Goal: Task Accomplishment & Management: Complete application form

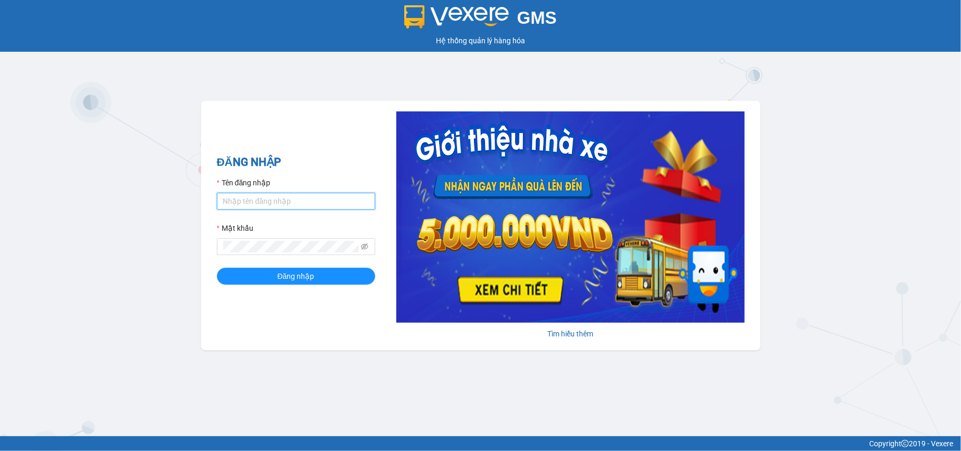
click at [268, 193] on input "Tên đăng nhập" at bounding box center [296, 201] width 158 height 17
type input "tranbaloi.xevn"
click at [217, 268] on button "Đăng nhập" at bounding box center [296, 276] width 158 height 17
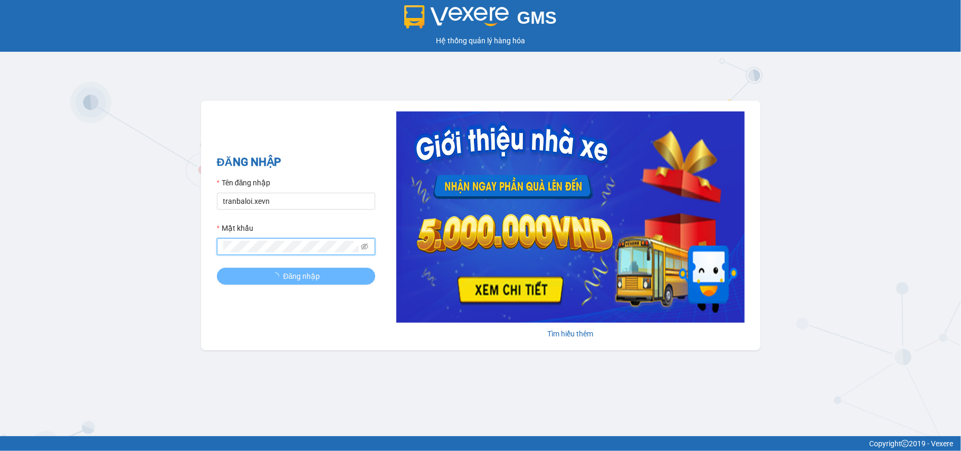
click at [217, 268] on button "Đăng nhập" at bounding box center [296, 276] width 158 height 17
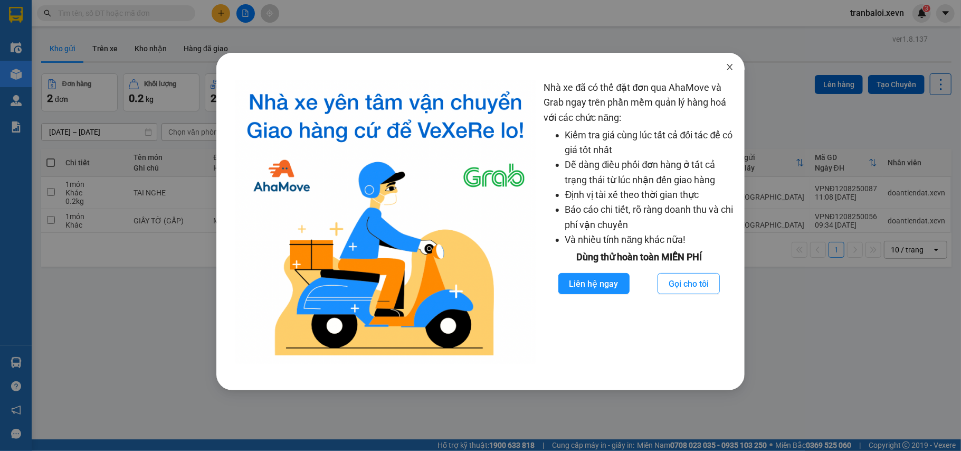
click at [729, 68] on icon "close" at bounding box center [730, 67] width 8 height 8
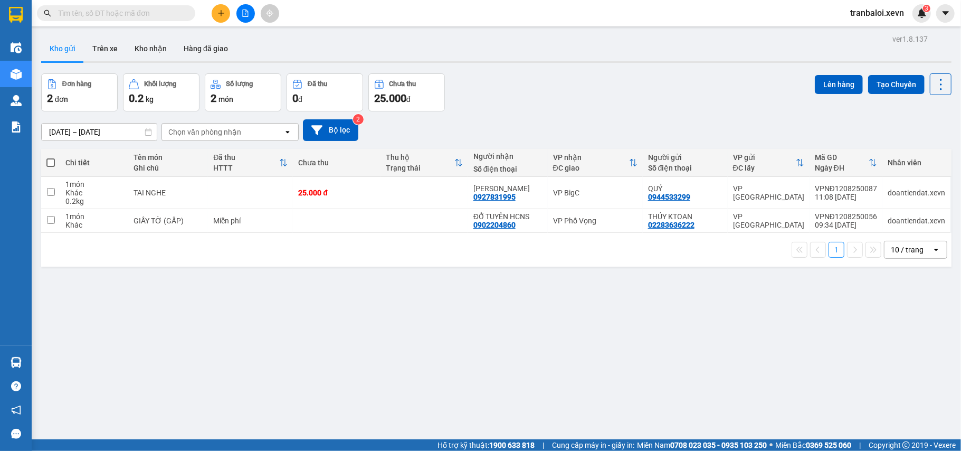
click at [153, 12] on input "text" at bounding box center [120, 13] width 125 height 12
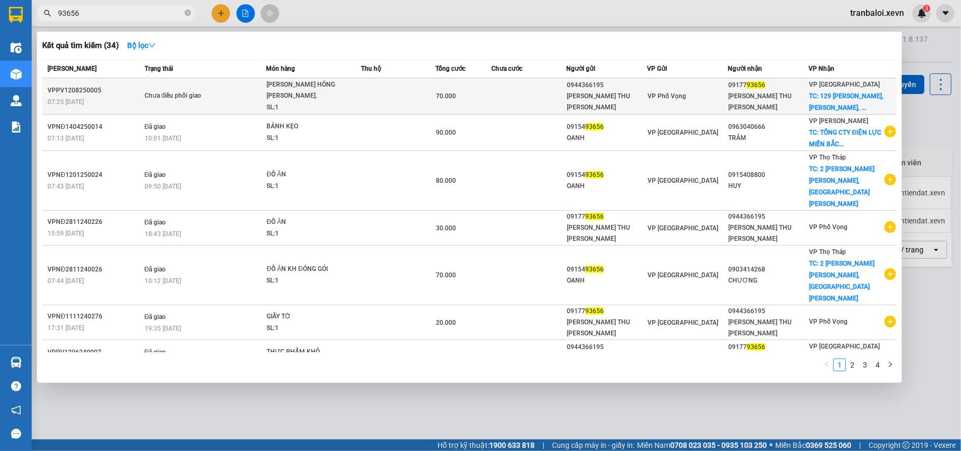
type input "93656"
click at [332, 90] on div "HOA QUẢ HỎNG KHÁCH CHỊU." at bounding box center [306, 90] width 79 height 23
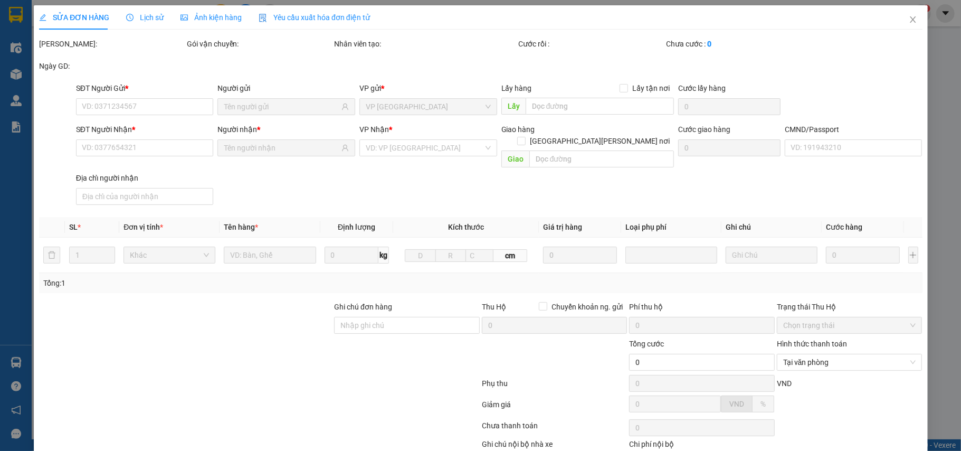
type input "0944366195"
type input "NGUYỄN THỊ THU QUYÊN"
type input "0917793656"
type input "TRẦN THỊ THU HIỀN"
checkbox input "true"
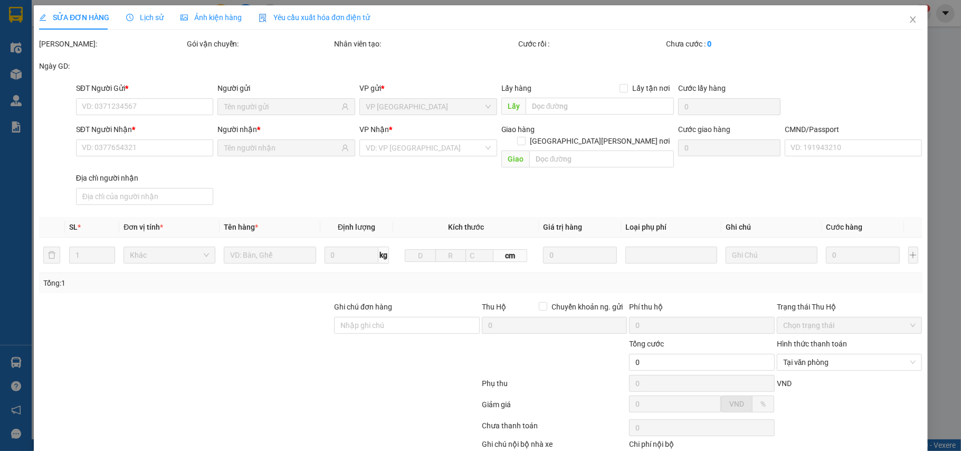
type input "129 Hàng Thao, Ngô Quyền, TP. Nam Định, Nam Định, Việt Nam"
type input "40.000"
type input "036174006191 TRẦN THỊ THU HIỀN ĐINH BỘ LINH"
type input "70.000"
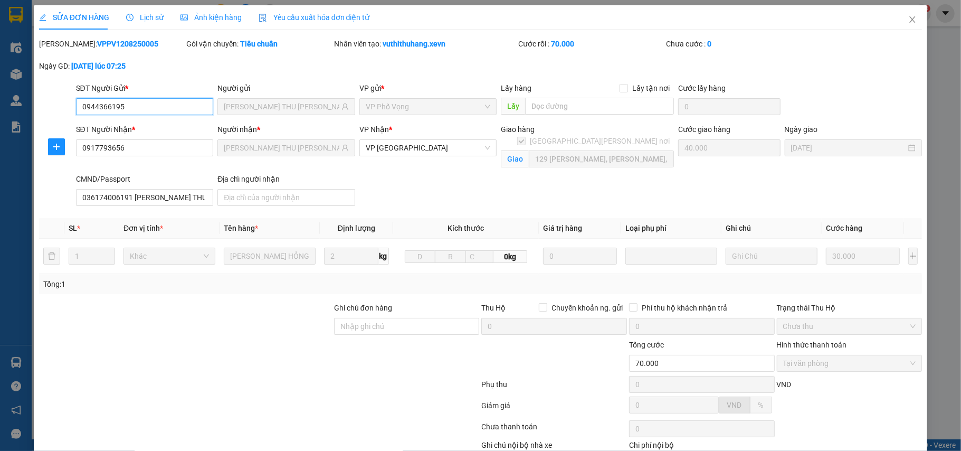
scroll to position [69, 0]
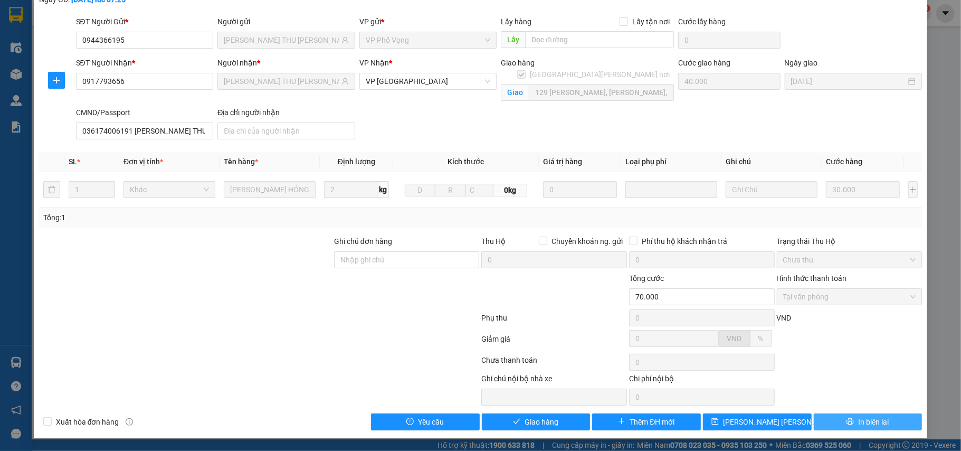
click at [868, 414] on button "In biên lai" at bounding box center [868, 421] width 109 height 17
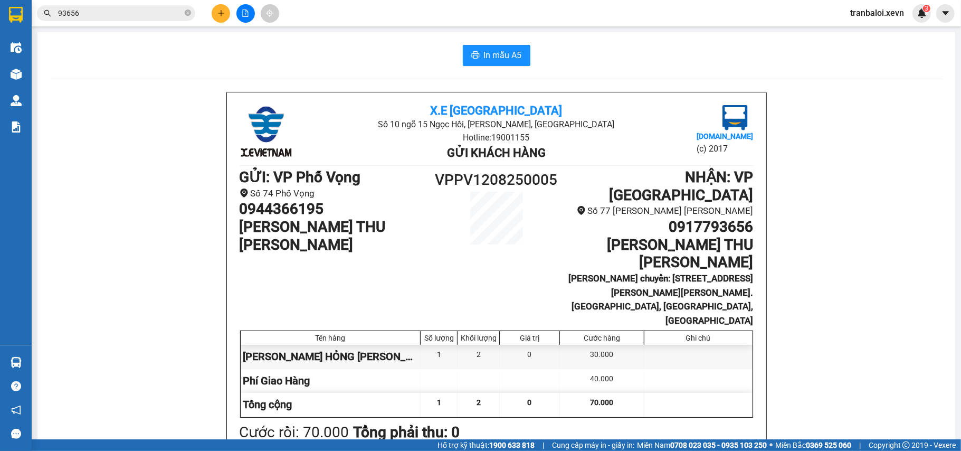
drag, startPoint x: 190, startPoint y: 15, endPoint x: 164, endPoint y: 13, distance: 26.4
click at [188, 15] on icon "close-circle" at bounding box center [188, 13] width 6 height 6
click at [156, 11] on input "text" at bounding box center [120, 13] width 125 height 12
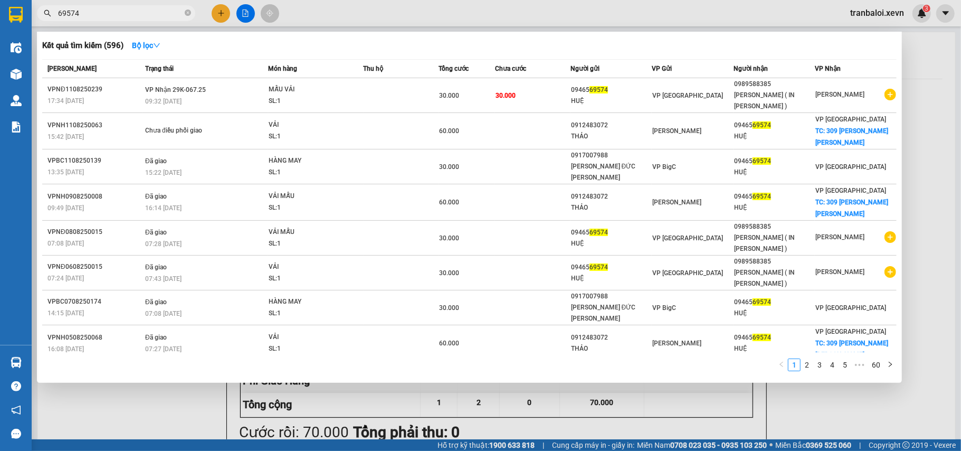
type input "69574"
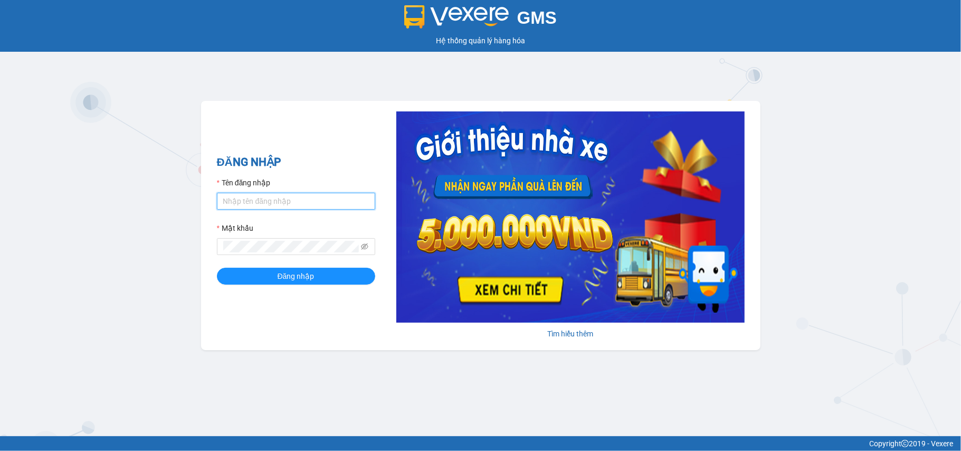
click at [236, 195] on input "Tên đăng nhập" at bounding box center [296, 201] width 158 height 17
type input "tranbaloi.xevn"
click at [217, 268] on button "Đăng nhập" at bounding box center [296, 276] width 158 height 17
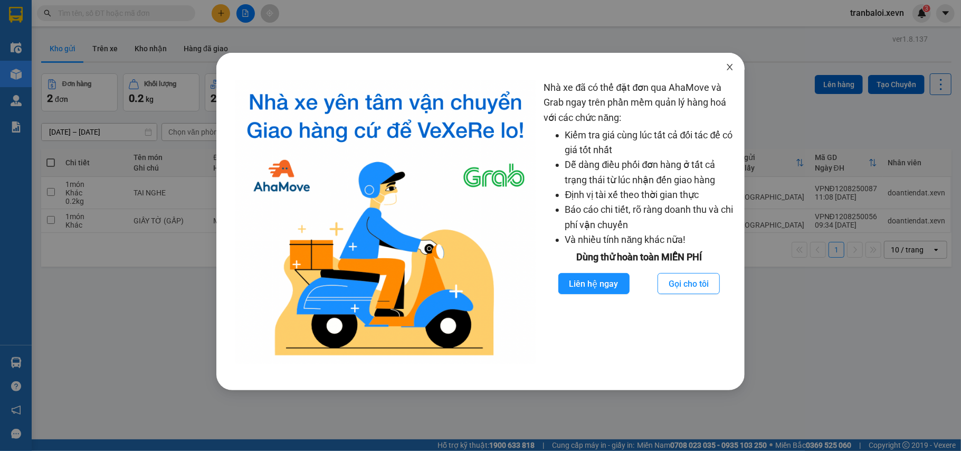
click at [727, 66] on icon "close" at bounding box center [730, 67] width 8 height 8
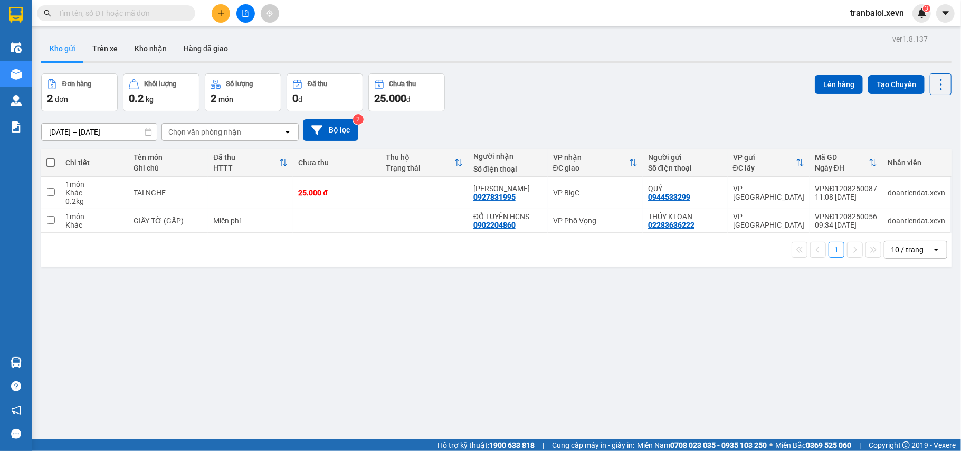
click at [148, 13] on input "text" at bounding box center [120, 13] width 125 height 12
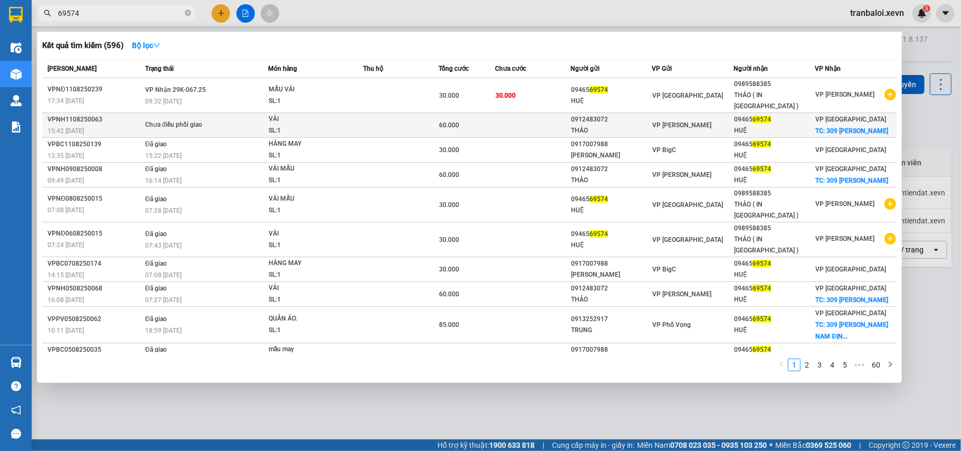
type input "69574"
click at [248, 123] on td "Chưa điều phối giao" at bounding box center [206, 125] width 126 height 25
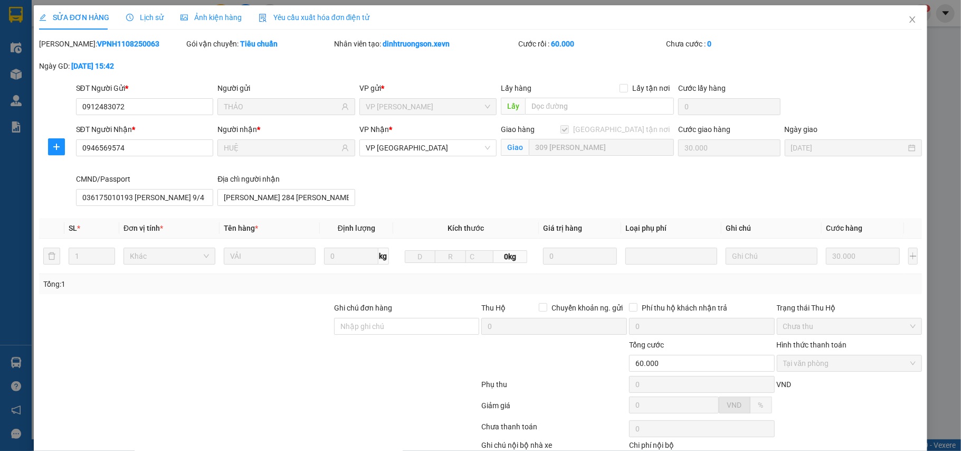
type input "0912483072"
type input "THẢO"
type input "0946569574"
type input "HUỆ"
checkbox input "true"
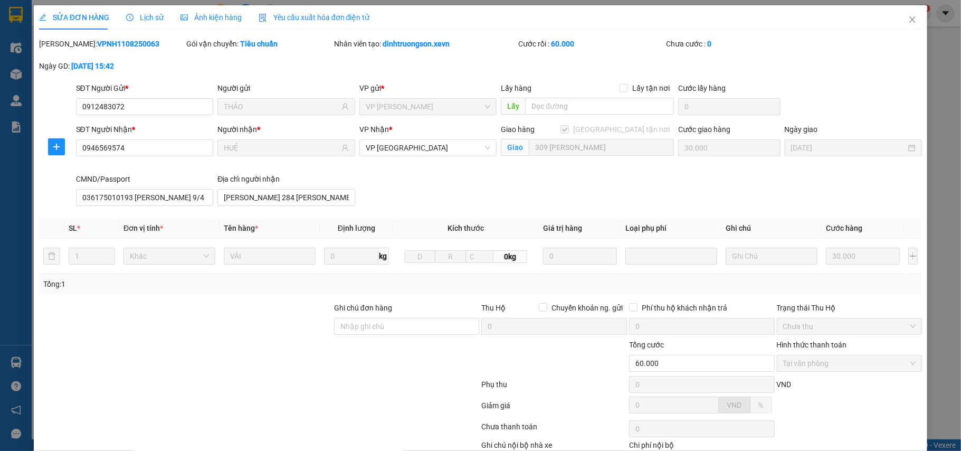
type input "309 trần nhân tông"
type input "30.000"
type input "036175010193 PHAN T HUỆ 9/467 T.H ĐẠO"
type input "VŨ THỊ BẢO NGỌC 284 HÀN THUYÊN"
type input "60.000"
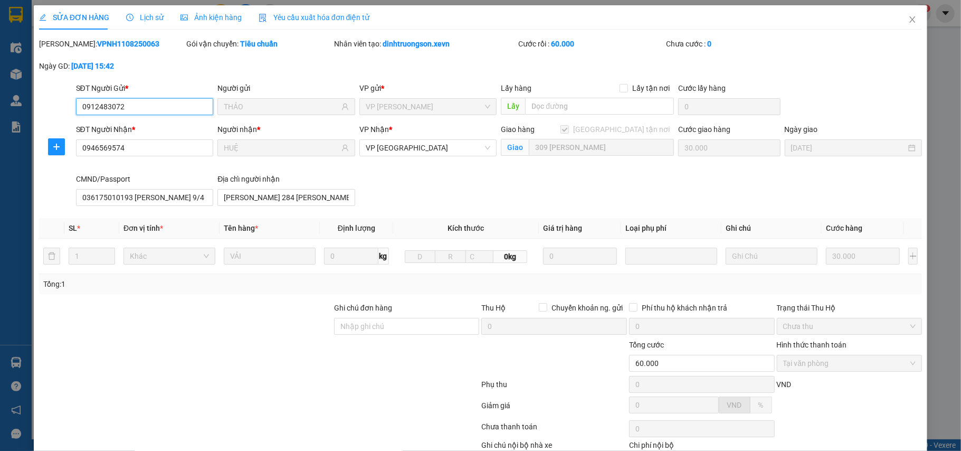
scroll to position [69, 0]
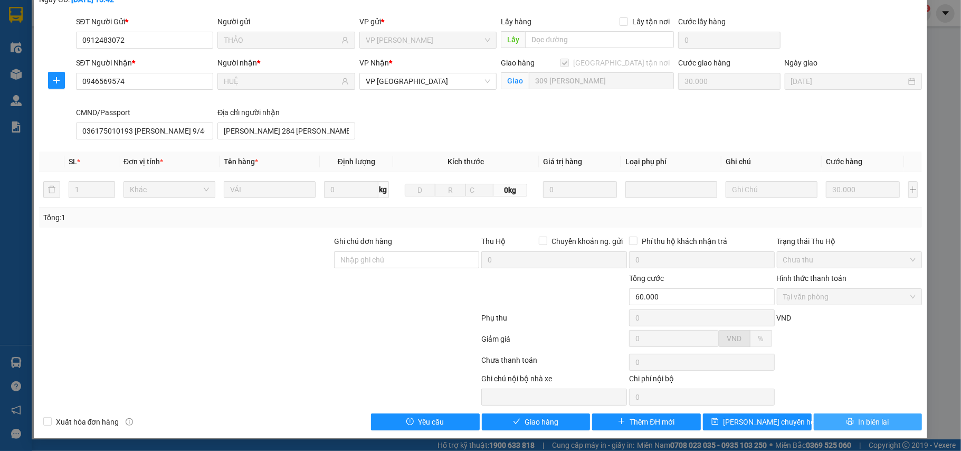
click at [858, 420] on span "In biên lai" at bounding box center [873, 422] width 31 height 12
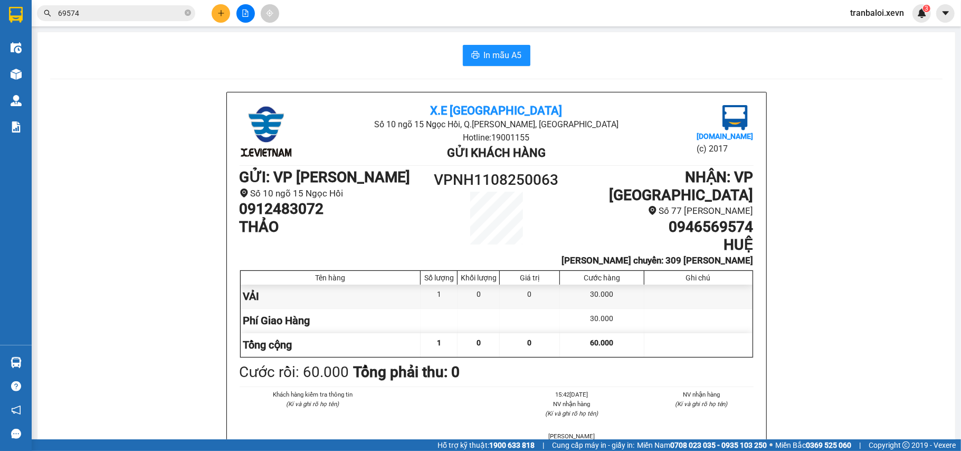
drag, startPoint x: 186, startPoint y: 13, endPoint x: 171, endPoint y: 11, distance: 14.9
click at [183, 13] on span "69574" at bounding box center [116, 13] width 158 height 16
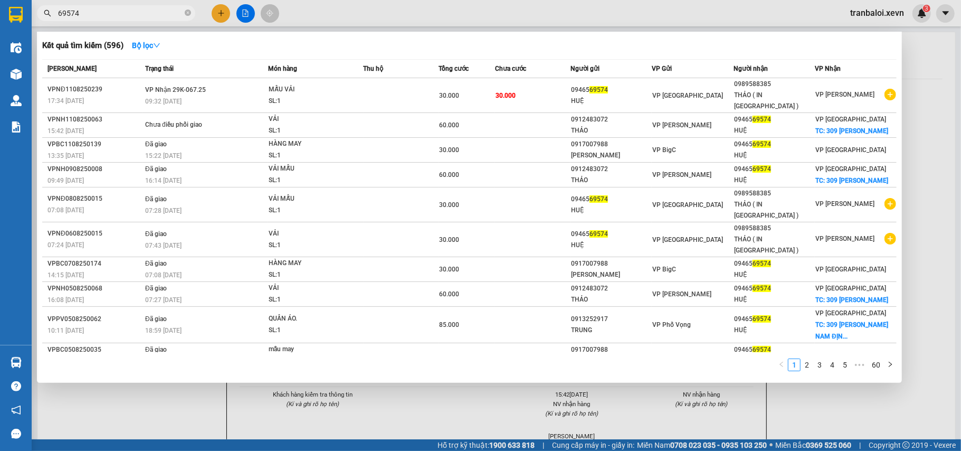
click at [167, 10] on input "69574" at bounding box center [120, 13] width 125 height 12
drag, startPoint x: 186, startPoint y: 11, endPoint x: 163, endPoint y: 9, distance: 23.3
click at [186, 11] on icon "close-circle" at bounding box center [188, 13] width 6 height 6
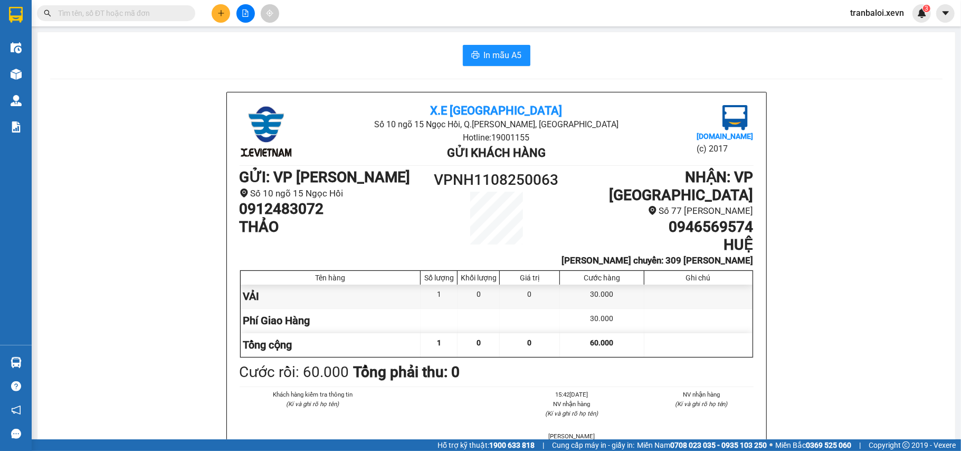
click at [163, 9] on input "text" at bounding box center [120, 13] width 125 height 12
type input "9"
click at [191, 12] on span "9" at bounding box center [116, 13] width 158 height 16
click at [186, 12] on icon "close-circle" at bounding box center [188, 13] width 6 height 6
click at [167, 12] on input "text" at bounding box center [120, 13] width 125 height 12
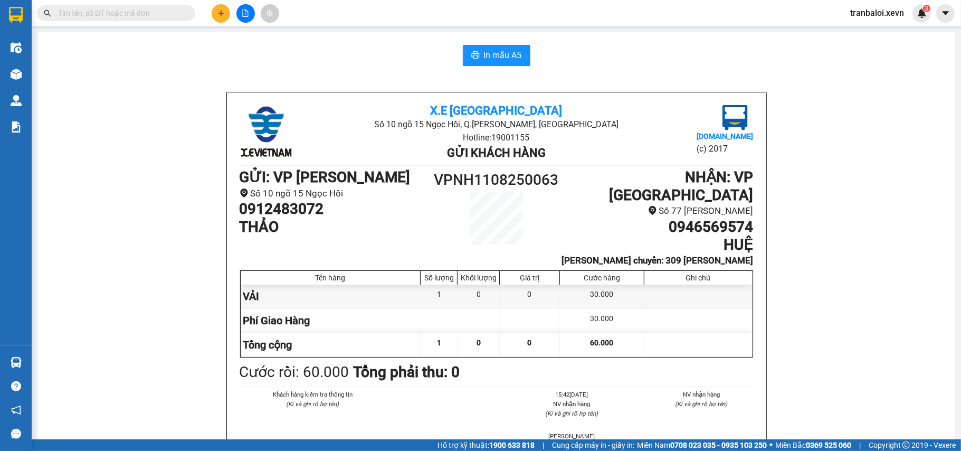
click at [158, 13] on input "text" at bounding box center [120, 13] width 125 height 12
click at [217, 13] on icon "plus" at bounding box center [220, 13] width 7 height 7
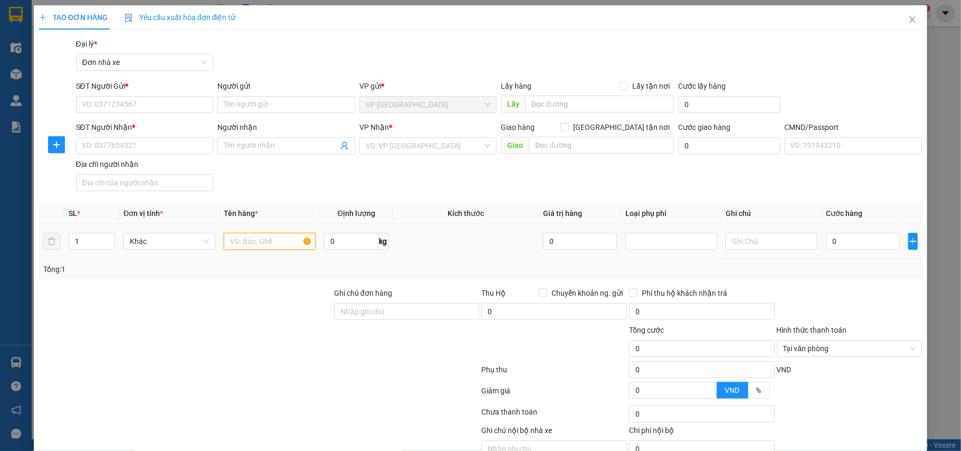
click at [282, 242] on input "text" at bounding box center [270, 241] width 92 height 17
type input "q"
click at [161, 91] on div "SĐT Người Gửi *" at bounding box center [145, 86] width 138 height 12
click at [161, 96] on input "SĐT Người Gửi *" at bounding box center [145, 104] width 138 height 17
click at [161, 106] on input "SĐT Người Gửi *" at bounding box center [145, 104] width 138 height 17
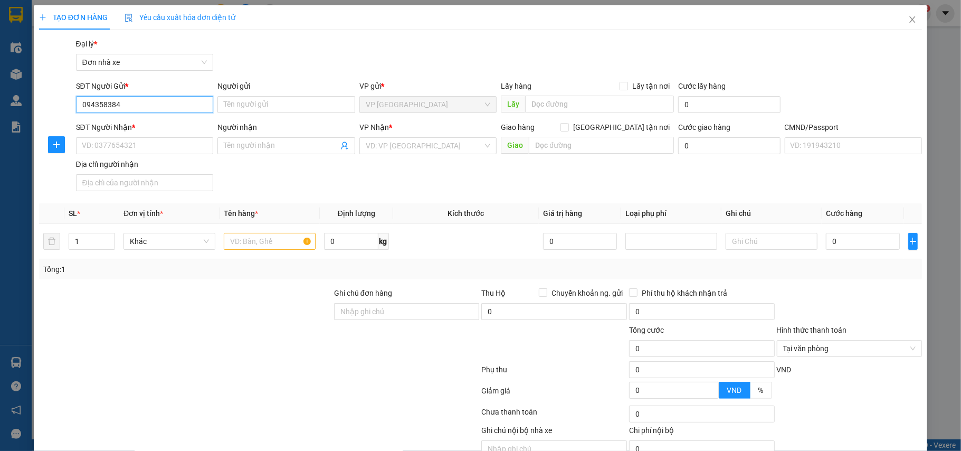
type input "0943583848"
click at [161, 106] on input "0943583848" at bounding box center [145, 104] width 138 height 17
click at [161, 129] on div "0943583848 - PHẠM VĂN LƯU" at bounding box center [143, 126] width 124 height 12
type input "PHẠM VĂN LƯU"
type input "0376426608"
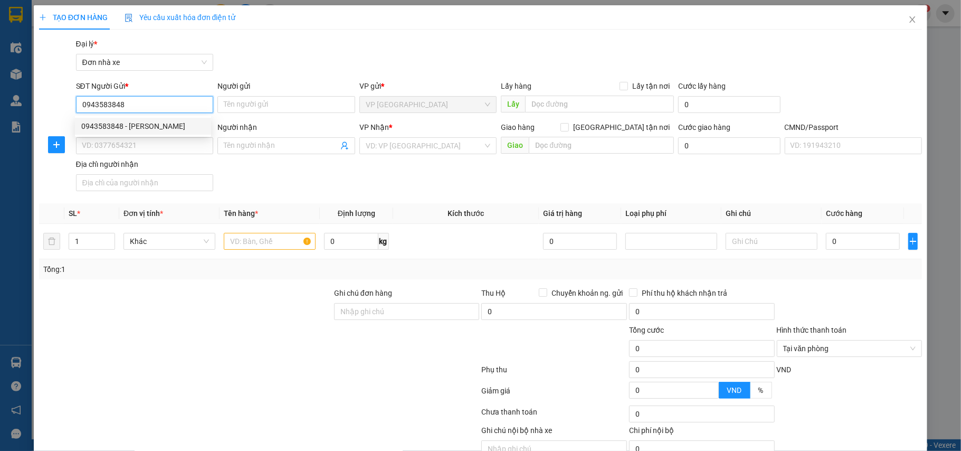
type input "TRƯỜNG"
checkbox input "true"
type input "NGÕ 379 ĐỘI CẤN- CỐNG VỊ -BA ĐÌNH HÀ NỘI"
type input "123"
type input "50.000"
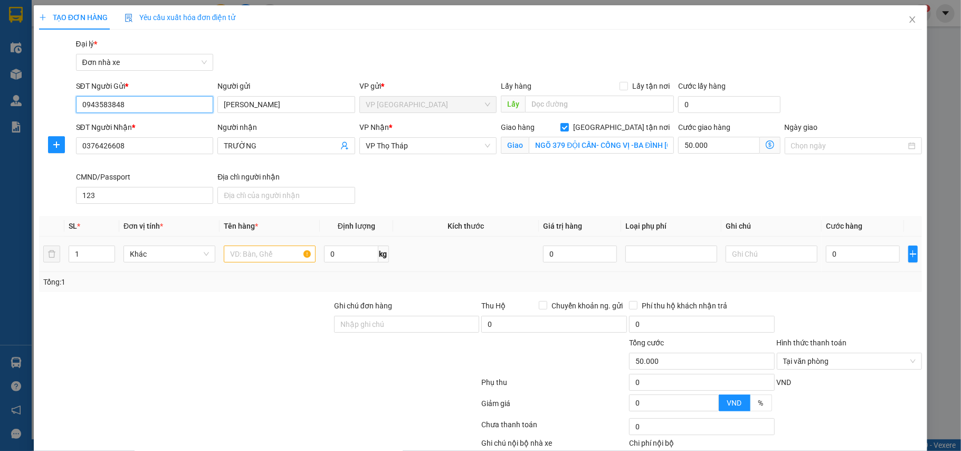
type input "0943583848"
click at [267, 254] on input "text" at bounding box center [270, 253] width 92 height 17
type input "q"
type input "QUẦN ÁO"
click at [360, 253] on input "0" at bounding box center [351, 253] width 54 height 17
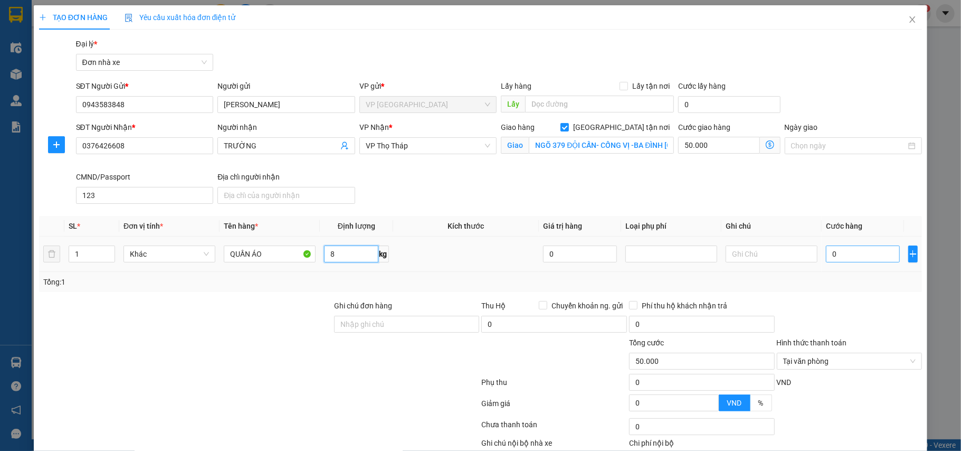
type input "8"
click at [847, 258] on input "0" at bounding box center [863, 253] width 74 height 17
type input "3"
type input "50.003"
type input "30"
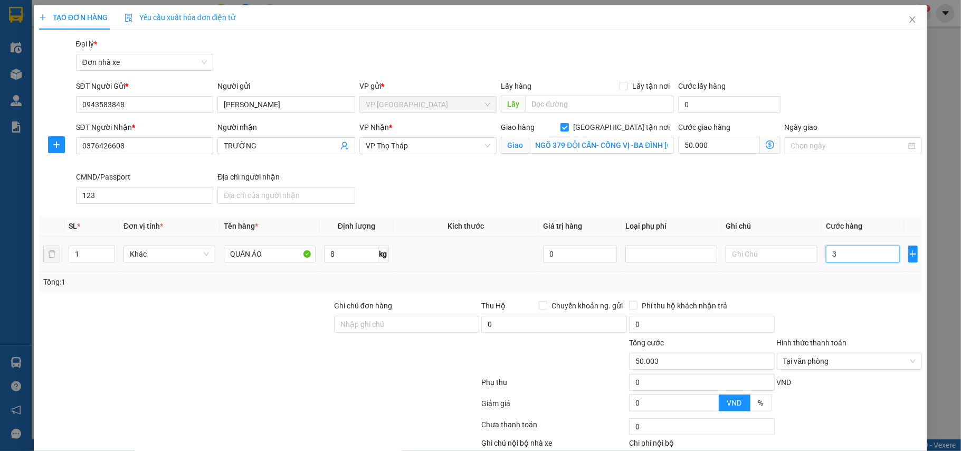
type input "50.030"
type input "30.000"
click at [602, 148] on input "NGÕ 379 ĐỘI CẤN- CỐNG VỊ -BA ĐÌNH HÀ NỘI" at bounding box center [601, 145] width 145 height 17
click at [632, 179] on div "SĐT Người Nhận * 0376426608 Người nhận TRƯỜNG VP Nhận * VP Thọ Tháp Giao hàng G…" at bounding box center [499, 164] width 851 height 87
click at [721, 146] on input "50.000" at bounding box center [718, 145] width 81 height 17
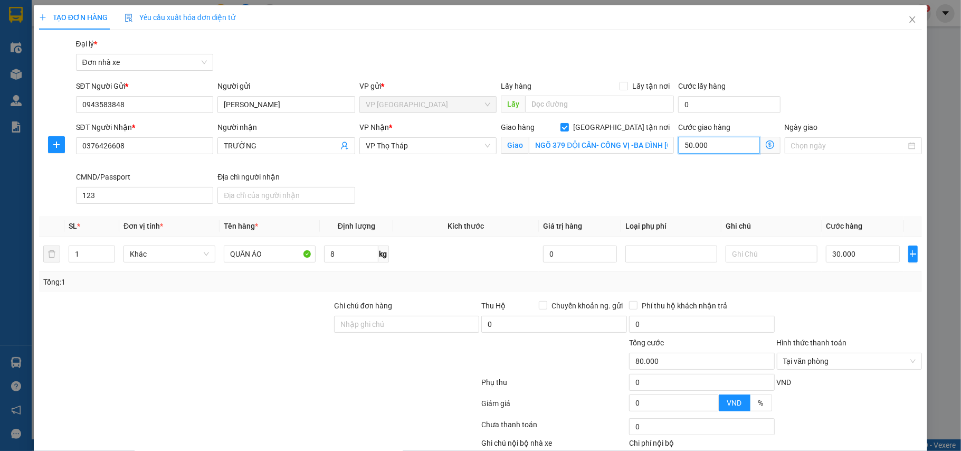
type input "30.004"
type input "4"
type input "30.040"
type input "40"
type input "70.000"
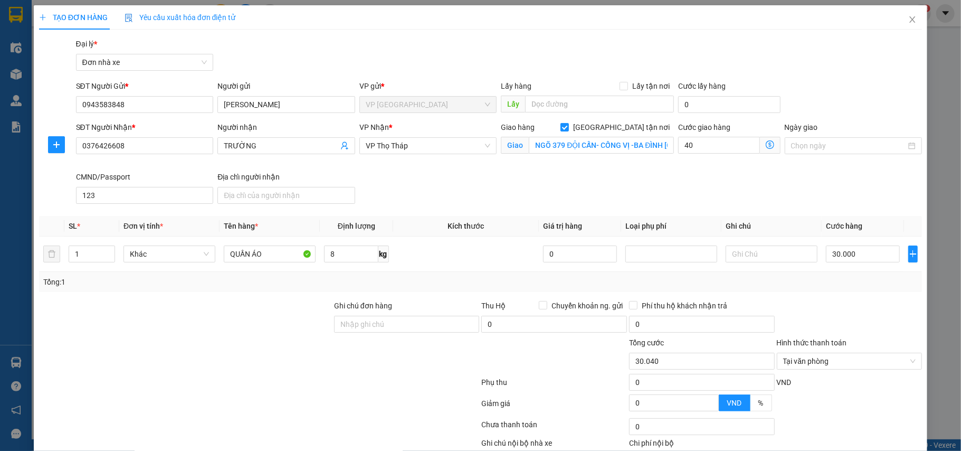
type input "40.000"
click at [655, 196] on div "SĐT Người Nhận * 0376426608 Người nhận TRƯỜNG VP Nhận * VP Thọ Tháp Giao hàng G…" at bounding box center [499, 164] width 851 height 87
click at [887, 144] on input "Ngày giao" at bounding box center [849, 146] width 116 height 12
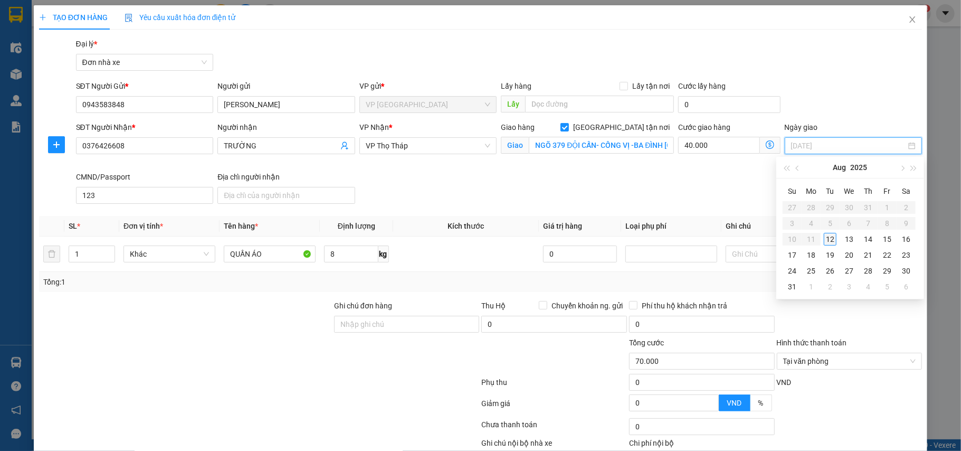
type input "12/08/2025"
click at [830, 235] on div "12" at bounding box center [830, 239] width 13 height 13
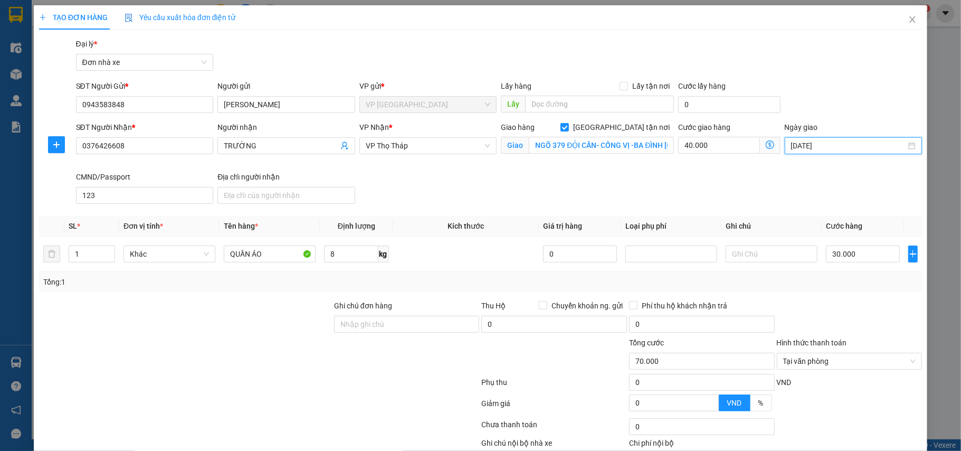
click at [762, 192] on div "SĐT Người Nhận * 0376426608 Người nhận TRƯỜNG VP Nhận * VP Thọ Tháp Giao hàng G…" at bounding box center [499, 164] width 851 height 87
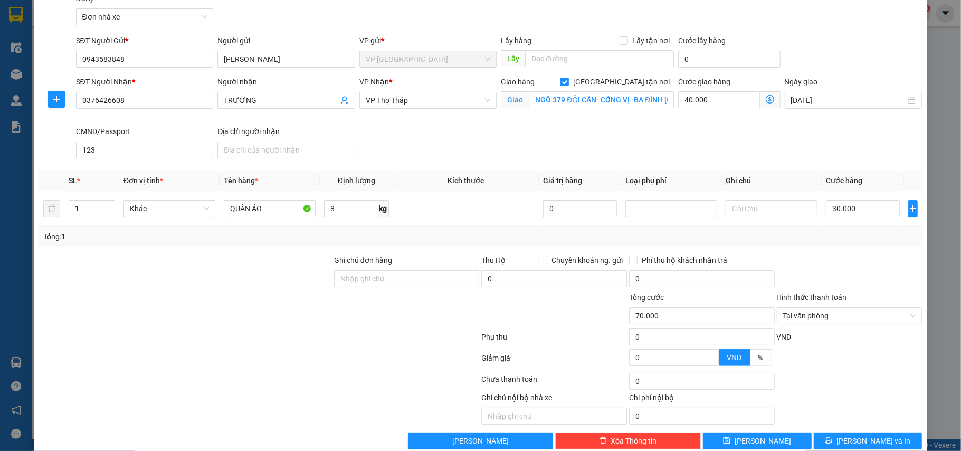
scroll to position [67, 0]
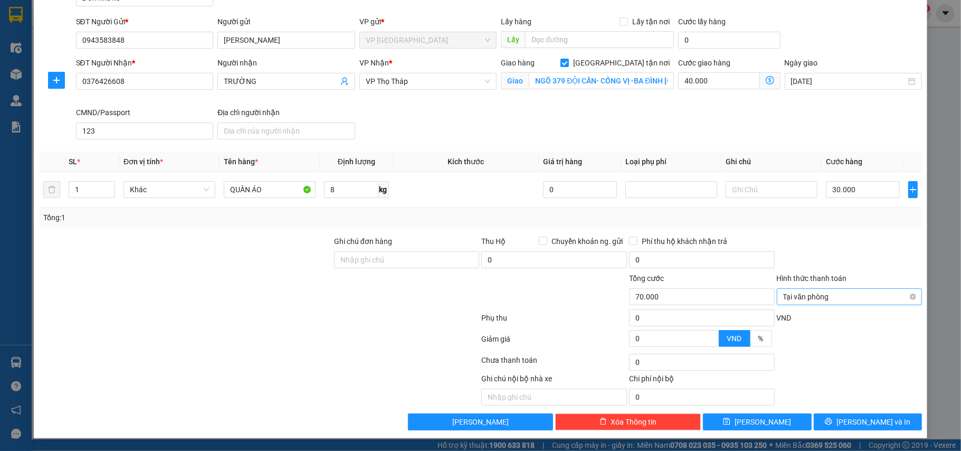
click at [831, 296] on span "Tại văn phòng" at bounding box center [849, 297] width 133 height 16
click at [867, 245] on div at bounding box center [850, 253] width 148 height 37
click at [359, 322] on div at bounding box center [259, 319] width 443 height 21
click at [419, 260] on input "Ghi chú đơn hàng" at bounding box center [407, 259] width 146 height 17
type input "CẦN DÂY"
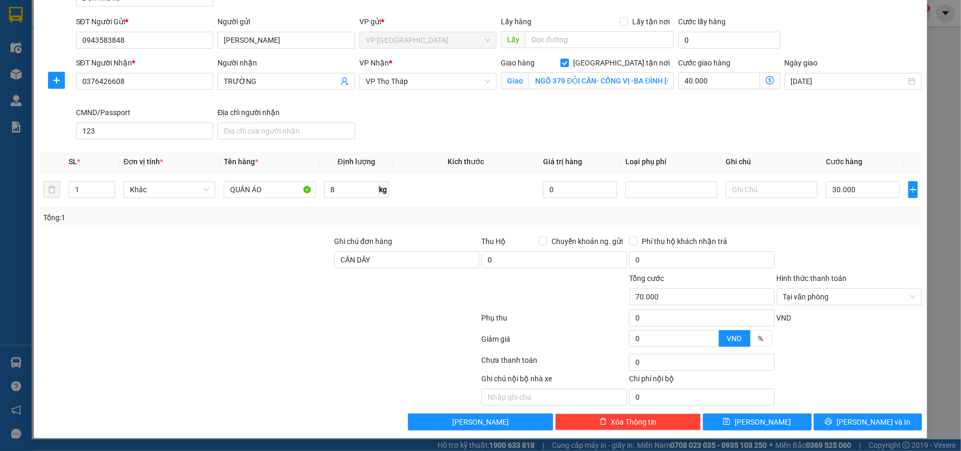
click at [842, 229] on div "Transit Pickup Surcharge Ids Transit Deliver Surcharge Ids Transit Deliver Surc…" at bounding box center [481, 202] width 884 height 457
click at [877, 417] on span "Lưu và In" at bounding box center [874, 422] width 74 height 12
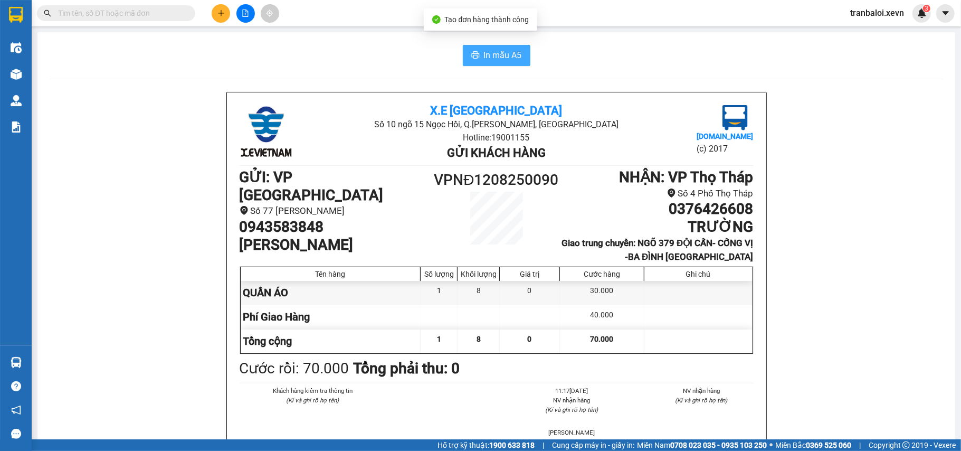
click at [490, 52] on span "In mẫu A5" at bounding box center [503, 55] width 38 height 13
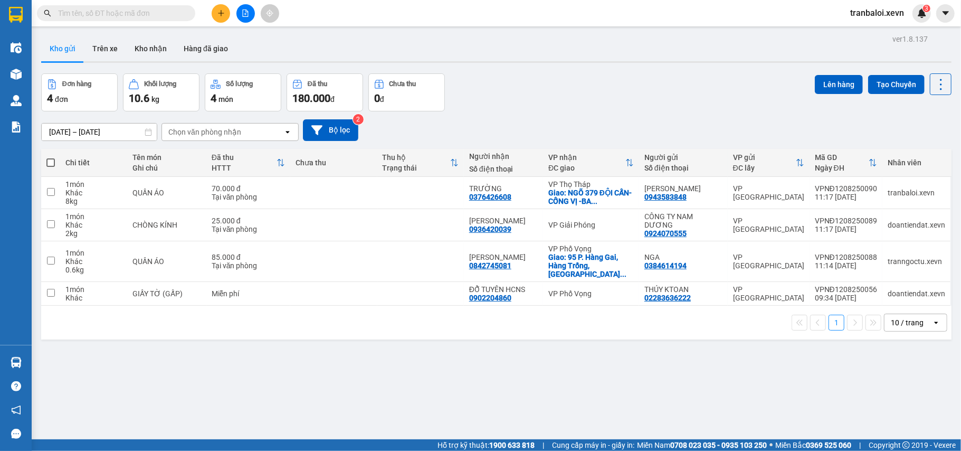
click at [170, 11] on input "text" at bounding box center [120, 13] width 125 height 12
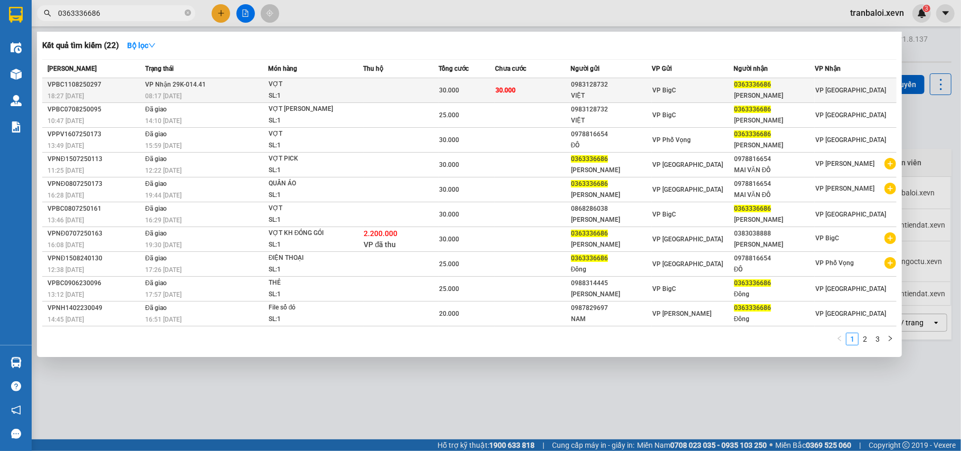
type input "0363336686"
click at [446, 87] on span "30.000" at bounding box center [449, 90] width 20 height 7
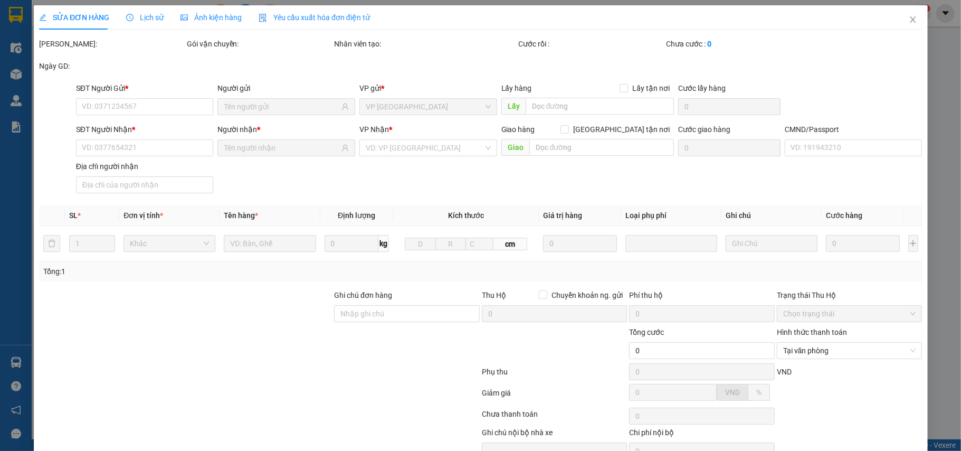
type input "0983128732"
type input "VIỆT"
type input "0363336686"
type input "MAI VĂN ĐÔNG"
type input "036096018300 MAI VĂN ĐÔNG KHU TĐC CỬA NAM NĐ"
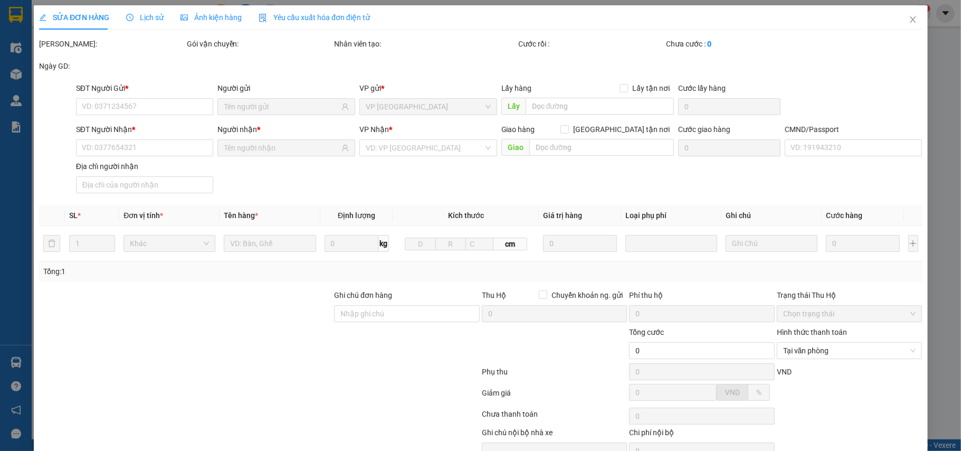
type input "30.000"
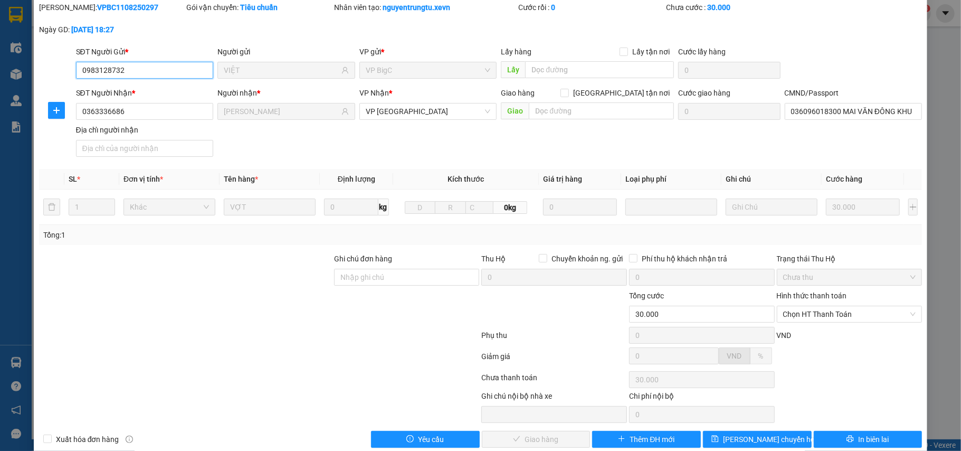
scroll to position [56, 0]
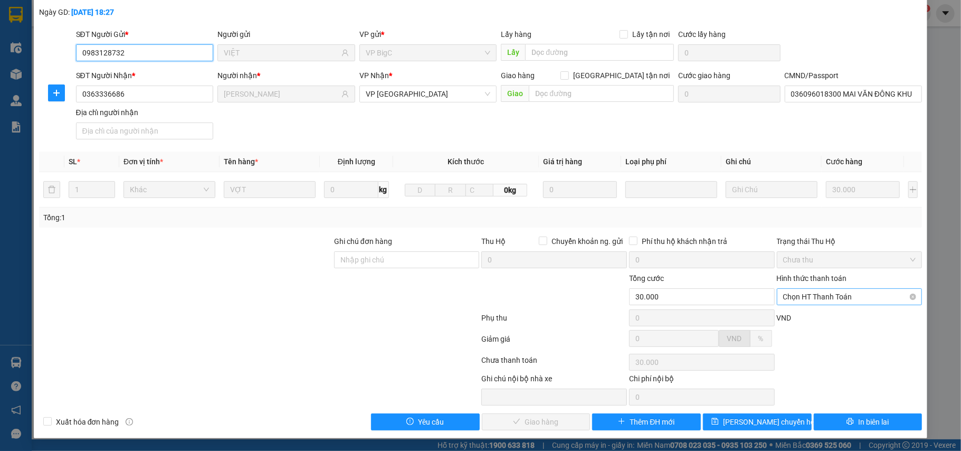
click at [812, 296] on span "Chọn HT Thanh Toán" at bounding box center [849, 297] width 133 height 16
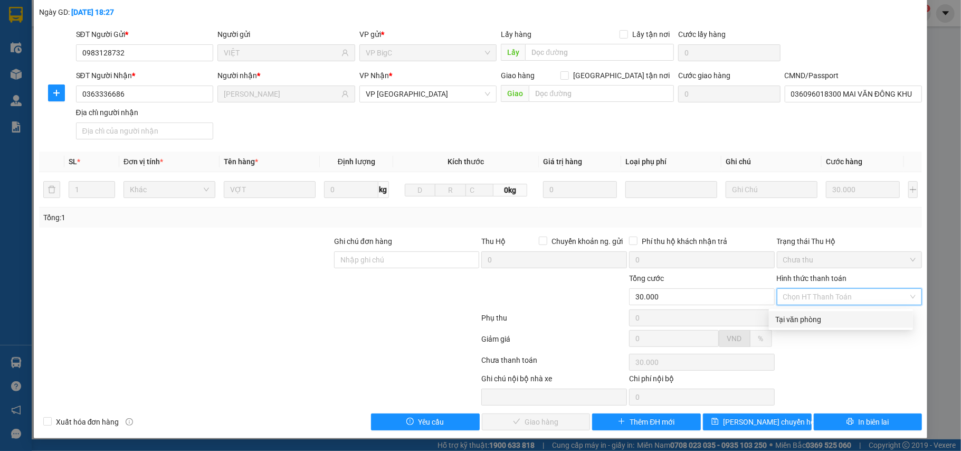
click at [805, 314] on div "Tại văn phòng" at bounding box center [840, 320] width 131 height 12
type input "0"
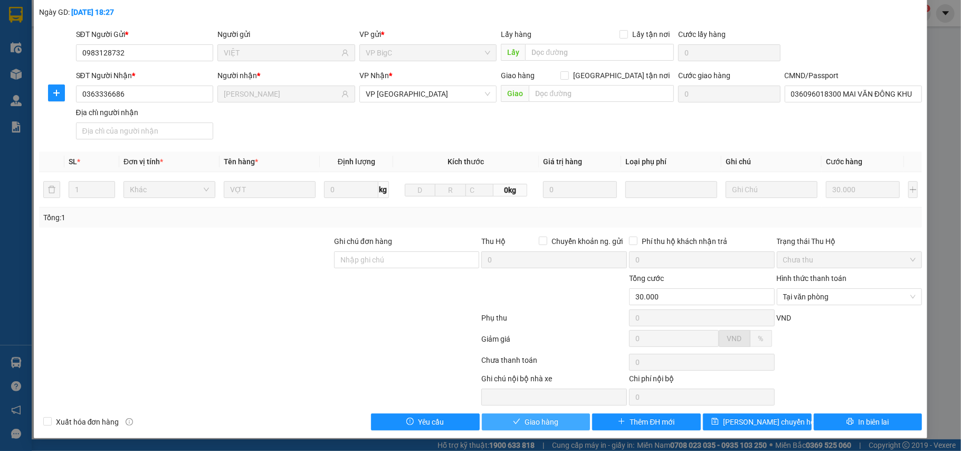
click at [543, 414] on button "Giao hàng" at bounding box center [536, 421] width 109 height 17
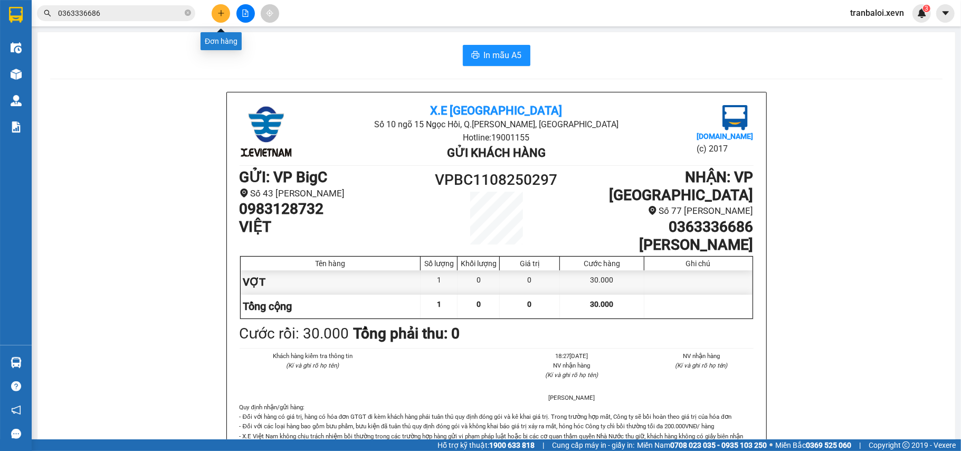
click at [220, 11] on icon "plus" at bounding box center [220, 13] width 7 height 7
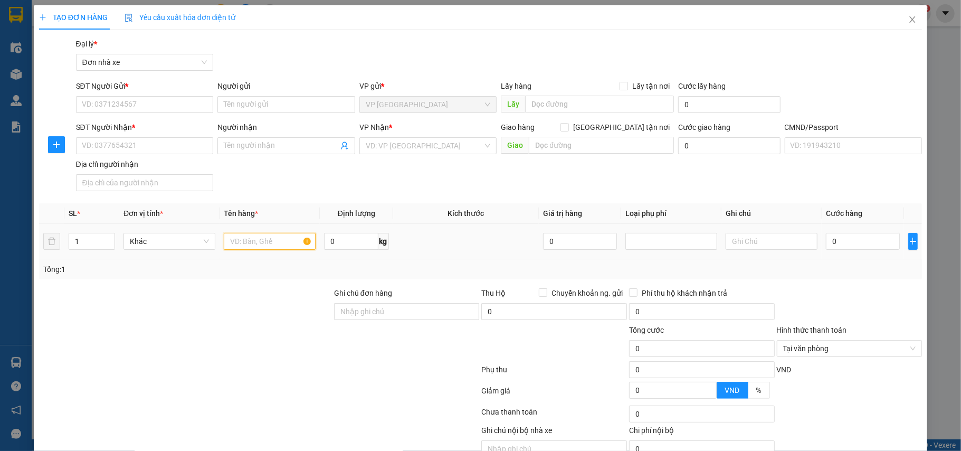
click at [267, 245] on input "text" at bounding box center [270, 241] width 92 height 17
type input "RUỐC"
click at [348, 244] on input "0" at bounding box center [351, 241] width 54 height 17
type input "8.5"
click at [148, 108] on input "SĐT Người Gửi *" at bounding box center [145, 104] width 138 height 17
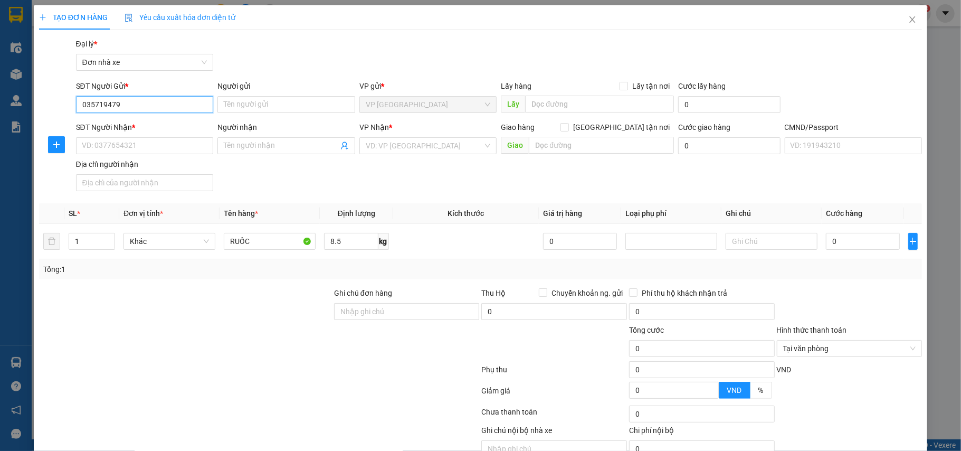
type input "0357194793"
click at [148, 108] on input "0357194793" at bounding box center [145, 104] width 138 height 17
click at [153, 125] on div "0357194793 - HỒNG ANH" at bounding box center [143, 126] width 124 height 12
type input "HỒNG ANH"
type input "0913474300"
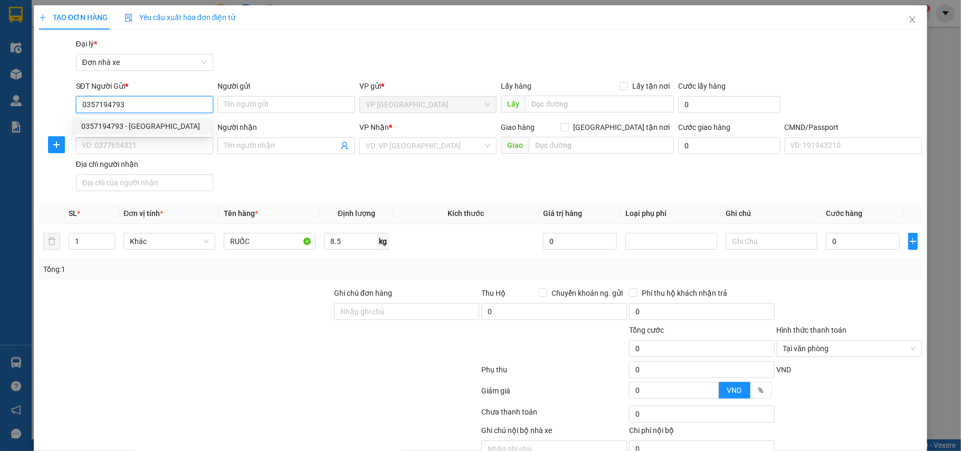
type input "TRẦN HOÀNG NGÂN"
type input "036195005569 ngân"
type input "0357194793"
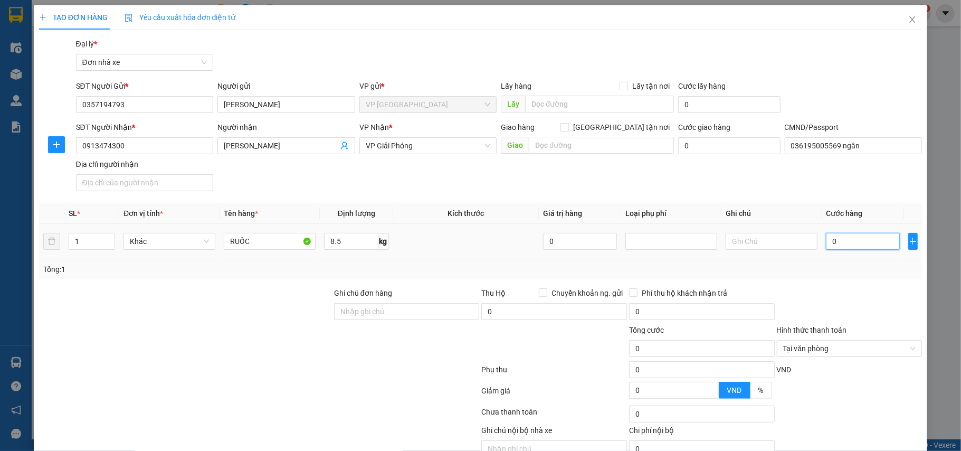
click at [858, 246] on input "0" at bounding box center [863, 241] width 74 height 17
type input "3"
type input "30"
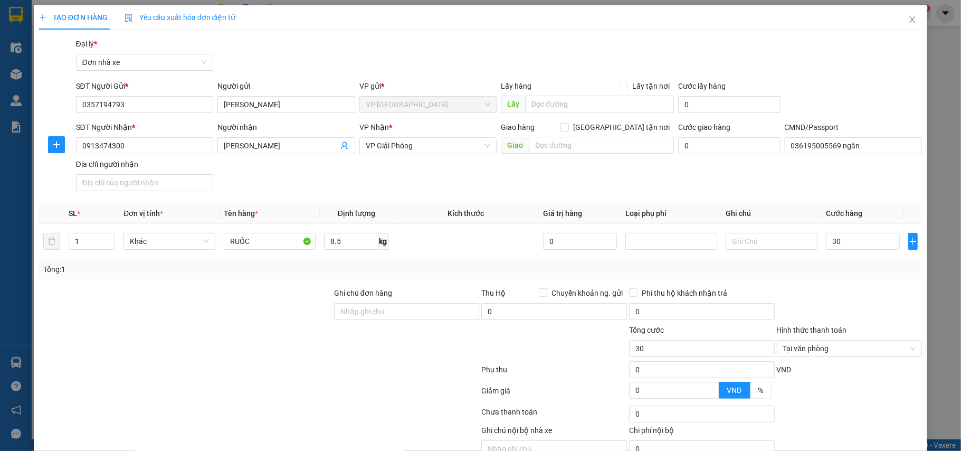
type input "30.000"
click at [862, 284] on div "Transit Pickup Surcharge Ids Transit Deliver Surcharge Ids Transit Deliver Surc…" at bounding box center [481, 260] width 884 height 444
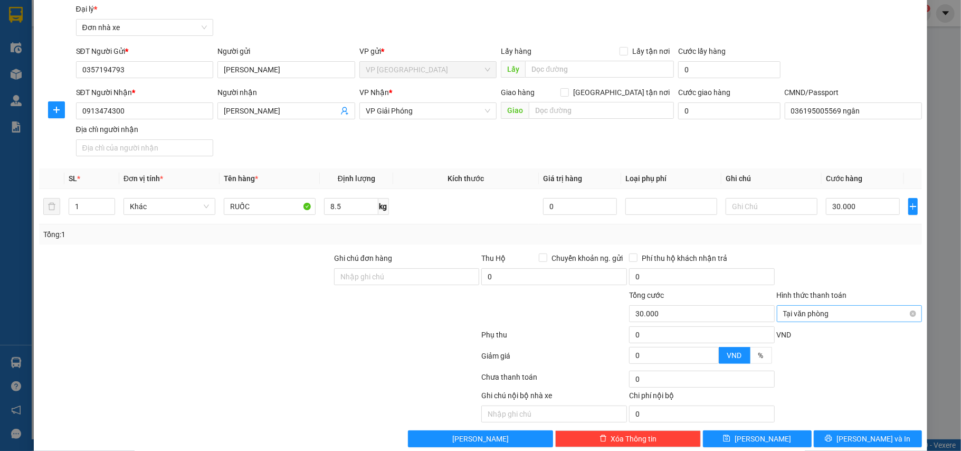
scroll to position [54, 0]
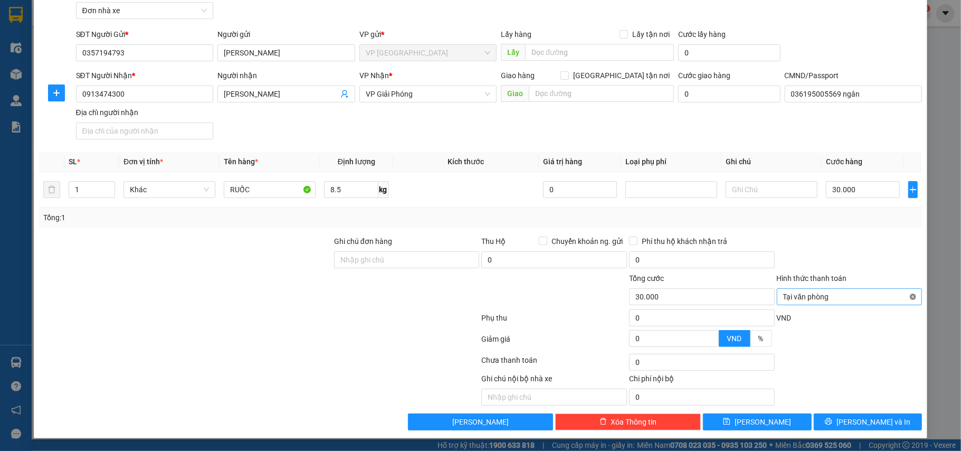
type input "30.000"
click at [858, 421] on span "Lưu và In" at bounding box center [874, 422] width 74 height 12
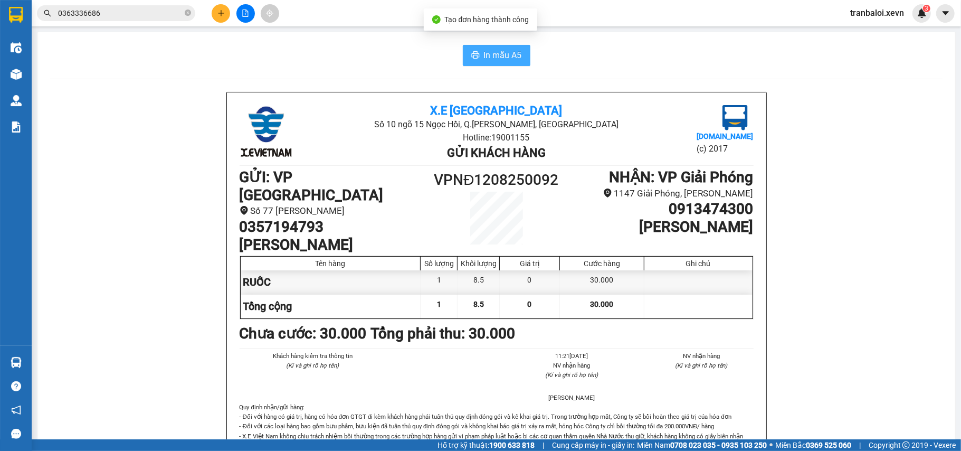
click at [486, 59] on span "In mẫu A5" at bounding box center [503, 55] width 38 height 13
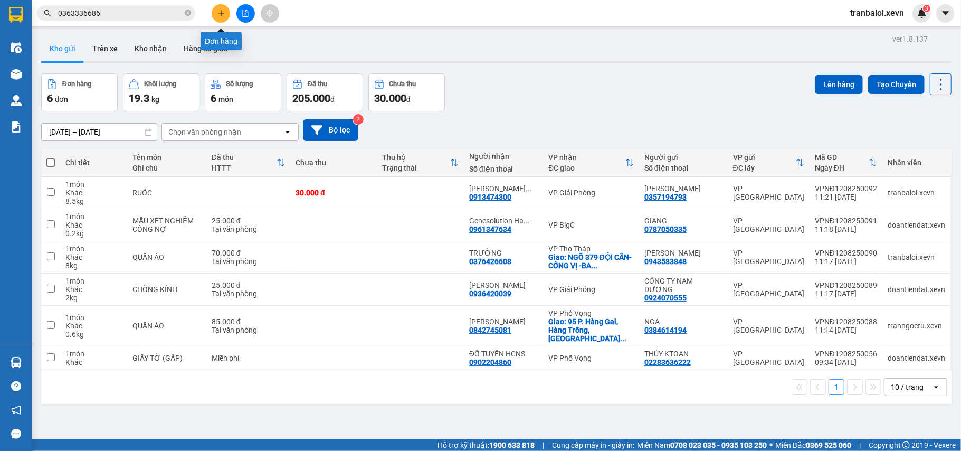
click at [218, 13] on icon "plus" at bounding box center [220, 13] width 7 height 7
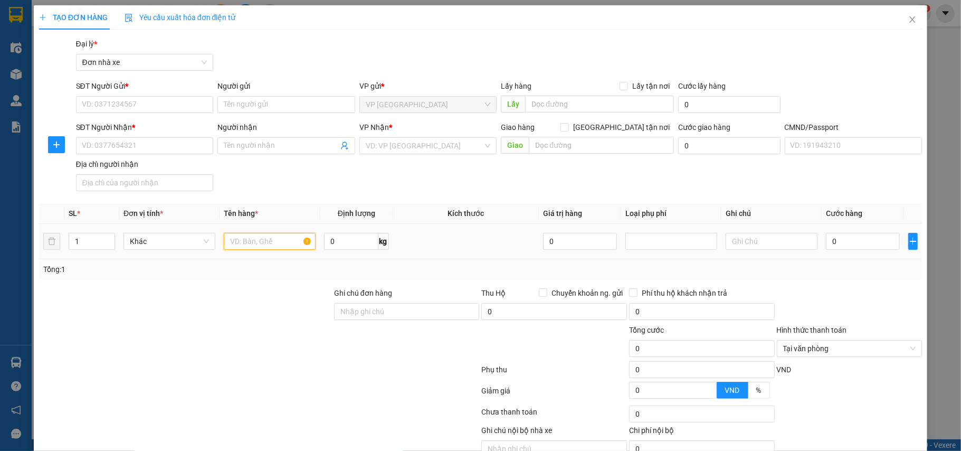
click at [251, 243] on input "text" at bounding box center [270, 241] width 92 height 17
type input "D"
type input "ĐỒ ĂN"
click at [358, 243] on input "0" at bounding box center [351, 241] width 54 height 17
type input "11"
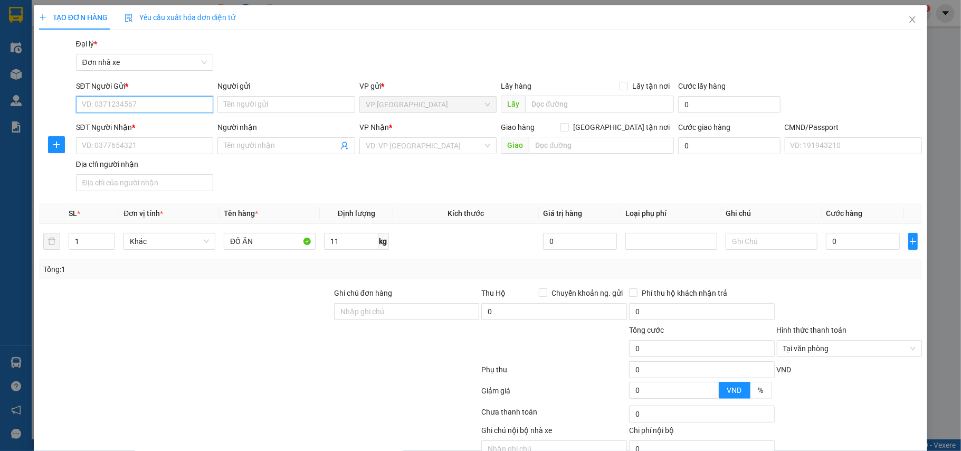
click at [112, 96] on input "SĐT Người Gửi *" at bounding box center [145, 104] width 138 height 17
type input "0835934672"
click at [153, 108] on input "0835934672" at bounding box center [145, 104] width 138 height 17
click at [150, 124] on div "0835934672 - Thích" at bounding box center [143, 126] width 124 height 12
type input "Thích"
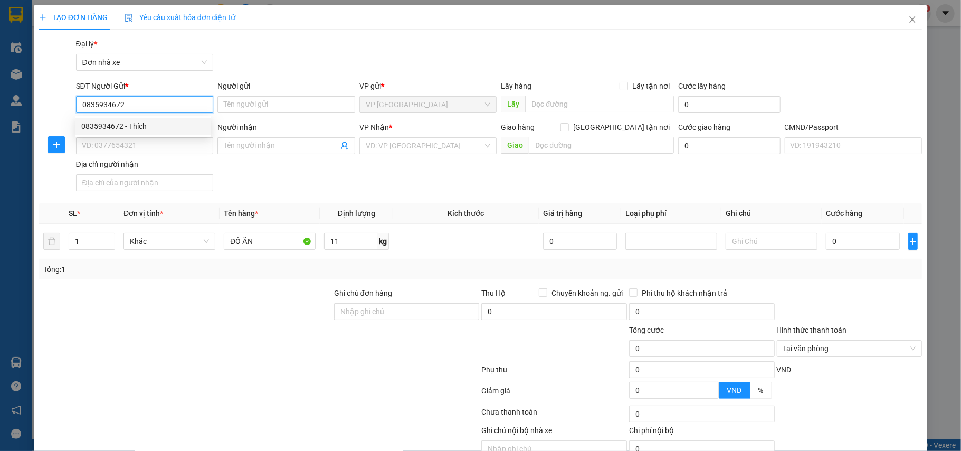
type input "0916046633"
type input "HOÀNG THỊ NGA"
type input "036087009022 HOÀNG QUỐC ANH"
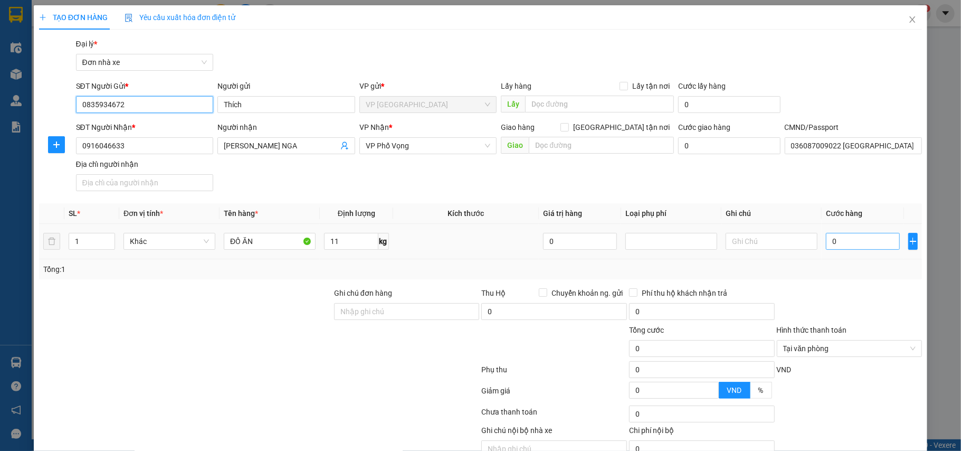
type input "0835934672"
click at [849, 246] on input "0" at bounding box center [863, 241] width 74 height 17
type input "3"
type input "35"
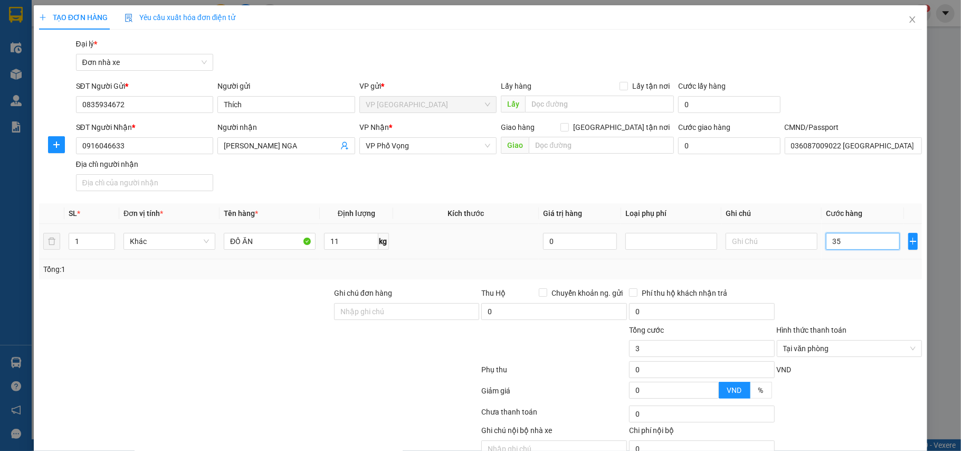
type input "35"
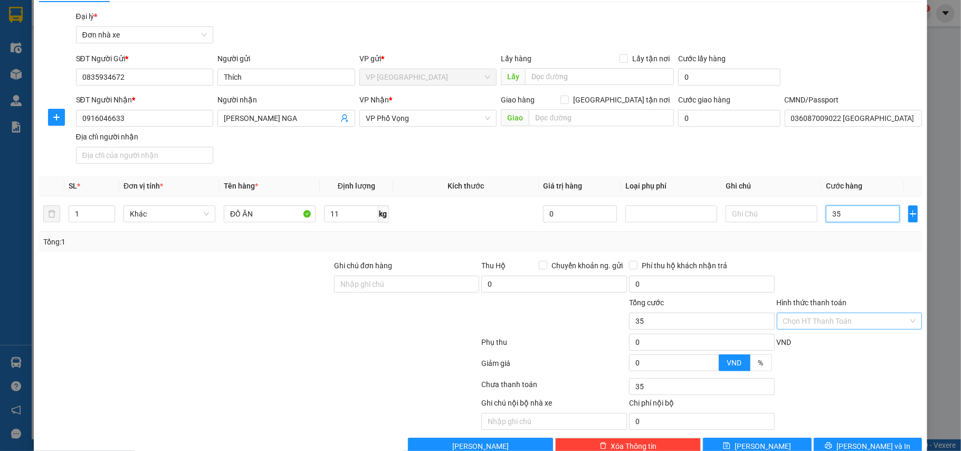
scroll to position [54, 0]
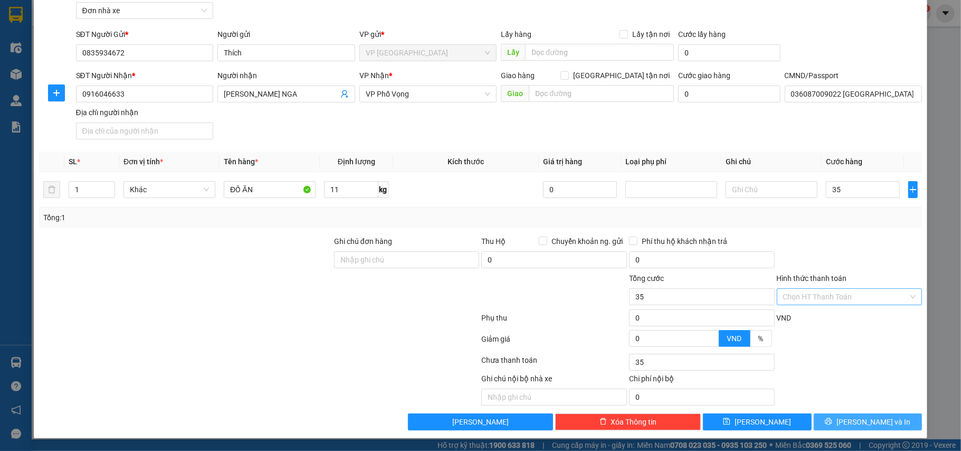
type input "35.000"
drag, startPoint x: 849, startPoint y: 417, endPoint x: 773, endPoint y: 288, distance: 150.3
click at [850, 416] on span "Lưu và In" at bounding box center [874, 422] width 74 height 12
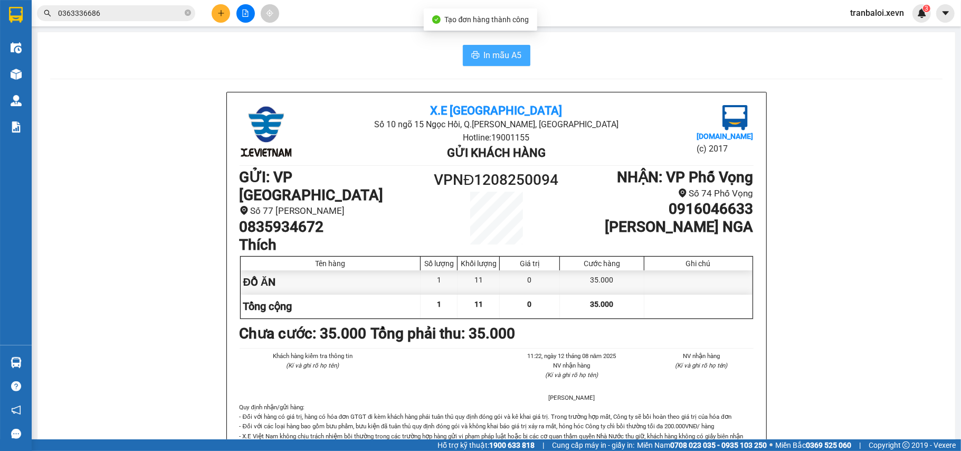
click at [487, 49] on span "In mẫu A5" at bounding box center [503, 55] width 38 height 13
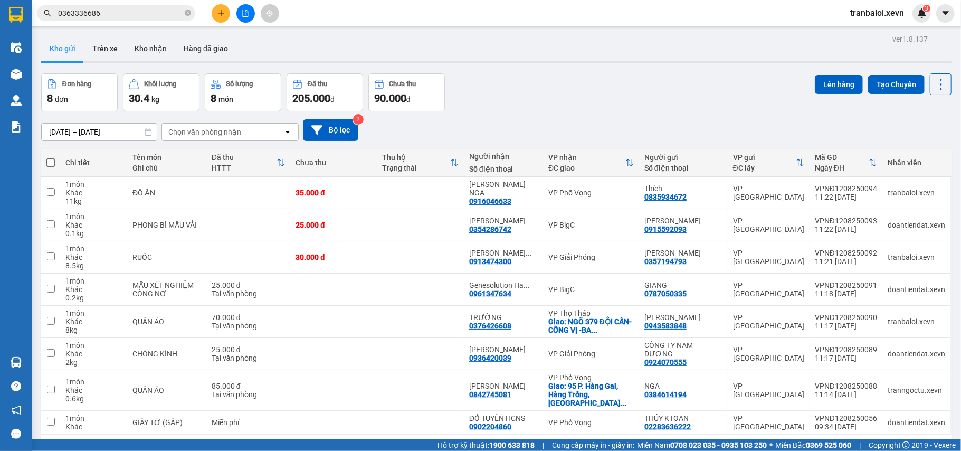
click at [222, 4] on button at bounding box center [221, 13] width 18 height 18
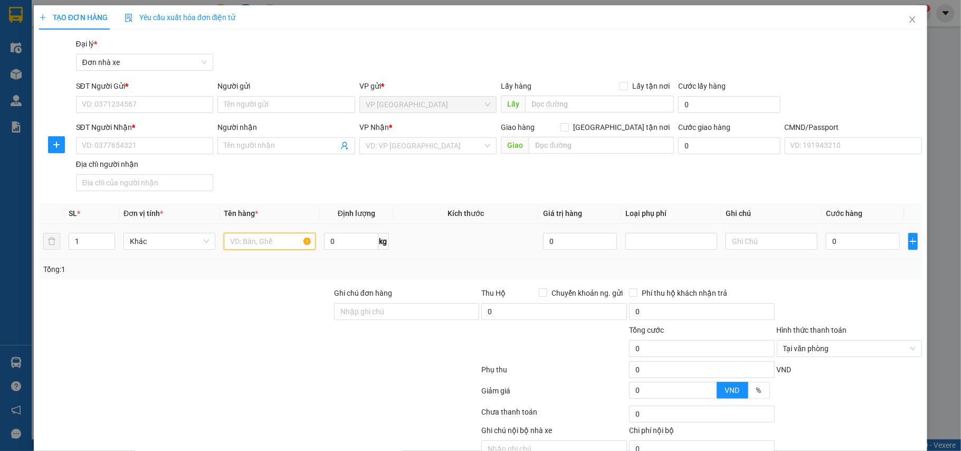
click at [258, 237] on input "text" at bounding box center [270, 241] width 92 height 17
type input "MÁY ĐO MẮT"
click at [334, 241] on input "0" at bounding box center [351, 241] width 54 height 17
type input "8"
click at [117, 98] on input "SĐT Người Gửi *" at bounding box center [145, 104] width 138 height 17
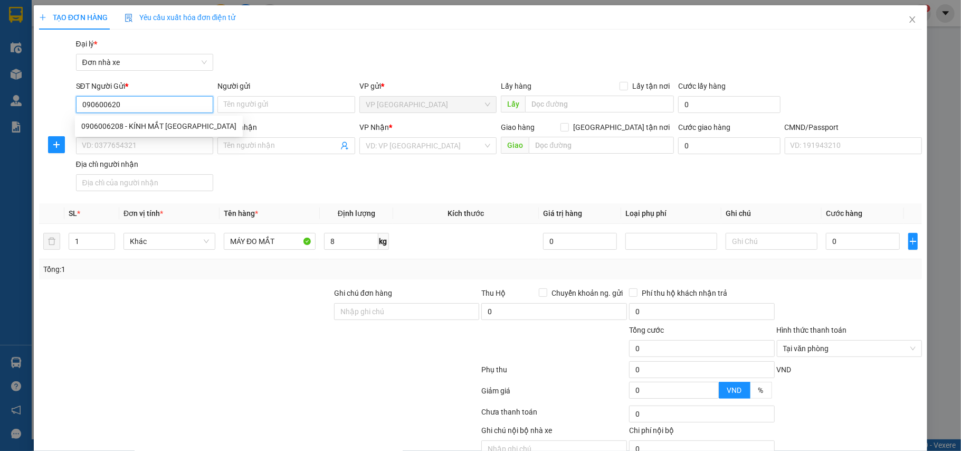
type input "0906006208"
click at [155, 120] on div "0906006208 - KÍNH MẮT THÁI HÀ" at bounding box center [158, 126] width 155 height 12
type input "KÍNH MẮT THÁI HÀ"
type input "0925883889"
type input "HẬU"
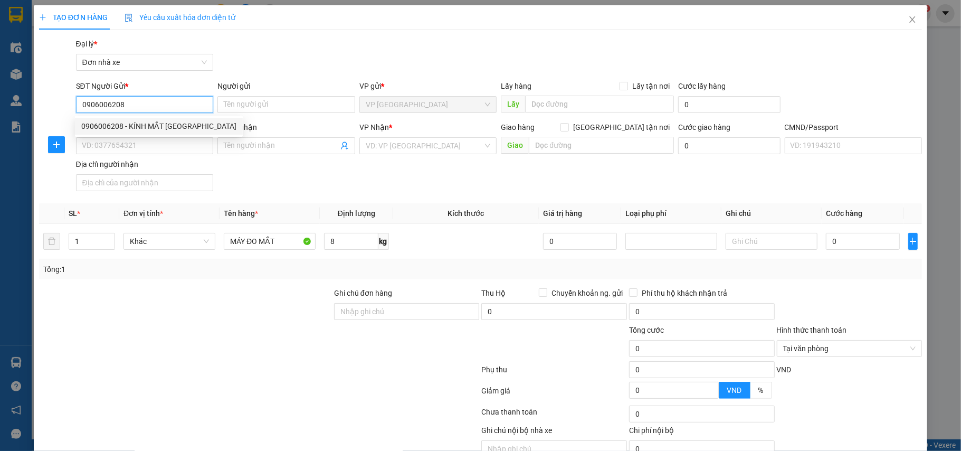
type input "1"
type input "0906006208"
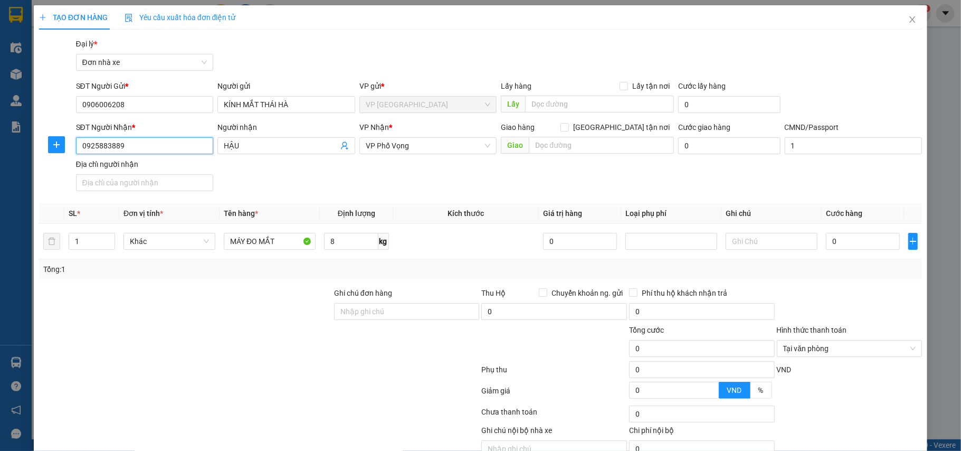
drag, startPoint x: 111, startPoint y: 136, endPoint x: 0, endPoint y: 154, distance: 112.4
click at [0, 154] on div "TẠO ĐƠN HÀNG Yêu cầu xuất hóa đơn điện tử Transit Pickup Surcharge Ids Transit …" at bounding box center [480, 225] width 961 height 451
click at [143, 145] on input "0333516666" at bounding box center [145, 145] width 138 height 17
type input "0333516666"
click at [295, 143] on input "HẬU" at bounding box center [281, 146] width 115 height 12
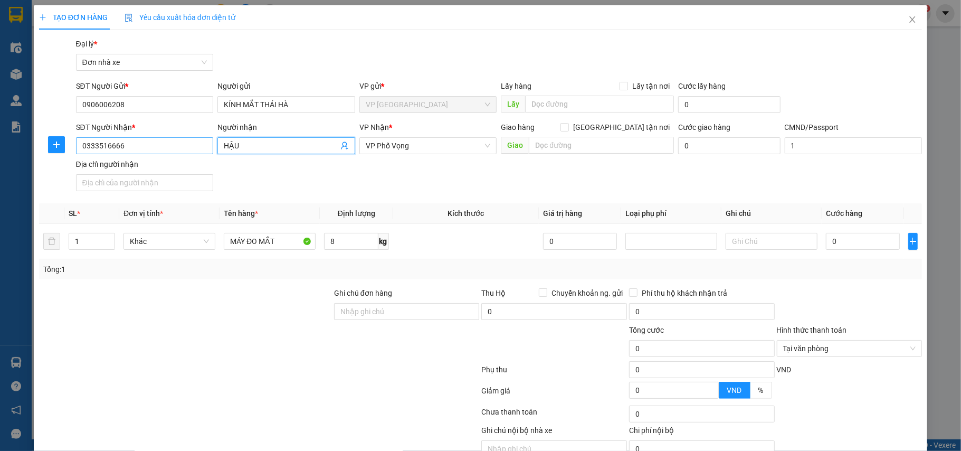
drag, startPoint x: 295, startPoint y: 143, endPoint x: 191, endPoint y: 153, distance: 104.0
click at [191, 153] on div "SĐT Người Nhận * 0333516666 Người nhận HẬU HẬU VP Nhận * VP Phố Vọng Giao hàng …" at bounding box center [499, 158] width 851 height 74
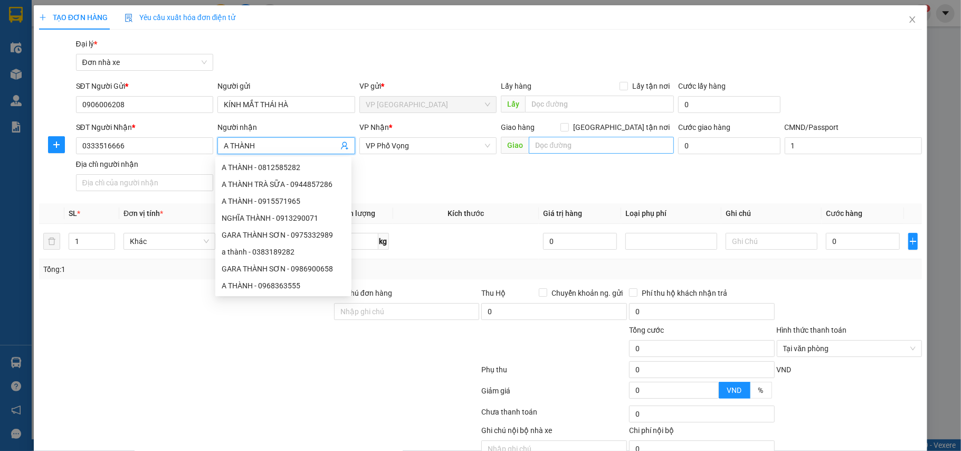
type input "A THÀNH"
click at [552, 139] on input "text" at bounding box center [601, 145] width 145 height 17
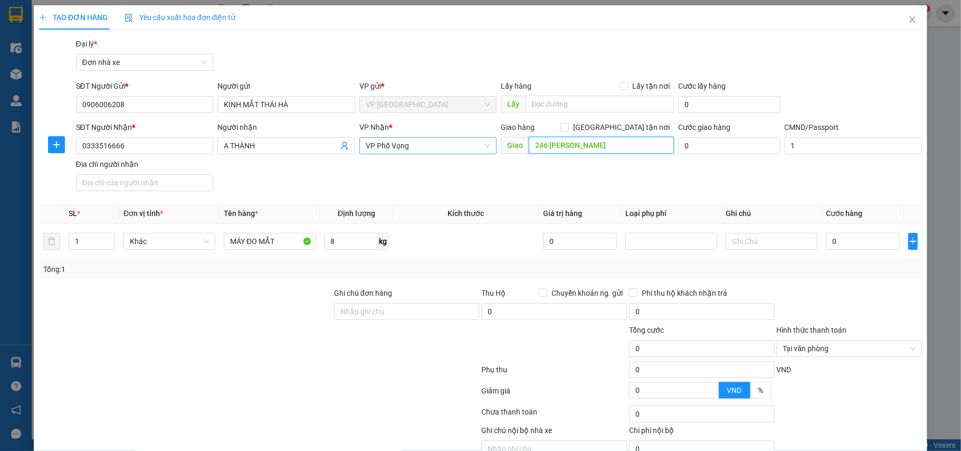
drag, startPoint x: 608, startPoint y: 144, endPoint x: 437, endPoint y: 144, distance: 171.0
click at [437, 144] on div "SĐT Người Nhận * 0333516666 Người nhận A THÀNH VP Nhận * VP Phố Vọng Giao hàng …" at bounding box center [499, 158] width 851 height 74
paste input "Đ. Nguyễn Khoái, Thanh Lương, Hai Bà Trưng, Hà Nội, Việt Nam"
type input "246 Đ. Nguyễn Khoái, Thanh Lương, Hai Bà Trưng, Hà Nội, Việt Nam"
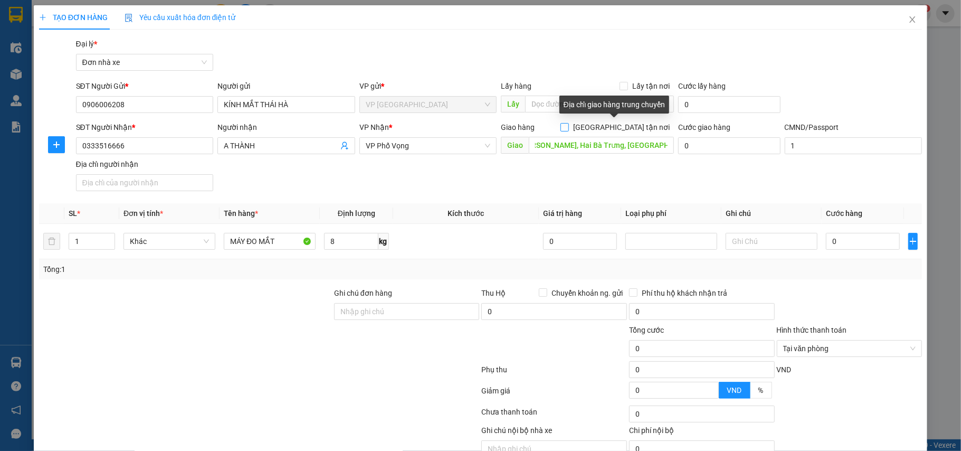
click at [568, 124] on input "Giao tận nơi" at bounding box center [564, 126] width 7 height 7
checkbox input "true"
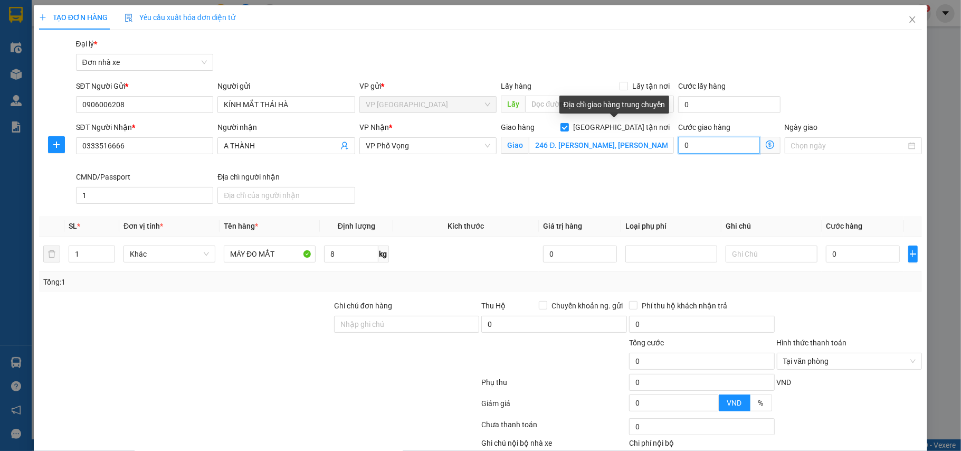
click at [699, 143] on input "0" at bounding box center [718, 145] width 81 height 17
type input "5"
type input "50"
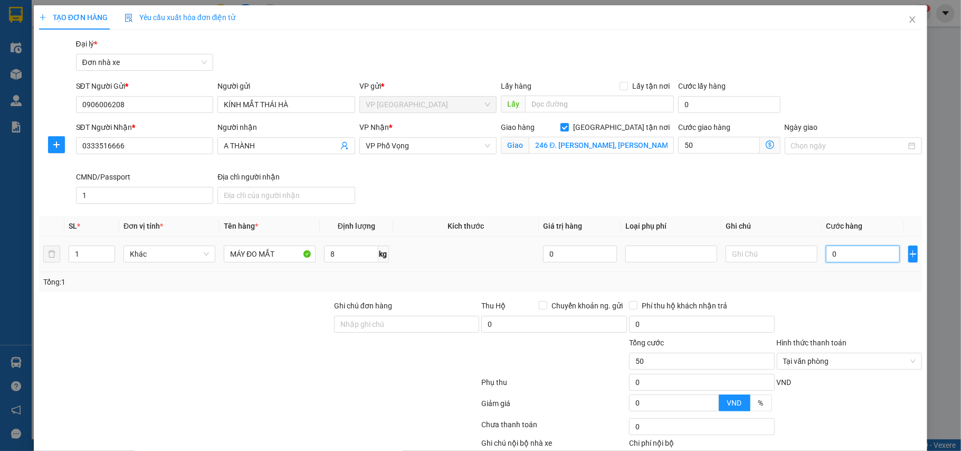
type input "50.000"
click at [845, 258] on input "0" at bounding box center [863, 253] width 74 height 17
type input "3"
type input "50.003"
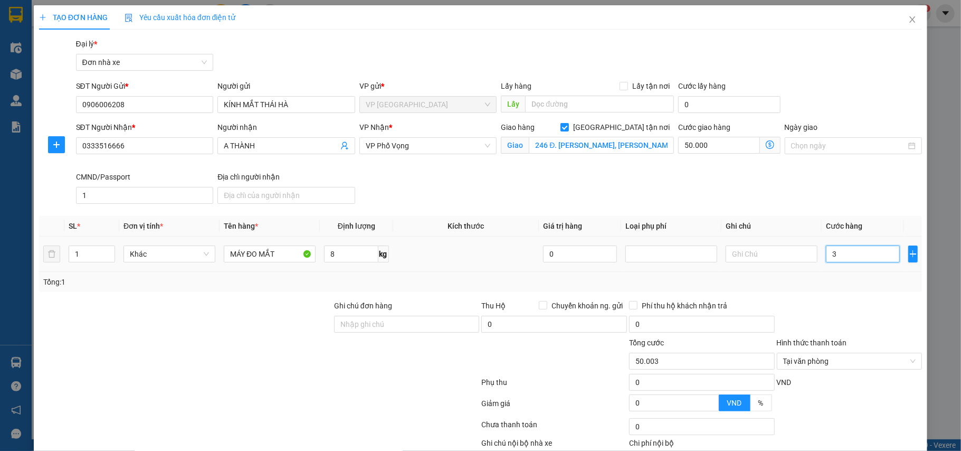
type input "35"
type input "50.035"
type input "35.000"
type input "85.000"
click at [874, 294] on div "Transit Pickup Surcharge Ids Transit Deliver Surcharge Ids Transit Deliver Surc…" at bounding box center [481, 266] width 884 height 457
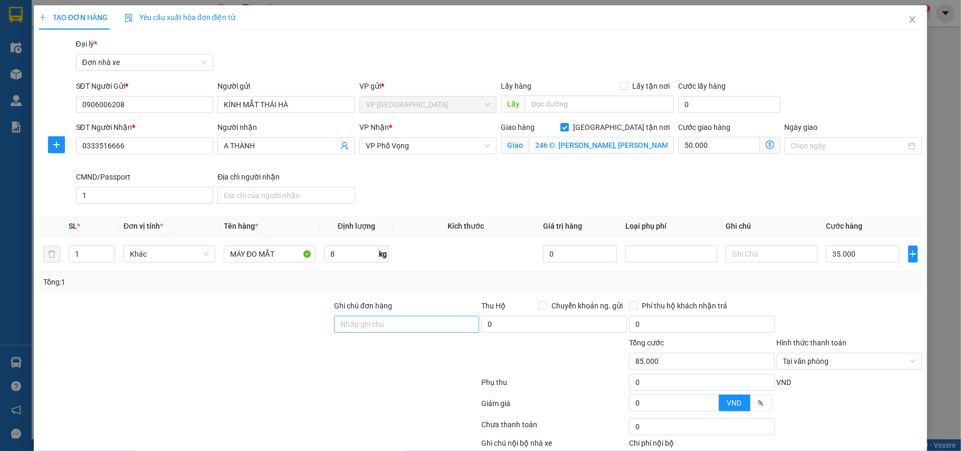
click at [357, 313] on div "Ghi chú đơn hàng" at bounding box center [407, 308] width 146 height 16
click at [366, 328] on input "Ghi chú đơn hàng" at bounding box center [407, 324] width 146 height 17
type input "CẦN DÂY"
click at [834, 288] on div "Tổng: 1" at bounding box center [481, 282] width 884 height 20
click at [900, 143] on div at bounding box center [853, 146] width 125 height 12
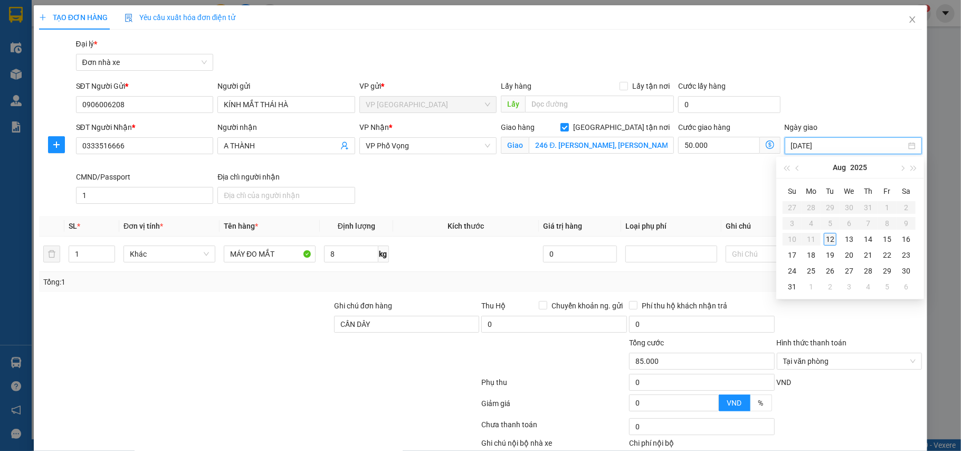
type input "12/08/2025"
click at [830, 239] on div "12" at bounding box center [830, 239] width 13 height 13
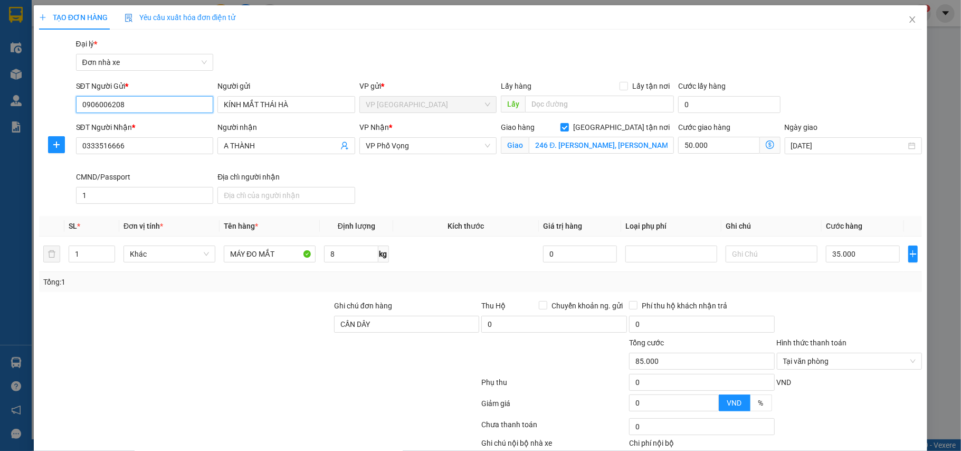
drag, startPoint x: 127, startPoint y: 102, endPoint x: 18, endPoint y: 114, distance: 109.9
click at [40, 105] on div "SĐT Người Gửi * 0906006208 0906006208 Người gửi KÍNH MẮT THÁI HÀ VP gửi * VP Na…" at bounding box center [481, 98] width 886 height 37
click at [809, 187] on div "SĐT Người Nhận * 0333516666 Người nhận A THÀNH VP Nhận * VP Phố Vọng Giao hàng …" at bounding box center [499, 164] width 851 height 87
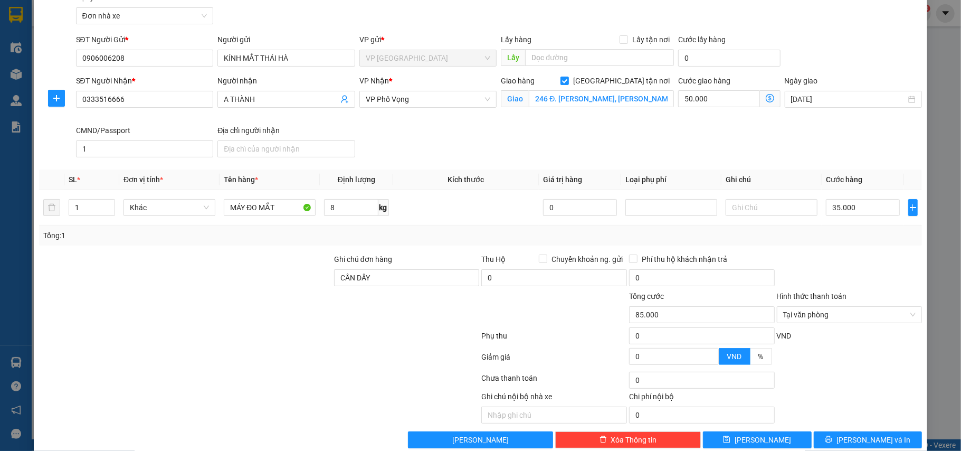
scroll to position [67, 0]
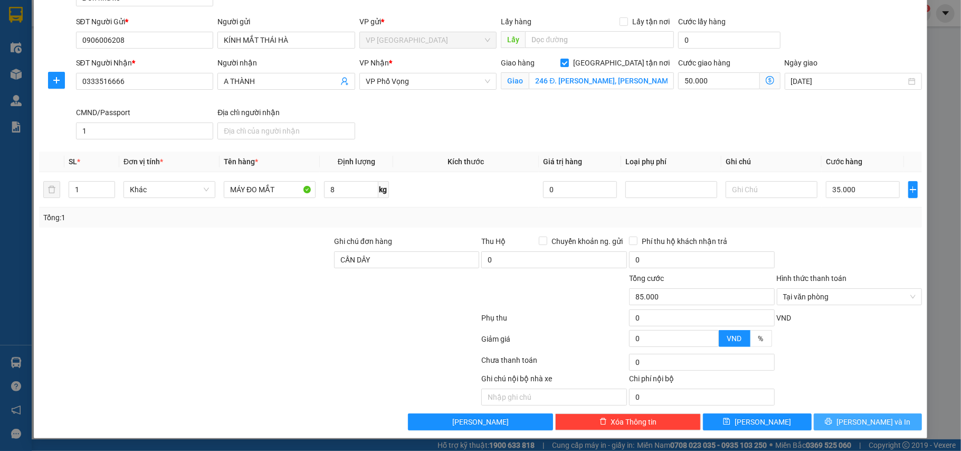
drag, startPoint x: 867, startPoint y: 419, endPoint x: 835, endPoint y: 402, distance: 36.6
click at [866, 418] on span "Lưu và In" at bounding box center [874, 422] width 74 height 12
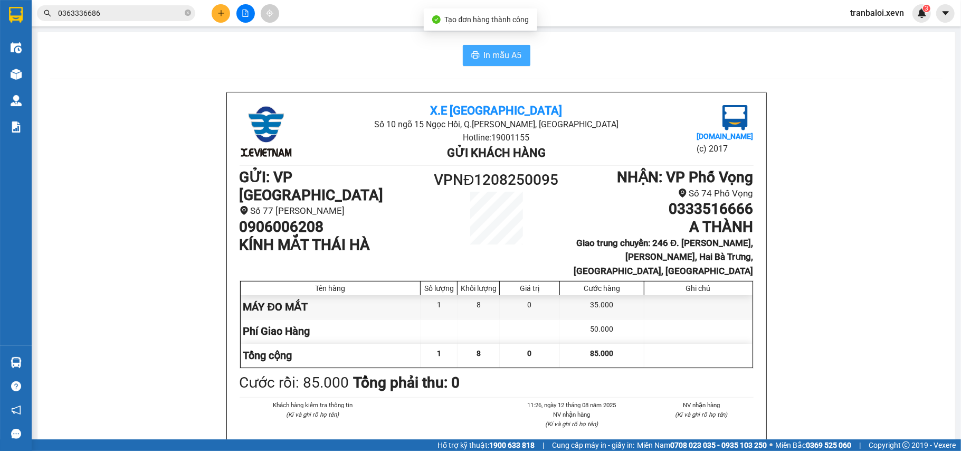
click at [495, 53] on span "In mẫu A5" at bounding box center [503, 55] width 38 height 13
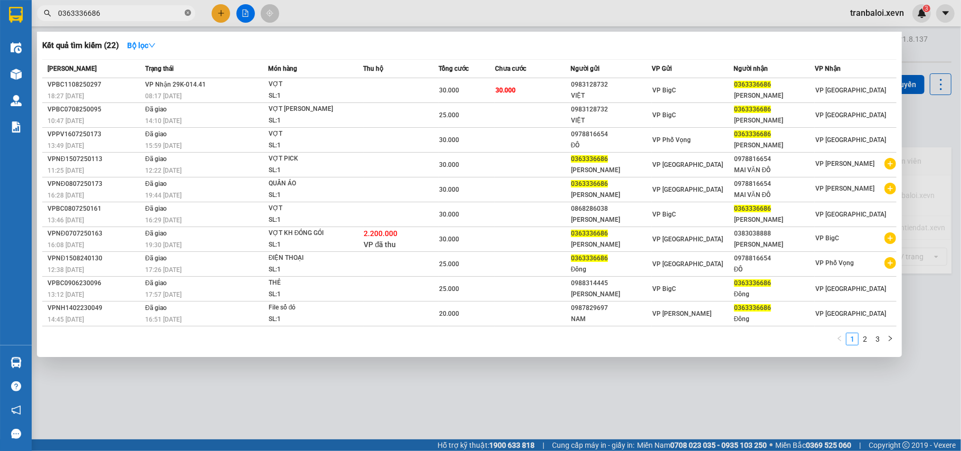
click at [185, 11] on icon "close-circle" at bounding box center [188, 13] width 6 height 6
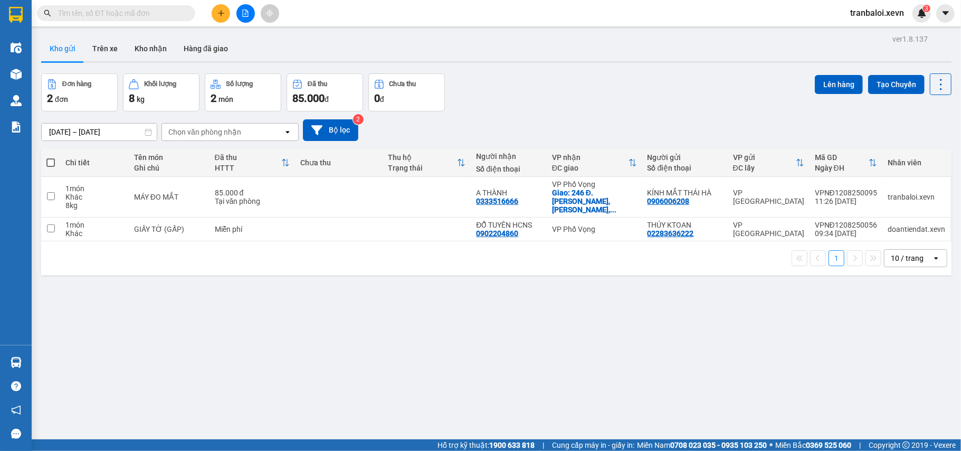
click at [179, 11] on input "text" at bounding box center [120, 13] width 125 height 12
paste input "0906006208"
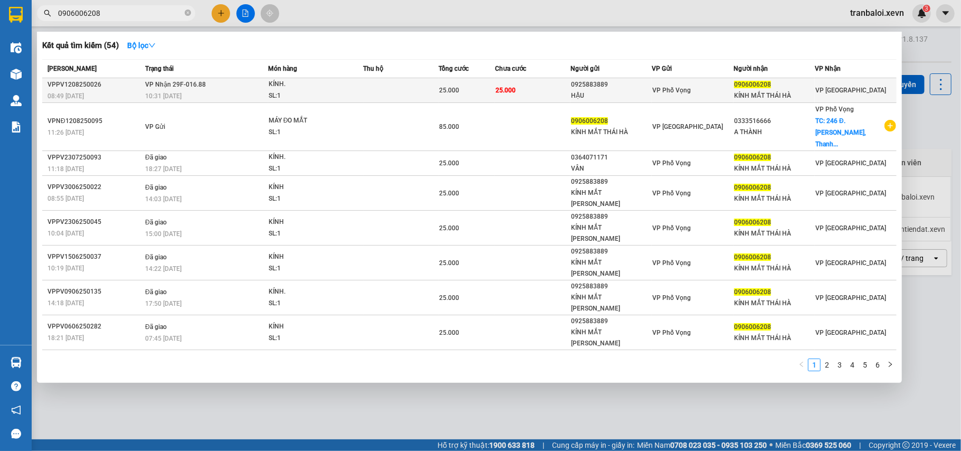
type input "0906006208"
click at [159, 82] on span "VP Nhận 29F-016.88" at bounding box center [175, 84] width 61 height 7
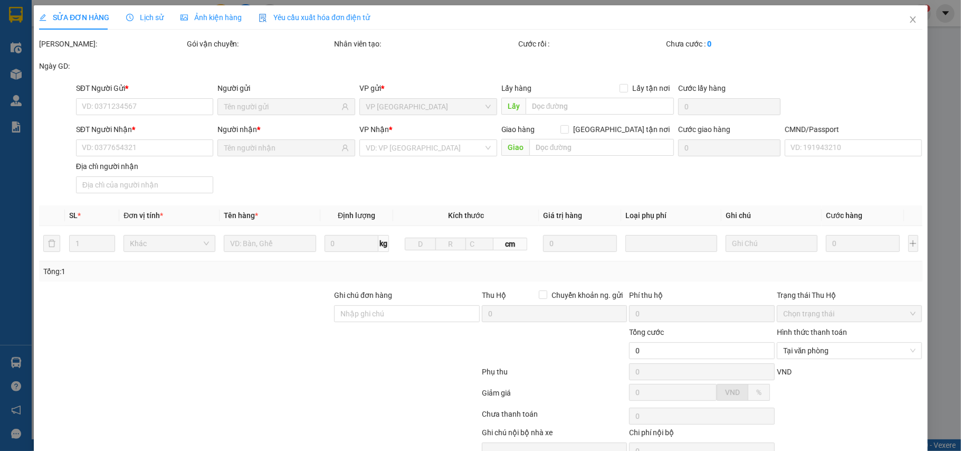
type input "0925883889"
type input "HẬU"
type input "0906006208"
type input "KÍNH MẮT THÁI HÀ"
type input "034090016669 NG VĂN THÁI,TÂN LẬP, VŨ THƯ"
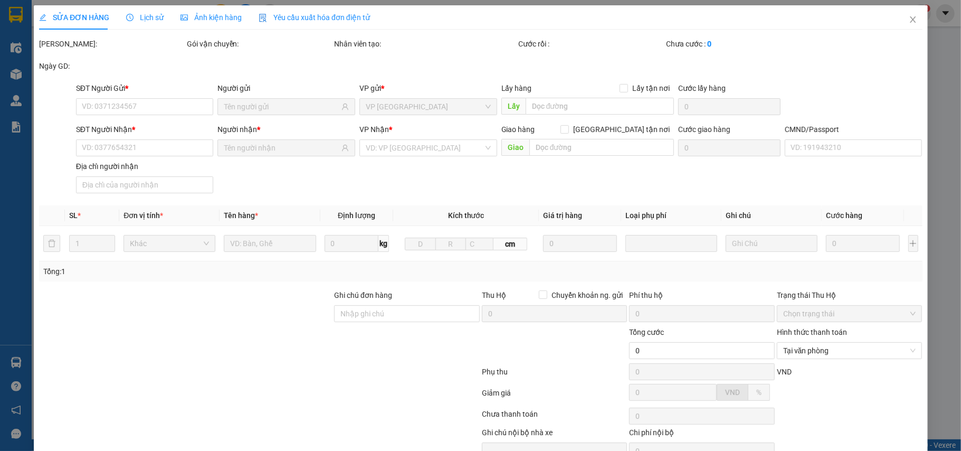
type input "25.000"
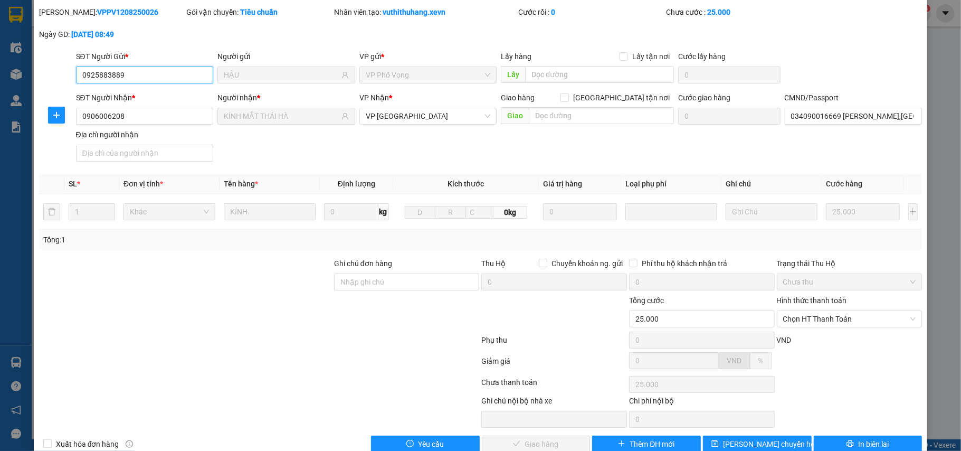
scroll to position [56, 0]
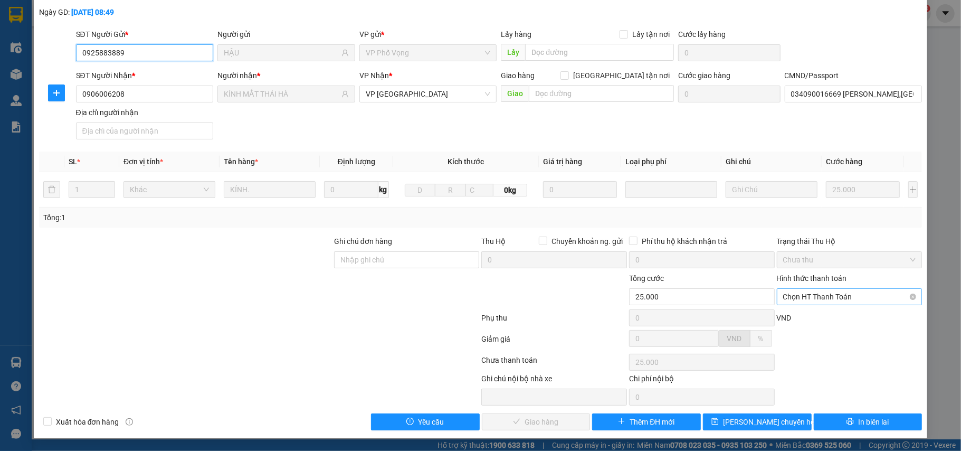
click at [799, 293] on span "Chọn HT Thanh Toán" at bounding box center [849, 297] width 133 height 16
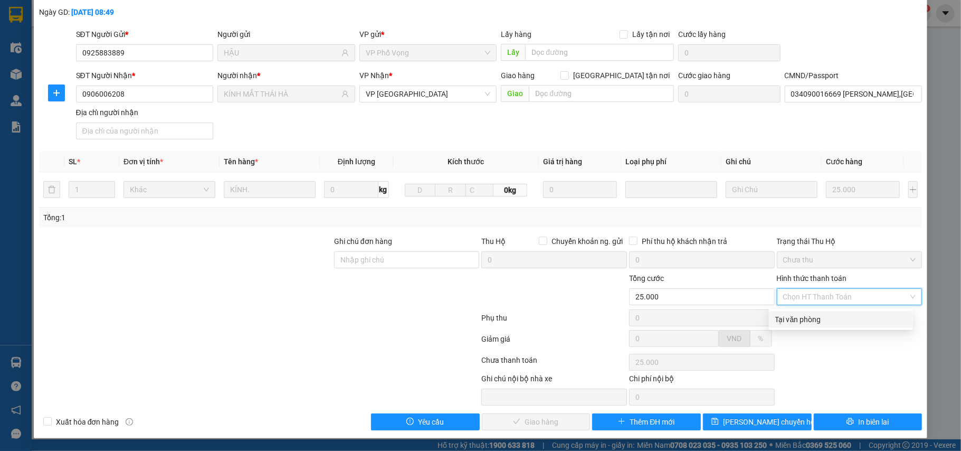
drag, startPoint x: 800, startPoint y: 313, endPoint x: 731, endPoint y: 342, distance: 75.5
click at [800, 314] on div "Tại văn phòng" at bounding box center [840, 320] width 131 height 12
type input "0"
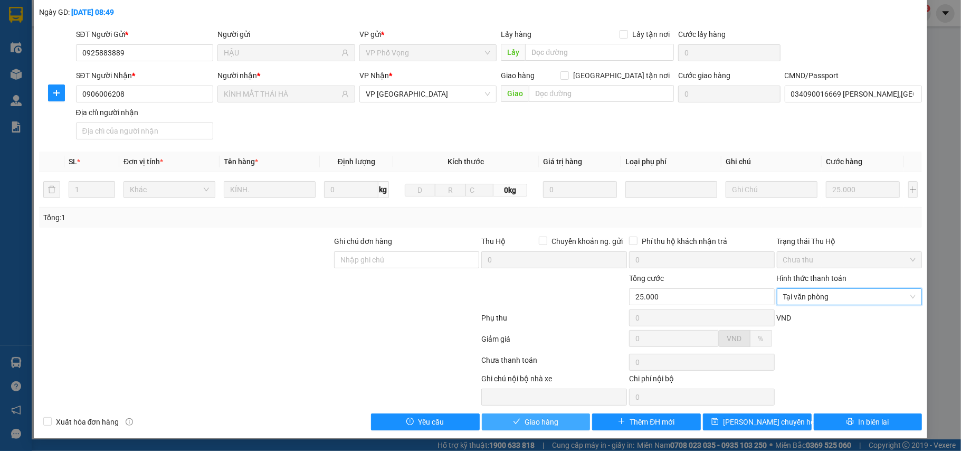
click at [520, 415] on button "Giao hàng" at bounding box center [536, 421] width 109 height 17
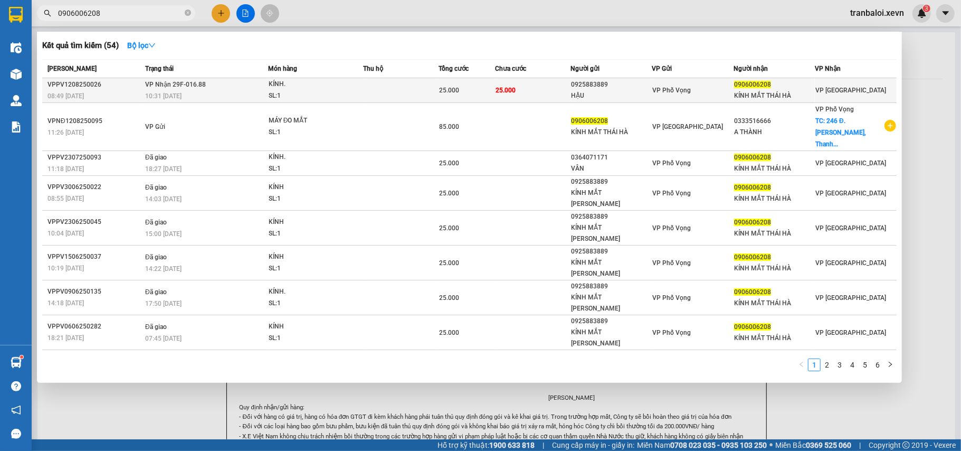
click at [336, 91] on div "SL: 1" at bounding box center [308, 96] width 79 height 12
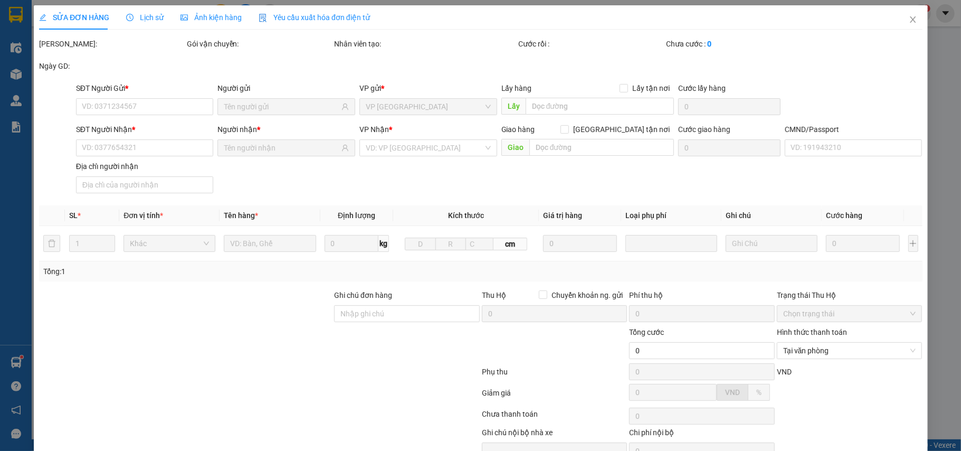
type input "0925883889"
type input "HẬU"
type input "0906006208"
type input "KÍNH MẮT THÁI HÀ"
type input "034090016669 NG VĂN THÁI,TÂN LẬP, VŨ THƯ"
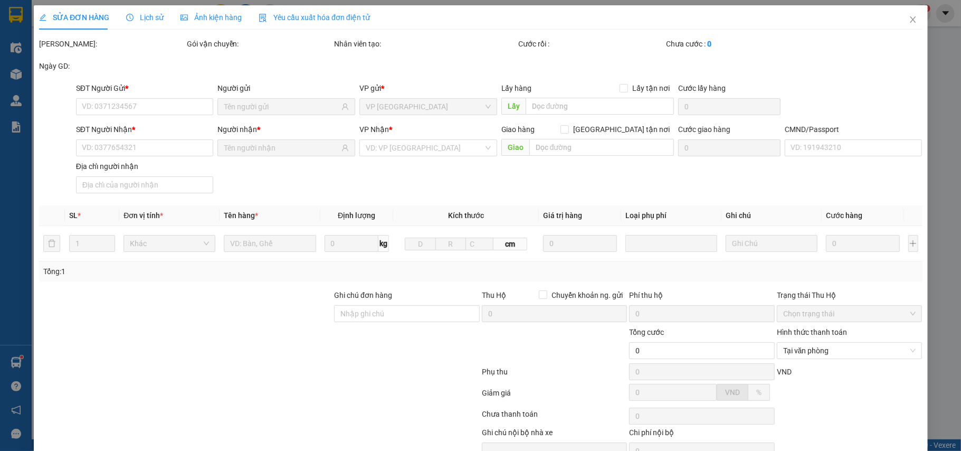
type input "25.000"
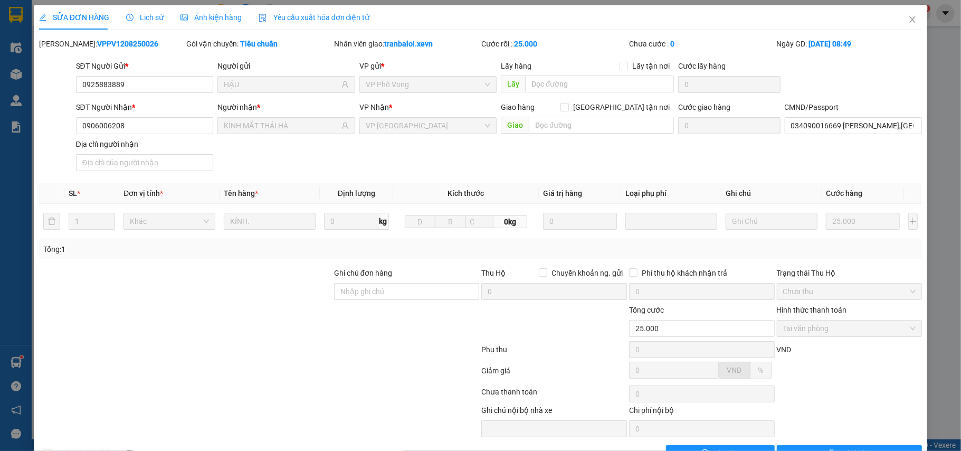
click at [154, 15] on span "Lịch sử" at bounding box center [144, 17] width 37 height 8
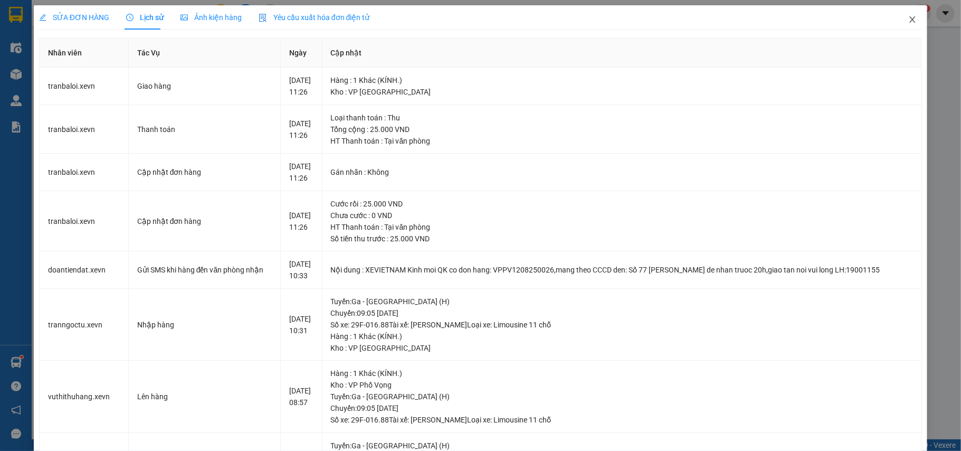
click at [910, 19] on icon "close" at bounding box center [913, 19] width 6 height 6
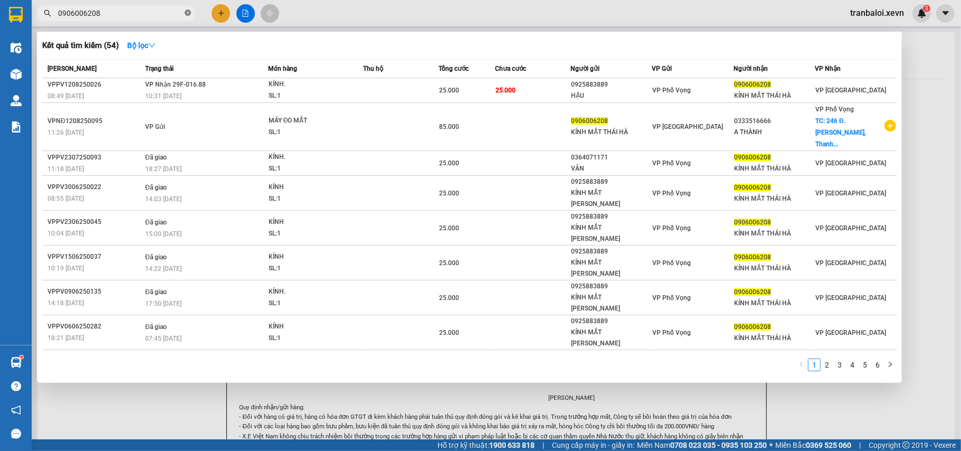
click at [187, 11] on icon "close-circle" at bounding box center [188, 13] width 6 height 6
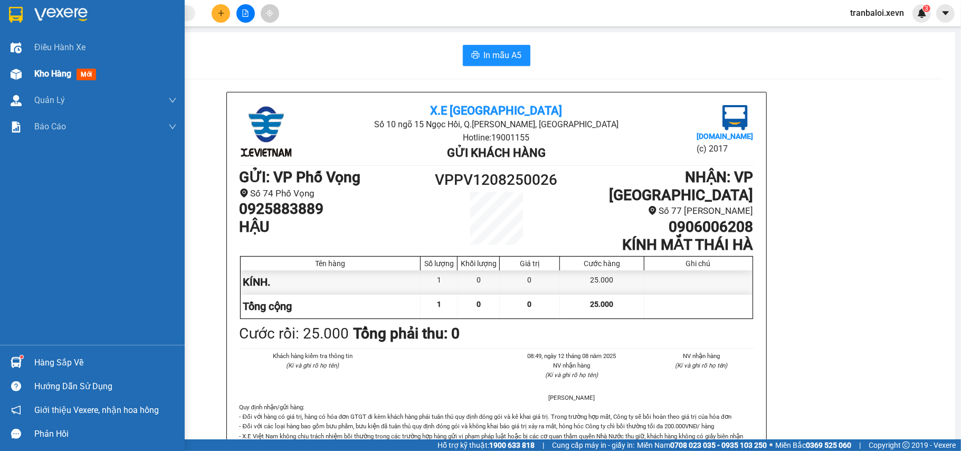
click at [24, 82] on div at bounding box center [16, 74] width 18 height 18
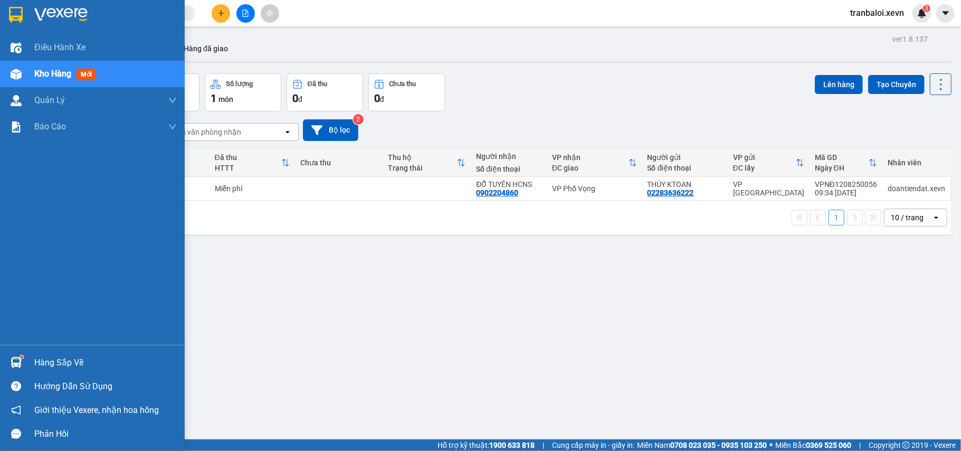
click at [28, 367] on div "Hàng sắp về" at bounding box center [92, 362] width 185 height 24
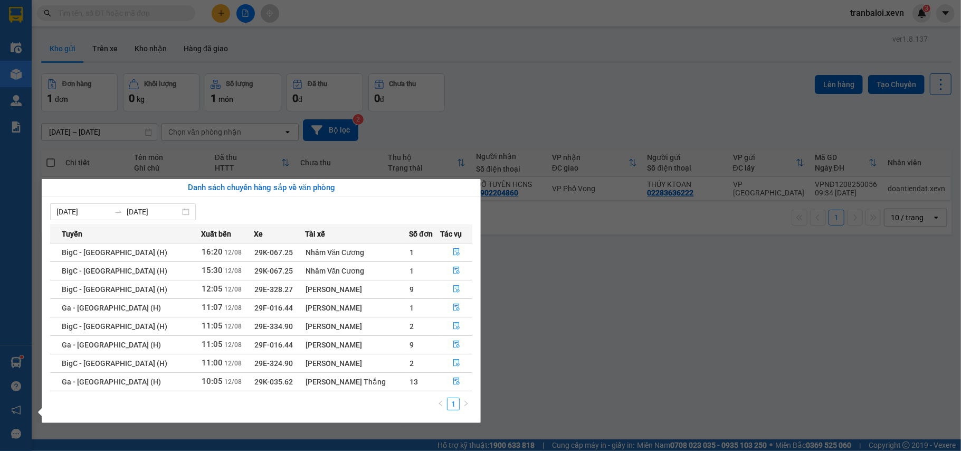
click at [13, 364] on div "Điều hành xe Kho hàng mới Quản Lý Quản lý chuyến Quản lý giao nhận mới Quản lý …" at bounding box center [16, 225] width 32 height 451
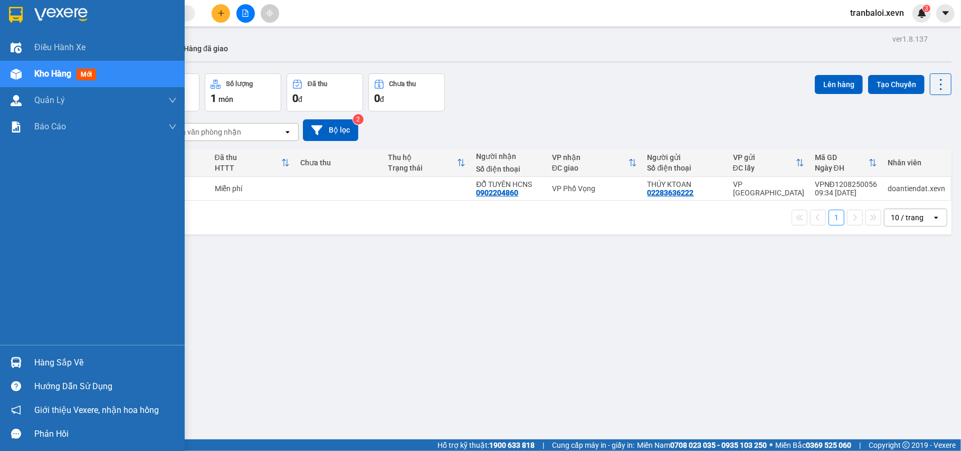
click at [13, 364] on img at bounding box center [16, 362] width 11 height 11
click at [13, 364] on div "Điều hành xe Kho hàng mới Quản Lý Quản lý chuyến Quản lý giao nhận mới Quản lý …" at bounding box center [92, 225] width 185 height 451
click at [13, 364] on img at bounding box center [16, 362] width 11 height 11
click at [13, 364] on div "Điều hành xe Kho hàng mới Quản Lý Quản lý chuyến Quản lý giao nhận mới Quản lý …" at bounding box center [92, 225] width 185 height 451
click at [13, 364] on img at bounding box center [16, 362] width 11 height 11
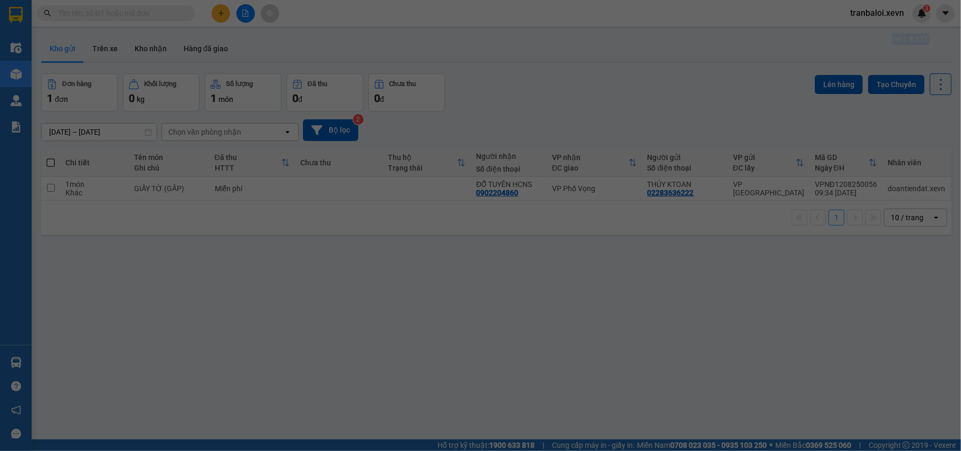
click at [13, 364] on div "Điều hành xe Kho hàng mới Quản Lý Quản lý chuyến Quản lý giao nhận mới Quản lý …" at bounding box center [16, 225] width 32 height 451
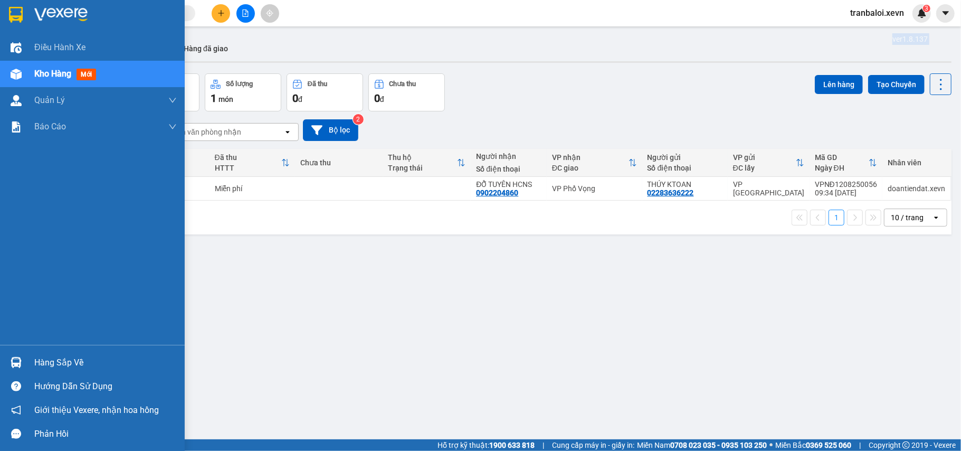
click at [13, 364] on img at bounding box center [16, 362] width 11 height 11
click at [13, 364] on div "Điều hành xe Kho hàng mới Quản Lý Quản lý chuyến Quản lý giao nhận mới Quản lý …" at bounding box center [92, 225] width 185 height 451
click at [13, 364] on img at bounding box center [16, 362] width 11 height 11
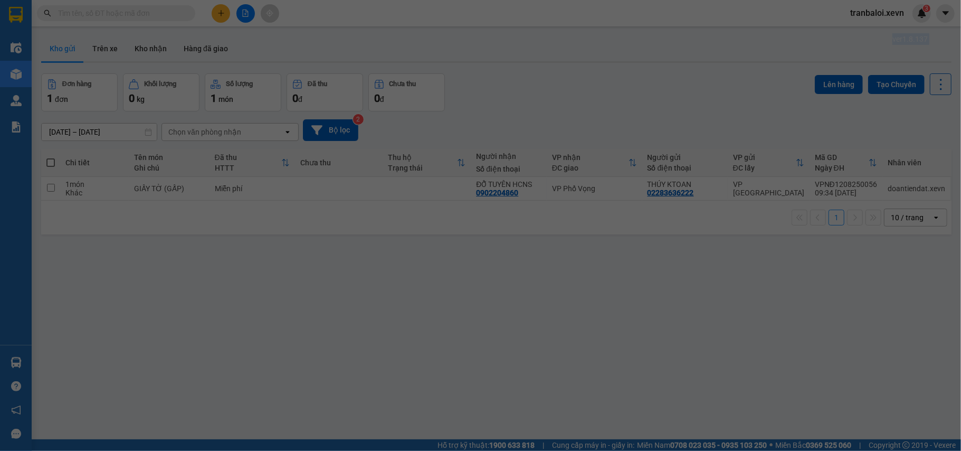
click at [13, 364] on div "Điều hành xe Kho hàng mới Quản Lý Quản lý chuyến Quản lý giao nhận mới Quản lý …" at bounding box center [16, 225] width 32 height 451
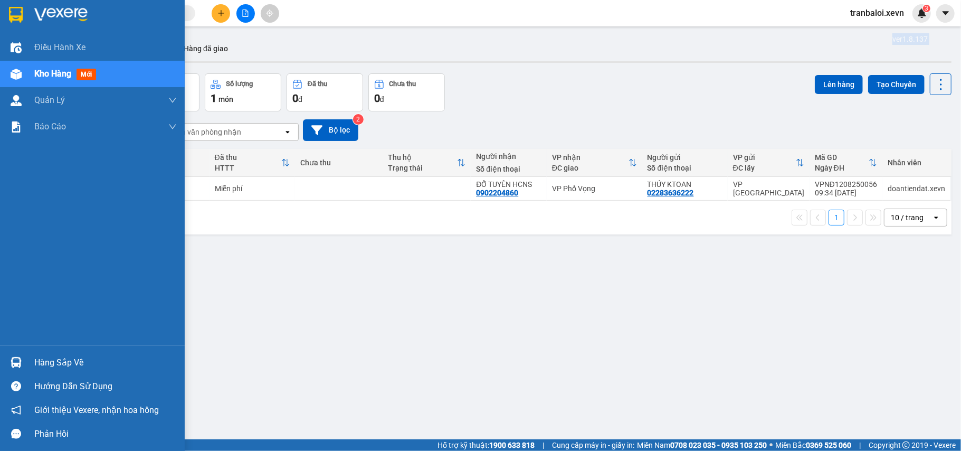
click at [13, 364] on img at bounding box center [16, 362] width 11 height 11
click at [13, 364] on div "Điều hành xe Kho hàng mới Quản Lý Quản lý chuyến Quản lý giao nhận mới Quản lý …" at bounding box center [92, 225] width 185 height 451
click at [13, 364] on img at bounding box center [16, 362] width 11 height 11
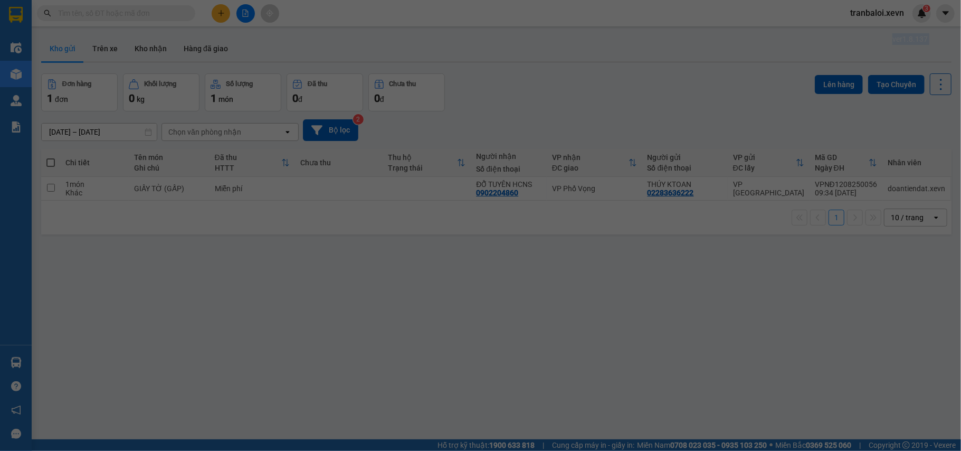
click at [13, 364] on div "Điều hành xe Kho hàng mới Quản Lý Quản lý chuyến Quản lý giao nhận mới Quản lý …" at bounding box center [16, 225] width 32 height 451
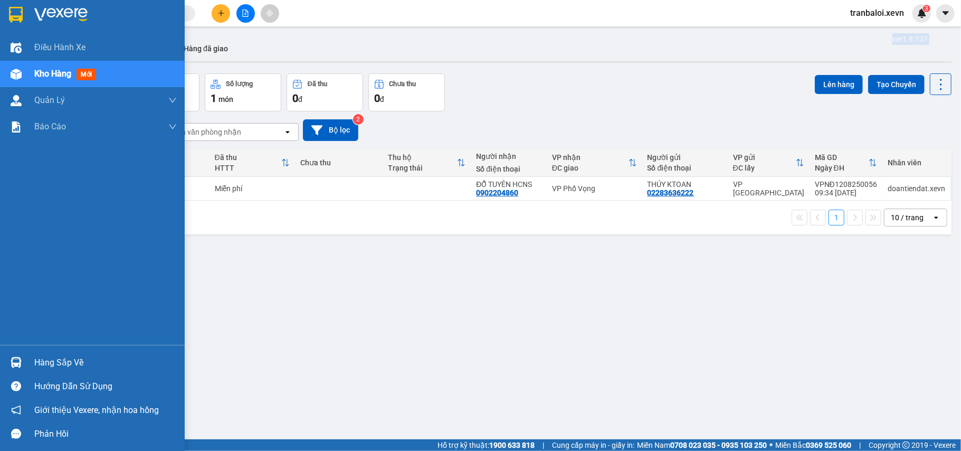
click at [13, 364] on img at bounding box center [16, 362] width 11 height 11
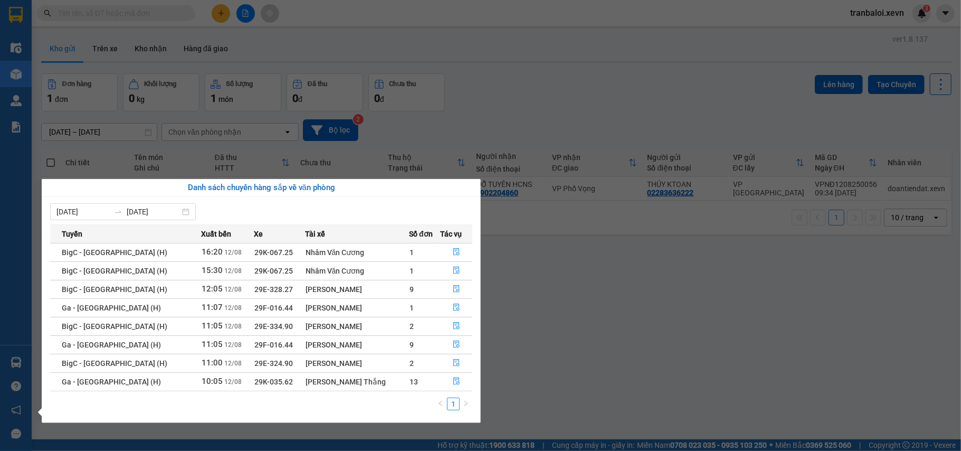
click at [14, 362] on div "Điều hành xe Kho hàng mới Quản Lý Quản lý chuyến Quản lý giao nhận mới Quản lý …" at bounding box center [16, 225] width 32 height 451
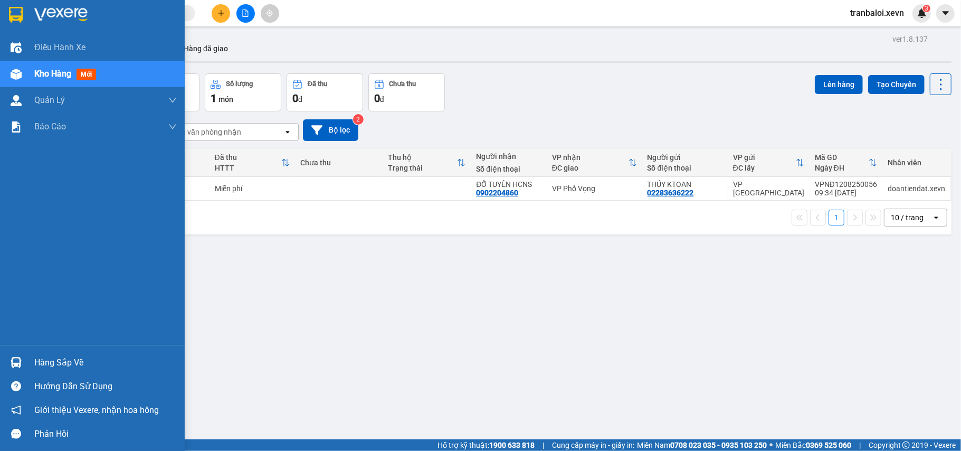
click at [15, 361] on img at bounding box center [16, 362] width 11 height 11
click at [15, 361] on div "Điều hành xe Kho hàng mới Quản Lý Quản lý chuyến Quản lý giao nhận mới Quản lý …" at bounding box center [92, 225] width 185 height 451
click at [15, 361] on img at bounding box center [16, 362] width 11 height 11
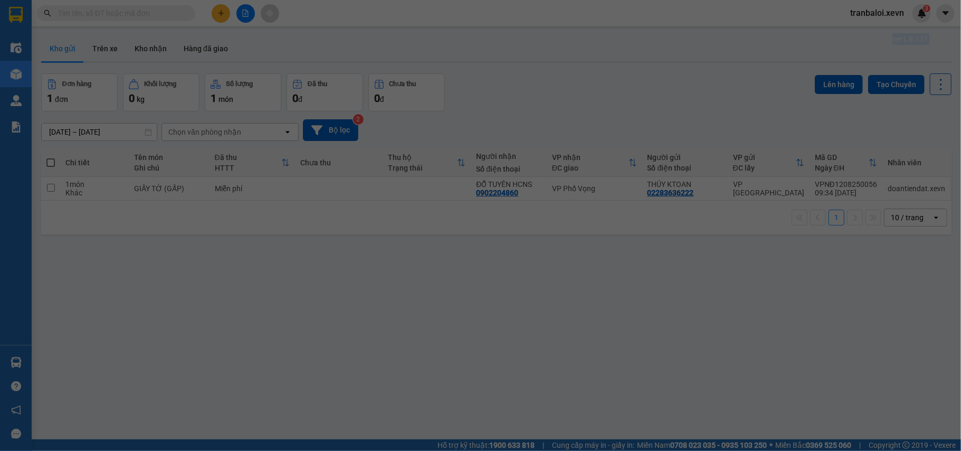
click at [15, 361] on div "Điều hành xe Kho hàng mới Quản Lý Quản lý chuyến Quản lý giao nhận mới Quản lý …" at bounding box center [16, 225] width 32 height 451
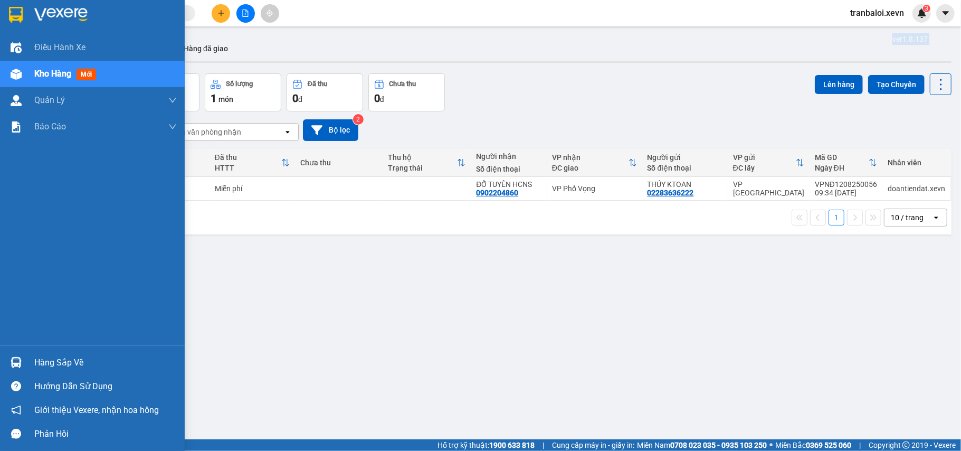
click at [15, 361] on img at bounding box center [16, 362] width 11 height 11
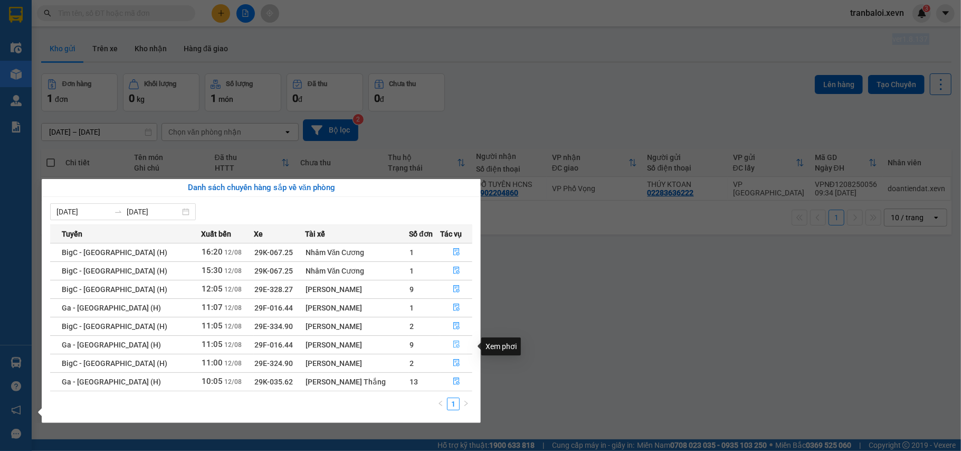
click at [447, 345] on button "button" at bounding box center [457, 344] width 32 height 17
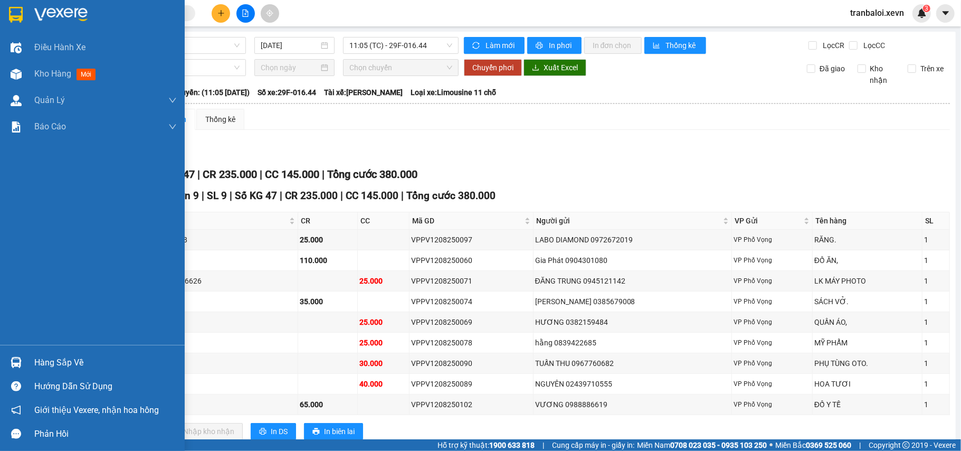
click at [19, 359] on img at bounding box center [16, 362] width 11 height 11
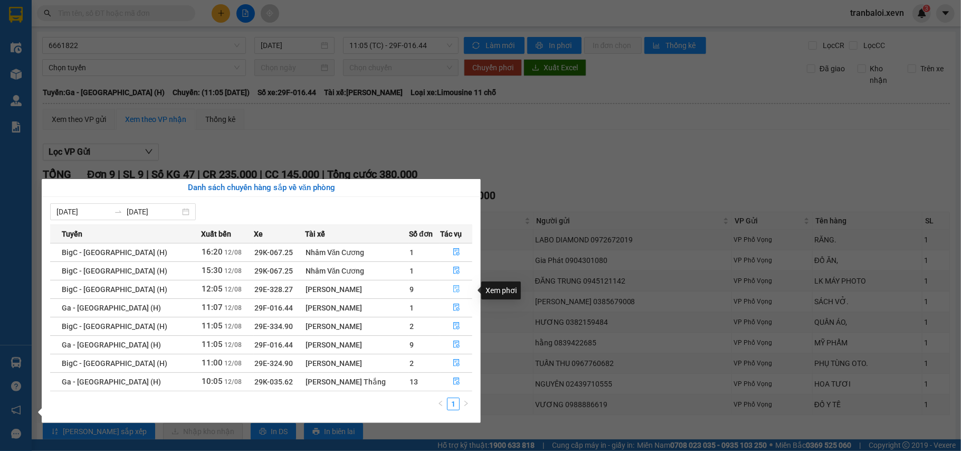
click at [452, 285] on button "button" at bounding box center [457, 289] width 32 height 17
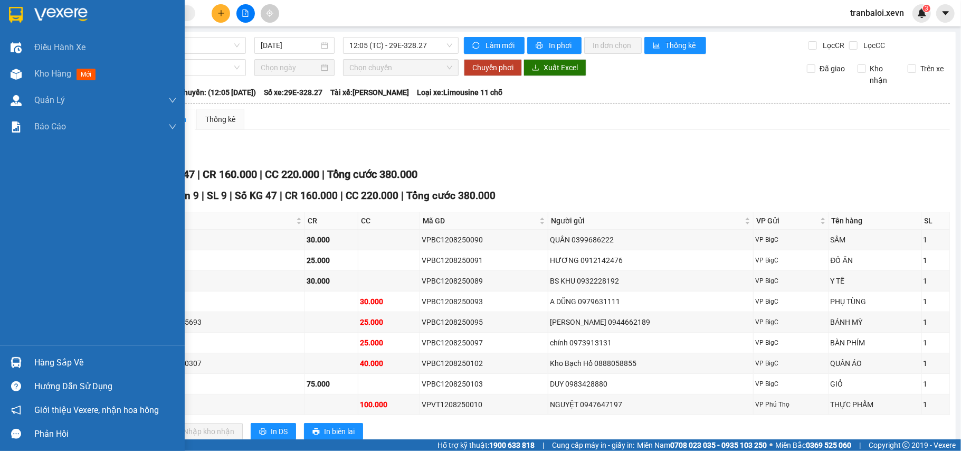
click at [26, 364] on div "Hàng sắp về" at bounding box center [92, 362] width 185 height 24
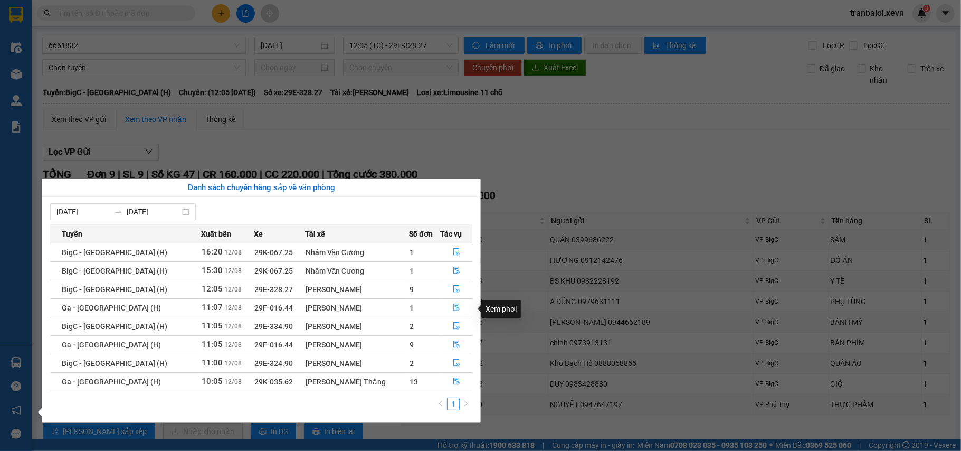
click at [453, 307] on icon "file-done" at bounding box center [456, 307] width 7 height 7
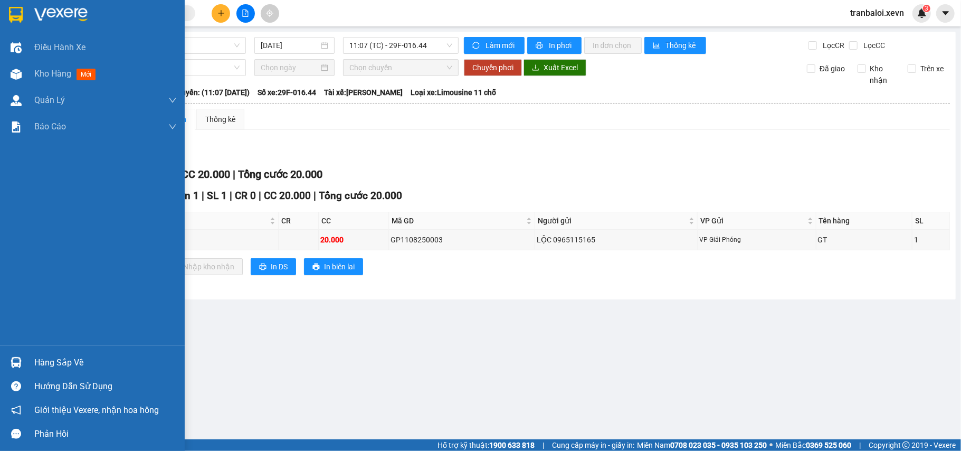
click at [23, 365] on div at bounding box center [16, 362] width 18 height 18
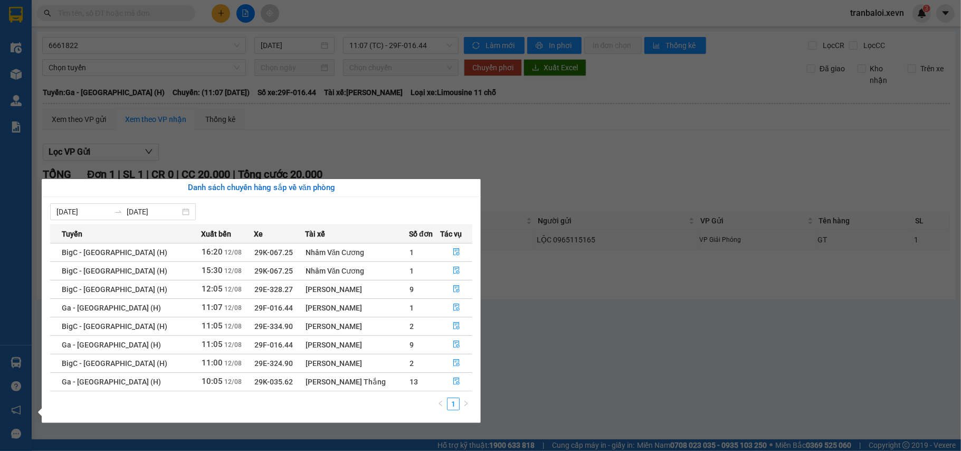
click at [206, 53] on section "Kết quả tìm kiếm ( 54 ) Bộ lọc Mã ĐH Trạng thái Món hàng Thu hộ Tổng cước Chưa …" at bounding box center [480, 225] width 961 height 451
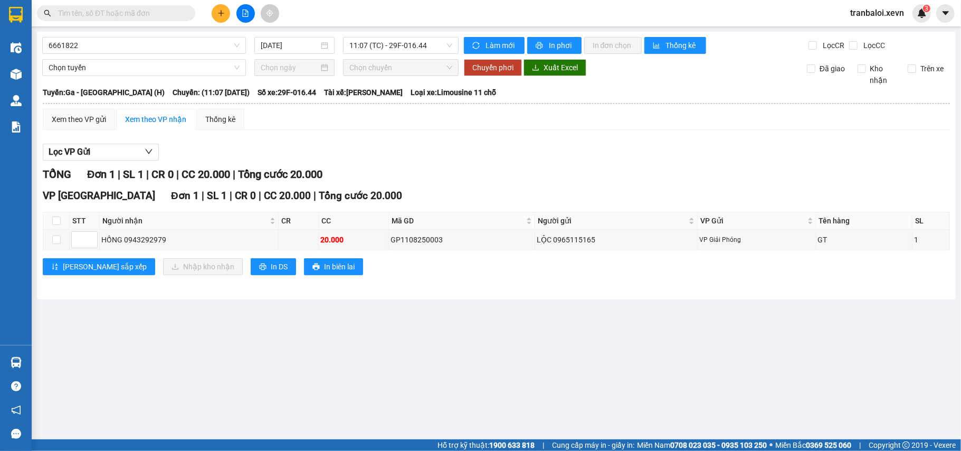
click at [157, 20] on span at bounding box center [116, 13] width 158 height 16
click at [157, 9] on input "text" at bounding box center [120, 13] width 125 height 12
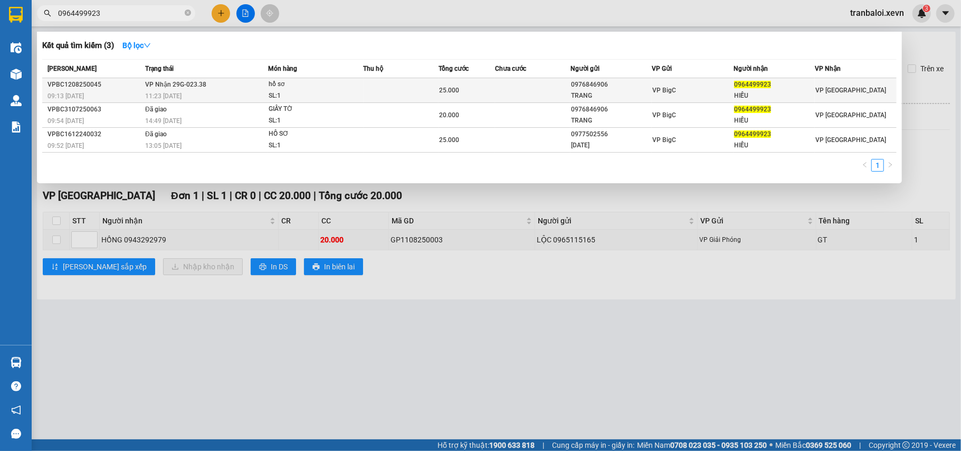
type input "0964499923"
click at [356, 94] on span "hồ sơ SL: 1" at bounding box center [316, 90] width 94 height 23
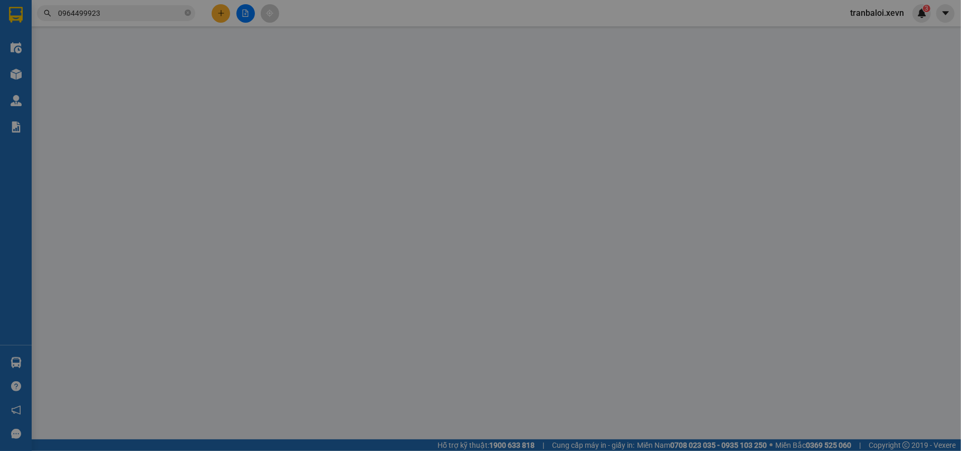
type input "0976846906"
type input "TRANG"
type input "0964499923"
type input "HIẾU"
type input "038093021792 LÊ VĂN HIẾU MÊ LINH"
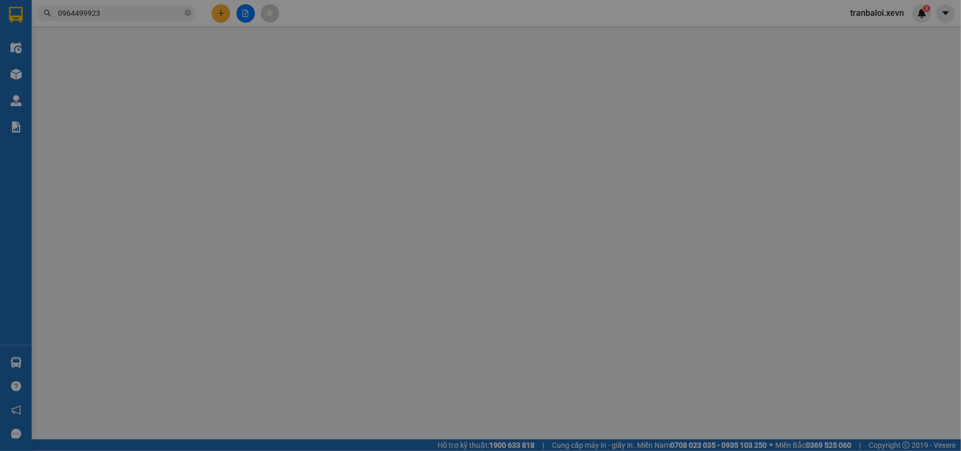
type input "25.000"
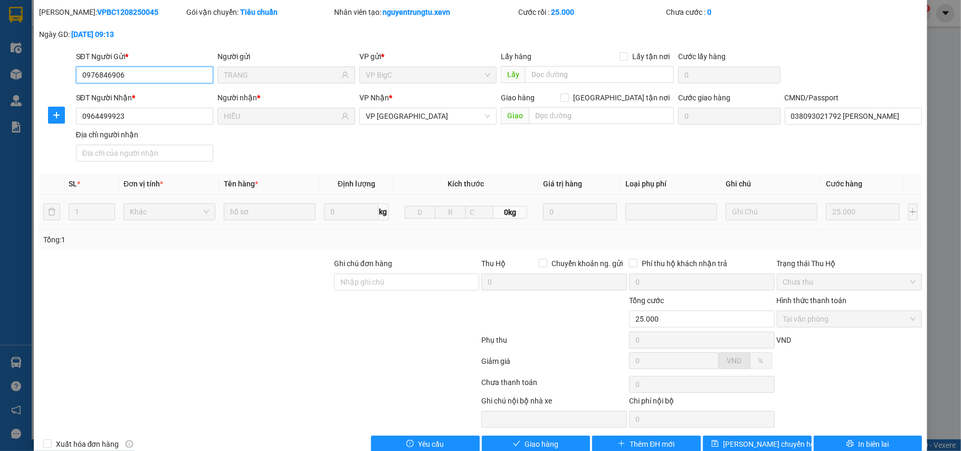
scroll to position [56, 0]
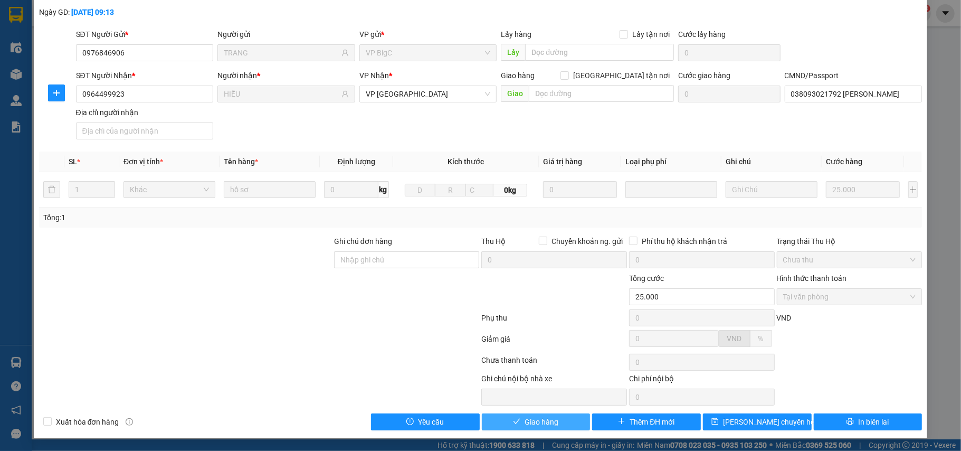
click at [532, 417] on span "Giao hàng" at bounding box center [542, 422] width 34 height 12
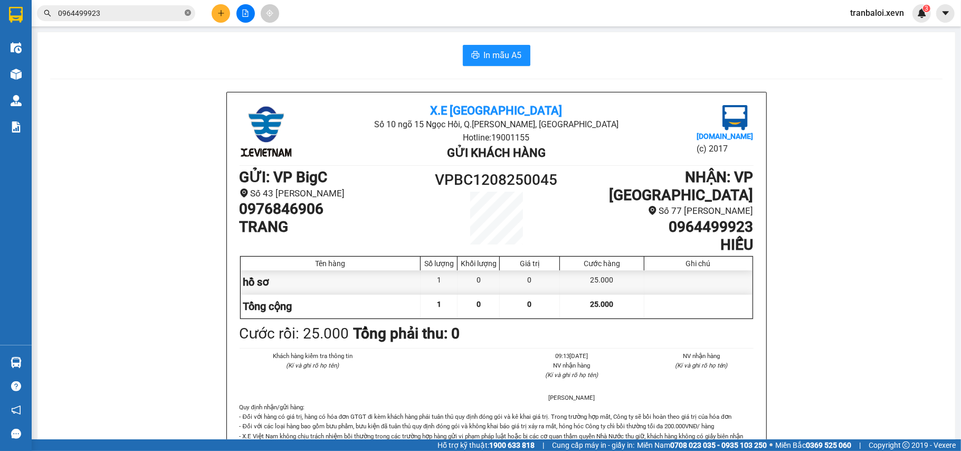
click at [188, 12] on icon "close-circle" at bounding box center [188, 13] width 6 height 6
click at [164, 13] on input "text" at bounding box center [120, 13] width 125 height 12
click at [165, 11] on input "text" at bounding box center [120, 13] width 125 height 12
click at [165, 9] on input "text" at bounding box center [120, 13] width 125 height 12
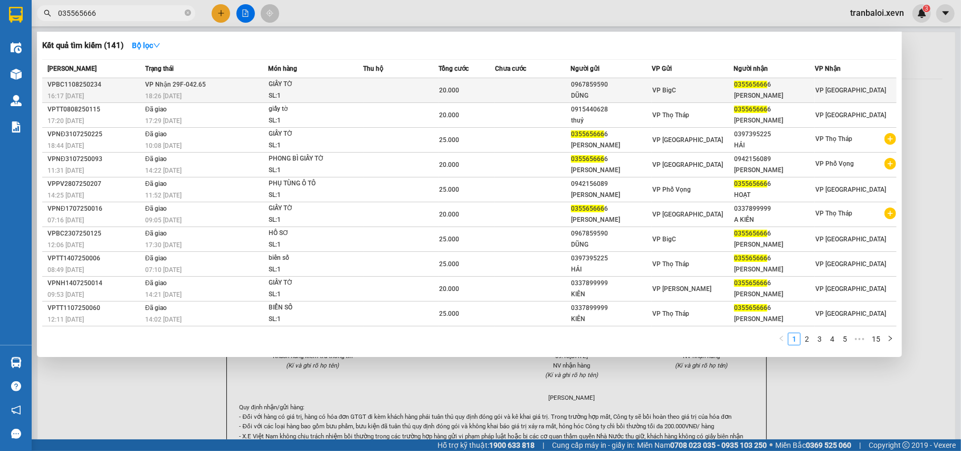
type input "035565666"
click at [290, 84] on div "GIẤY TỜ" at bounding box center [308, 85] width 79 height 12
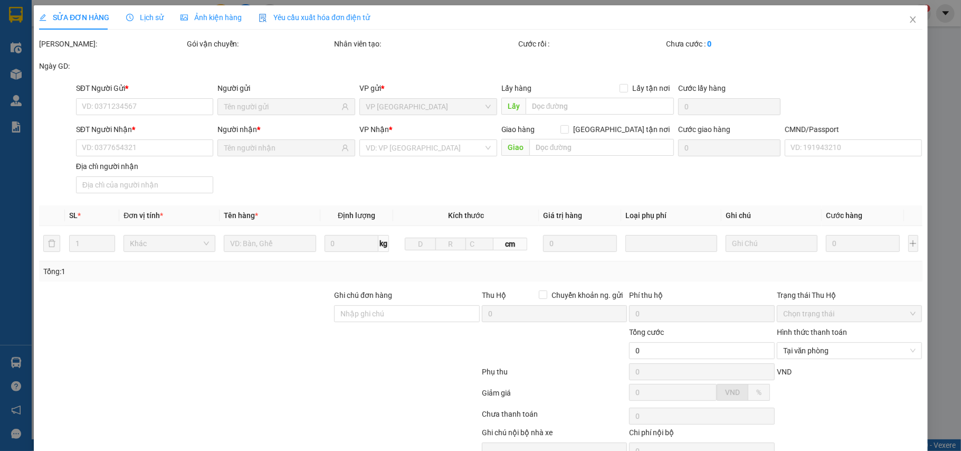
type input "0967859590"
type input "DŨNG"
type input "0355656666"
type input "PHẠM TIẾN HOẠT"
type input "036090007748 PHẠM TIẾN HOẠT MỸ LỘC NĐ"
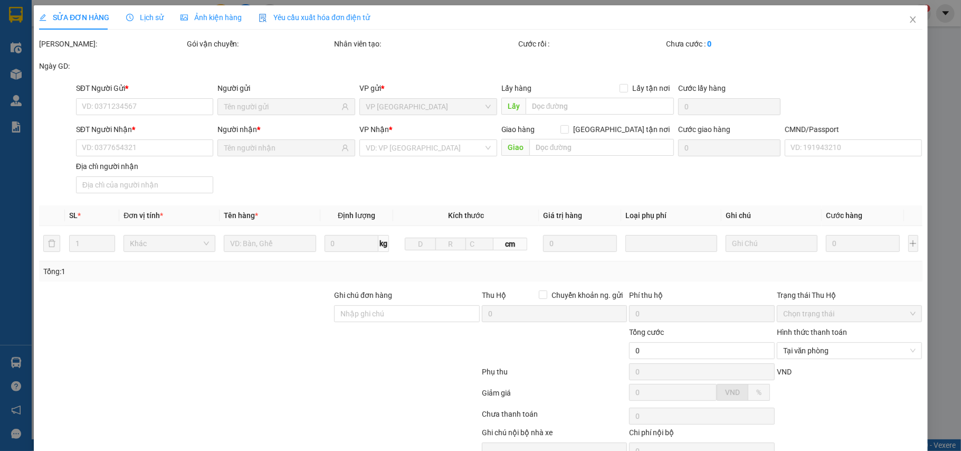
type input "20.000"
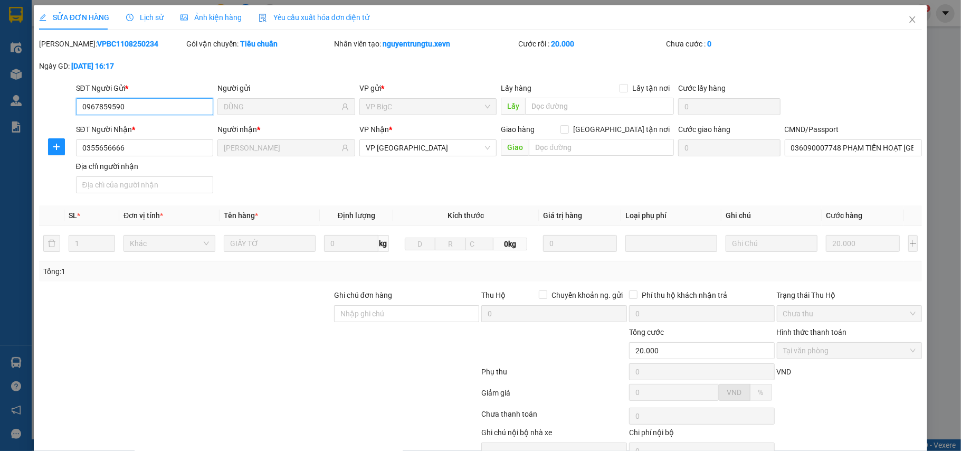
scroll to position [56, 0]
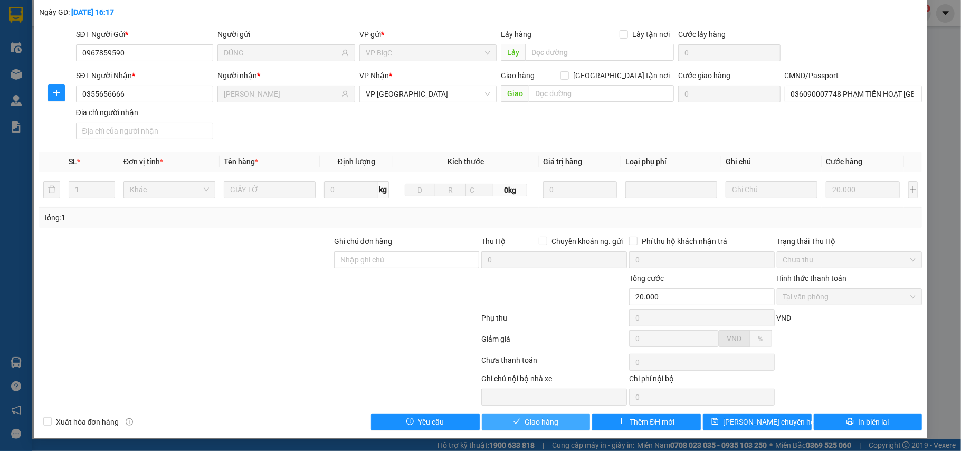
click at [538, 413] on button "Giao hàng" at bounding box center [536, 421] width 109 height 17
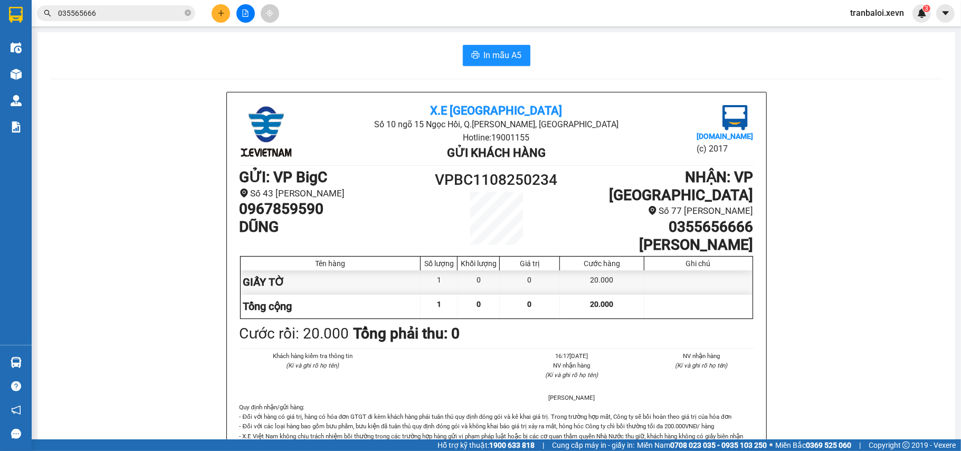
click at [115, 11] on input "035565666" at bounding box center [120, 13] width 125 height 12
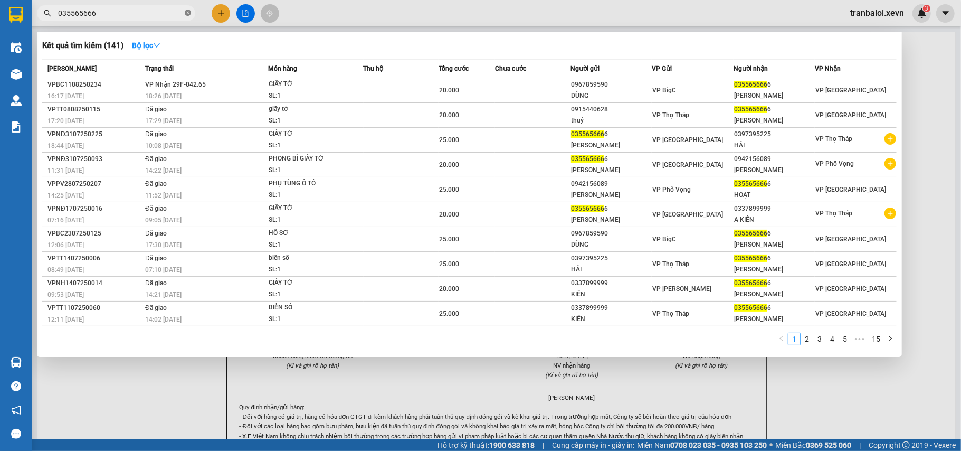
click at [187, 12] on icon "close-circle" at bounding box center [188, 13] width 6 height 6
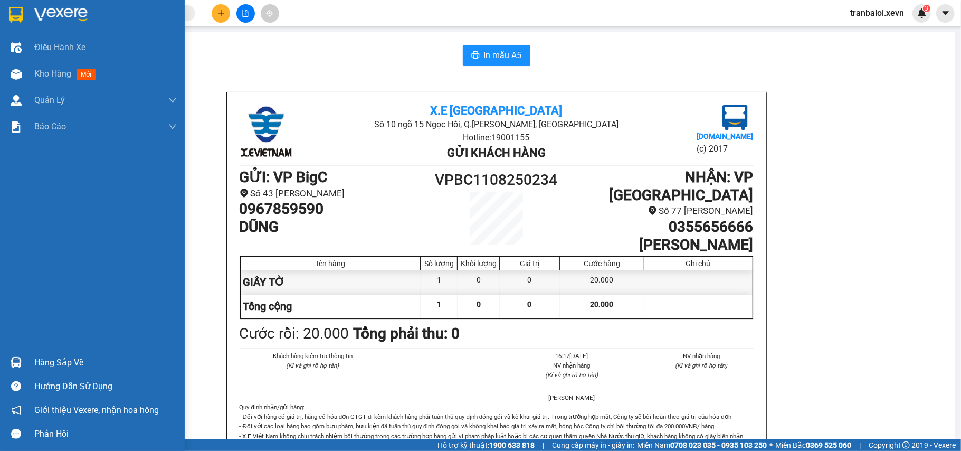
click at [39, 360] on div "Hàng sắp về" at bounding box center [105, 363] width 143 height 16
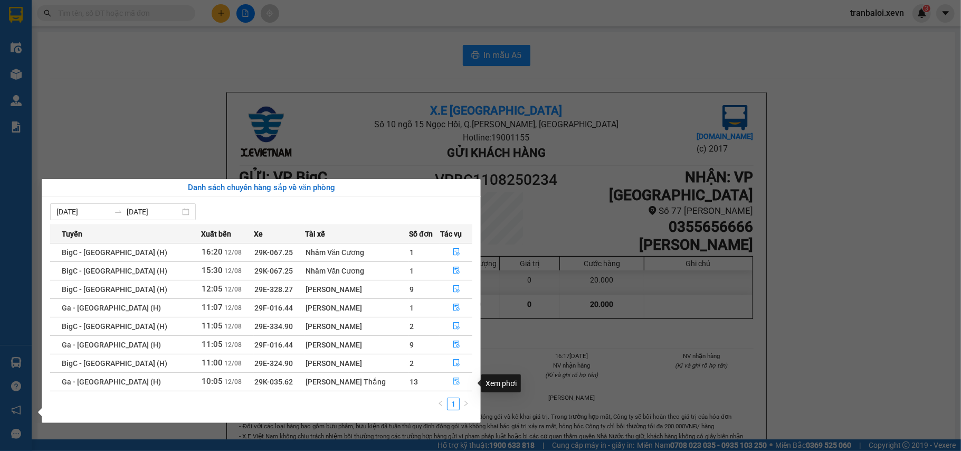
click at [449, 378] on button "button" at bounding box center [457, 381] width 32 height 17
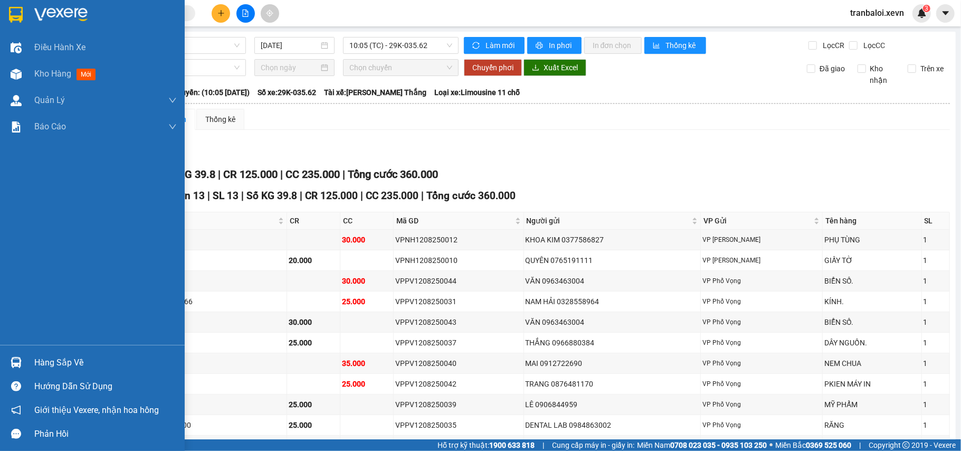
click at [24, 365] on div at bounding box center [16, 362] width 18 height 18
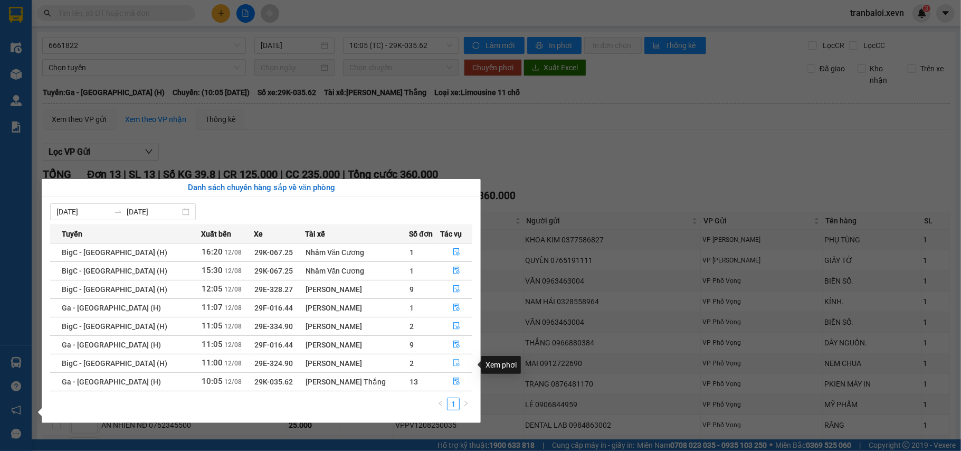
click at [447, 365] on button "button" at bounding box center [457, 363] width 32 height 17
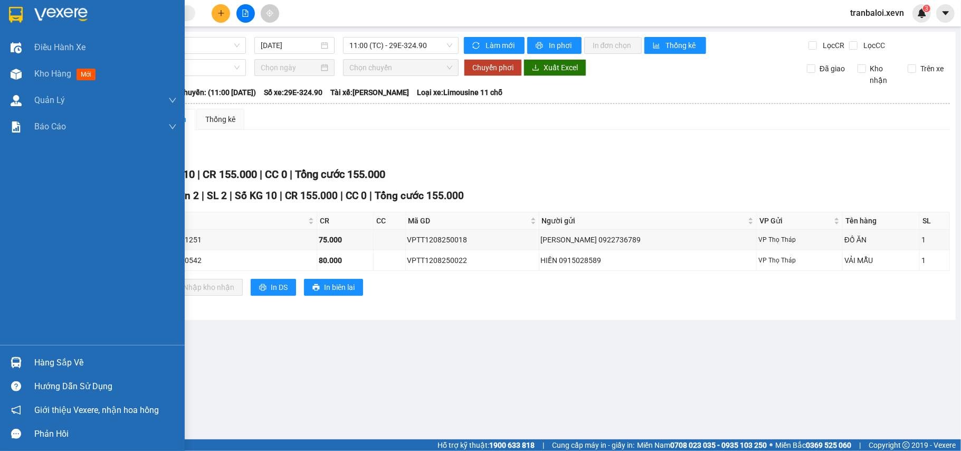
click at [21, 360] on img at bounding box center [16, 362] width 11 height 11
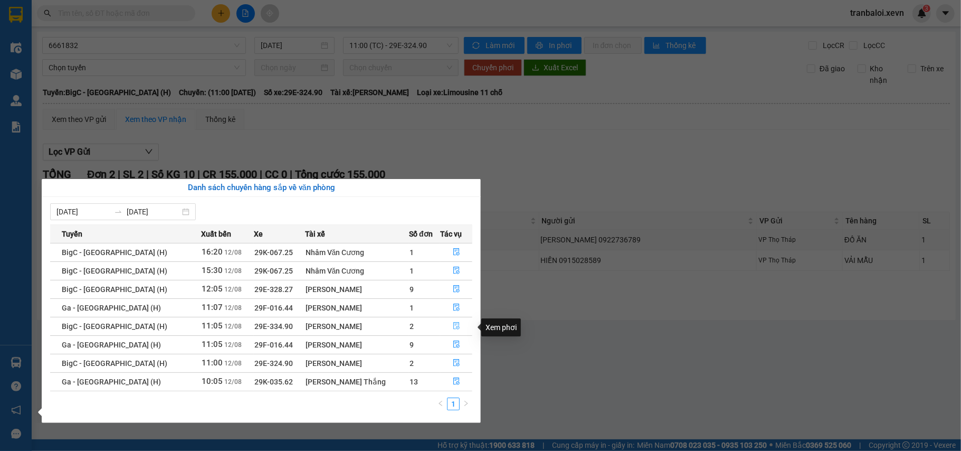
click at [453, 325] on icon "file-done" at bounding box center [456, 326] width 6 height 7
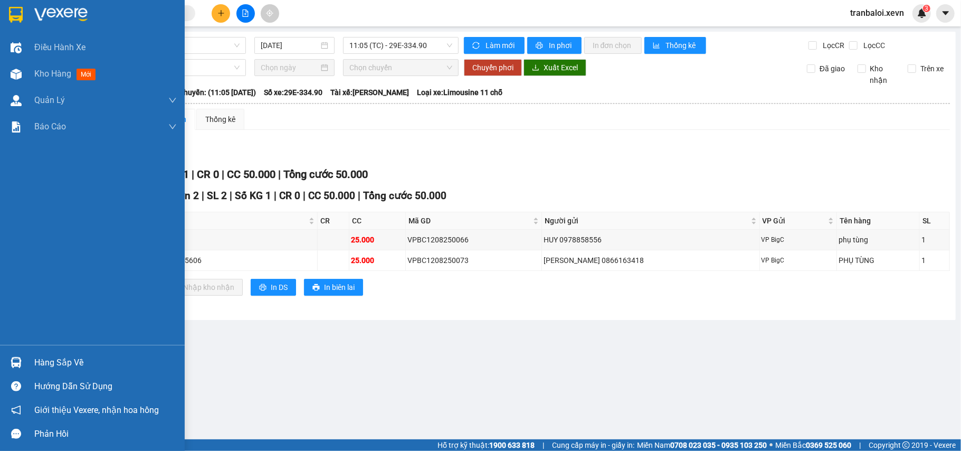
click at [19, 354] on div at bounding box center [16, 362] width 18 height 18
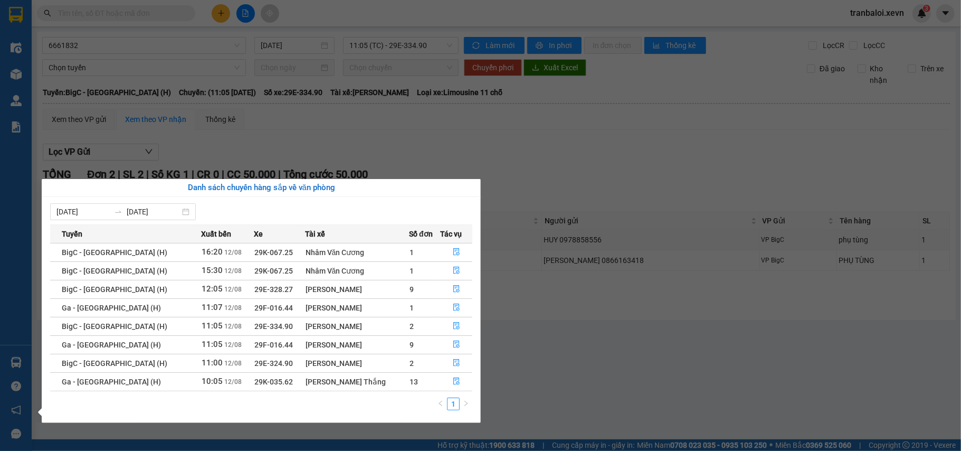
click at [218, 14] on section "Kết quả tìm kiếm ( 141 ) Bộ lọc Mã ĐH Trạng thái Món hàng Thu hộ Tổng cước Chưa…" at bounding box center [480, 225] width 961 height 451
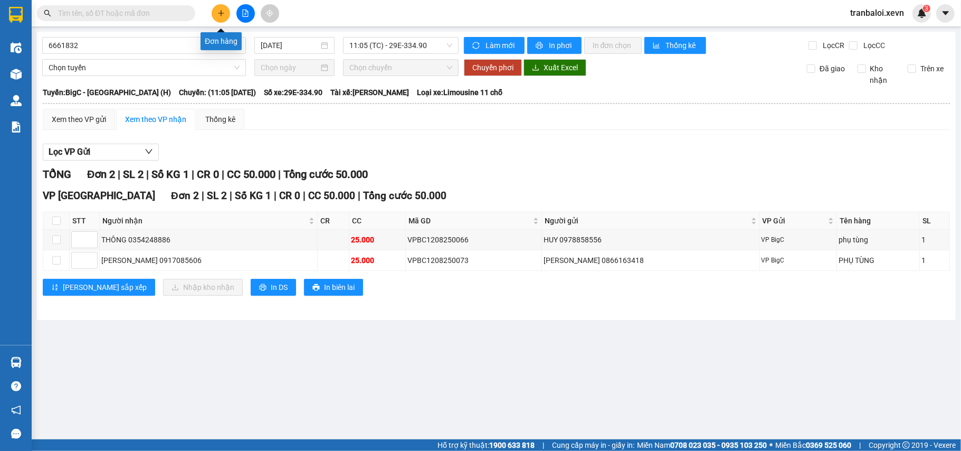
click at [220, 12] on icon "plus" at bounding box center [220, 13] width 7 height 7
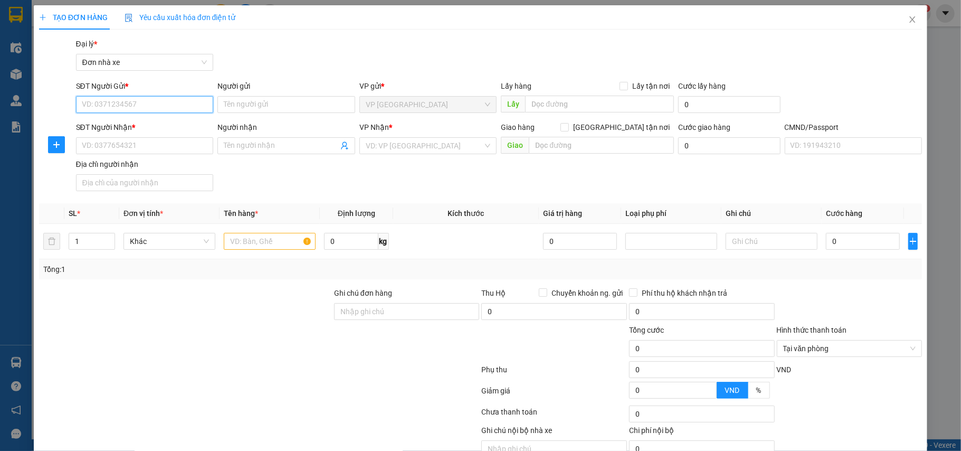
click at [176, 108] on input "SĐT Người Gửi *" at bounding box center [145, 104] width 138 height 17
type input "0942124662"
click at [167, 122] on div "0942124662 - HÒA NHUNG" at bounding box center [143, 126] width 124 height 12
type input "HÒA NHUNG"
type input "0358988481"
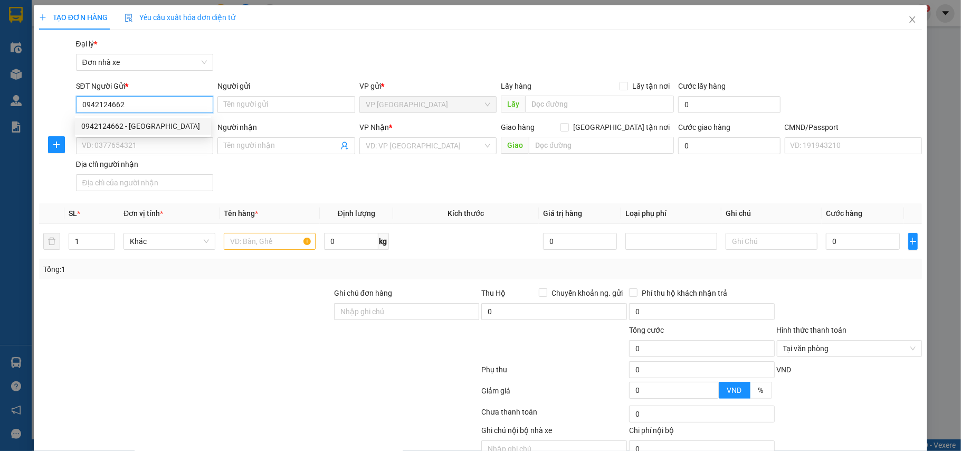
type input "THẢO"
type input "K"
type input "ngọc hồi,hoàng liệt,hoàng mai"
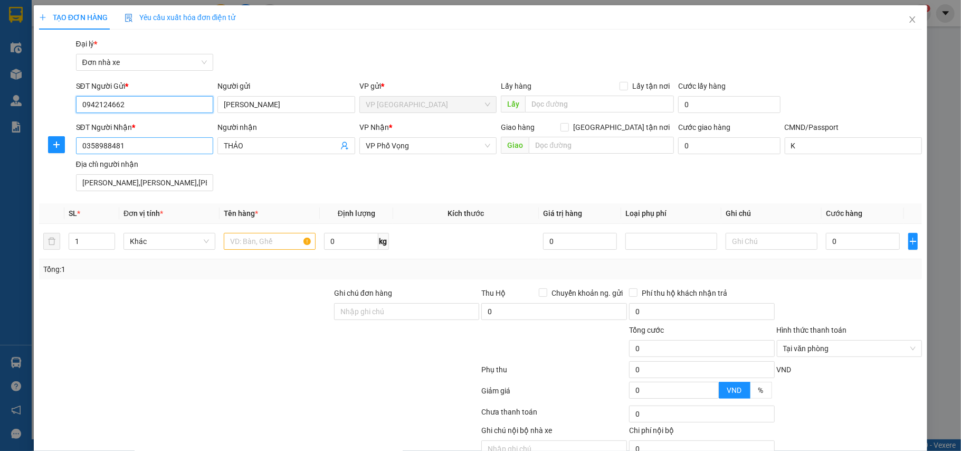
type input "0942124662"
drag, startPoint x: 125, startPoint y: 144, endPoint x: 0, endPoint y: 169, distance: 127.6
click at [0, 169] on div "TẠO ĐƠN HÀNG Yêu cầu xuất hóa đơn điện tử Transit Pickup Surcharge Ids Transit …" at bounding box center [480, 225] width 961 height 451
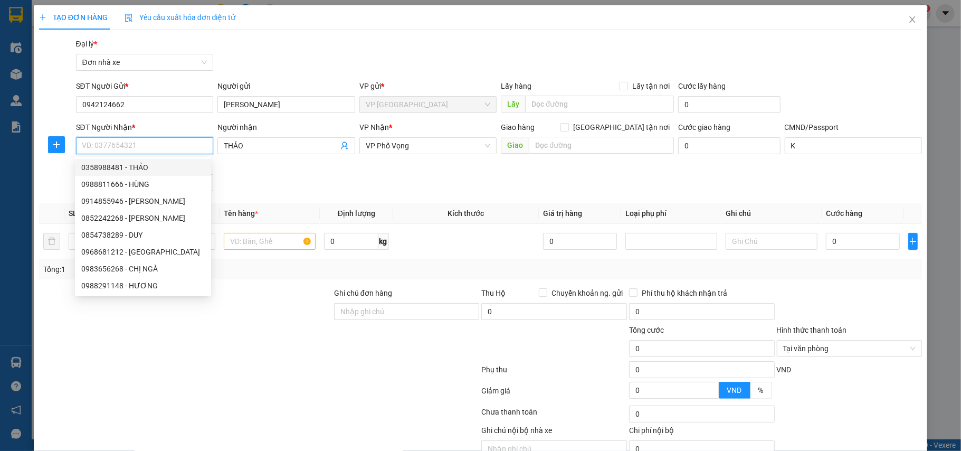
click at [127, 148] on input "SĐT Người Nhận *" at bounding box center [145, 145] width 138 height 17
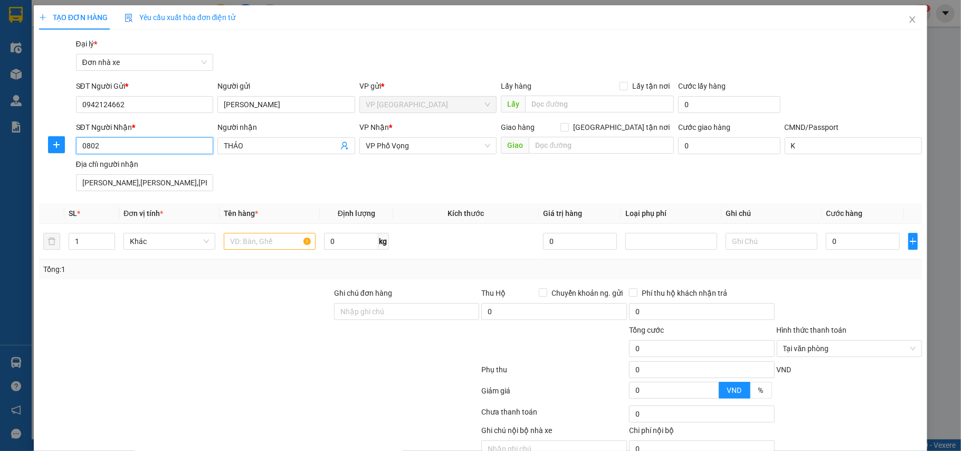
click at [127, 148] on input "0802" at bounding box center [145, 145] width 138 height 17
click at [129, 163] on div "0917160802 - PHƯƠNG" at bounding box center [143, 168] width 124 height 12
type input "0917160802"
type input "PHƯƠNG"
type input "0917160802"
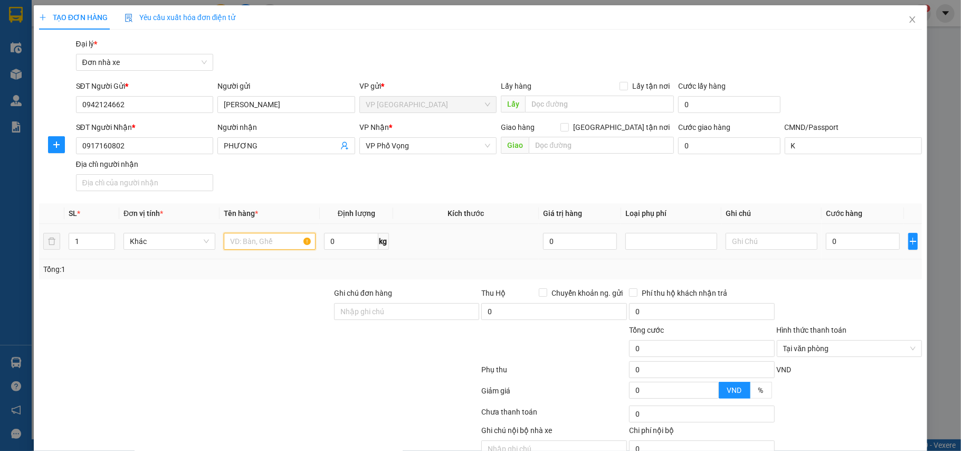
click at [283, 244] on input "text" at bounding box center [270, 241] width 92 height 17
type input "BÁNH"
click at [363, 242] on input "0" at bounding box center [351, 241] width 54 height 17
type input "4.4"
click at [838, 240] on input "0" at bounding box center [863, 241] width 74 height 17
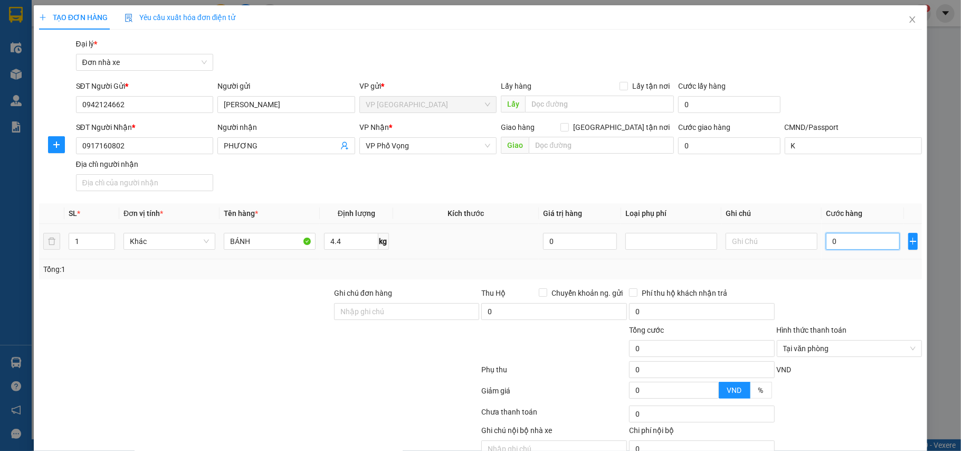
type input "2"
type input "25"
type input "25.000"
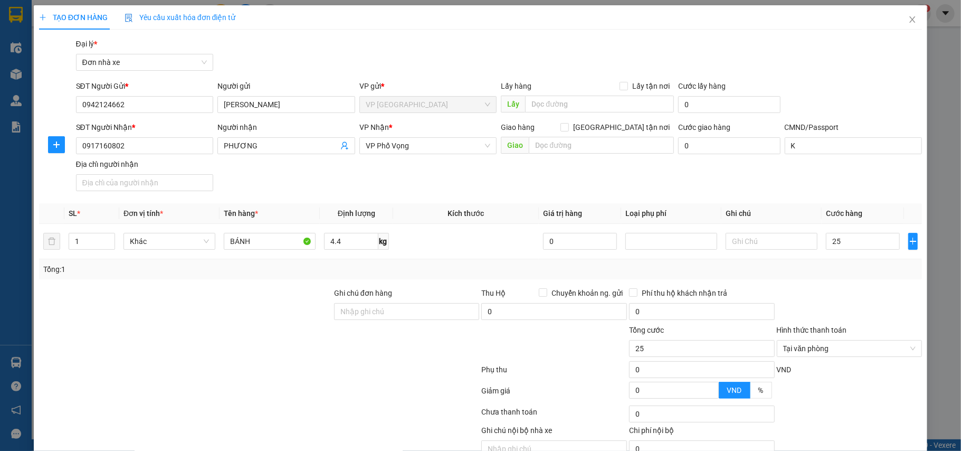
type input "25.000"
click at [829, 282] on div "Transit Pickup Surcharge Ids Transit Deliver Surcharge Ids Transit Deliver Surc…" at bounding box center [481, 260] width 884 height 444
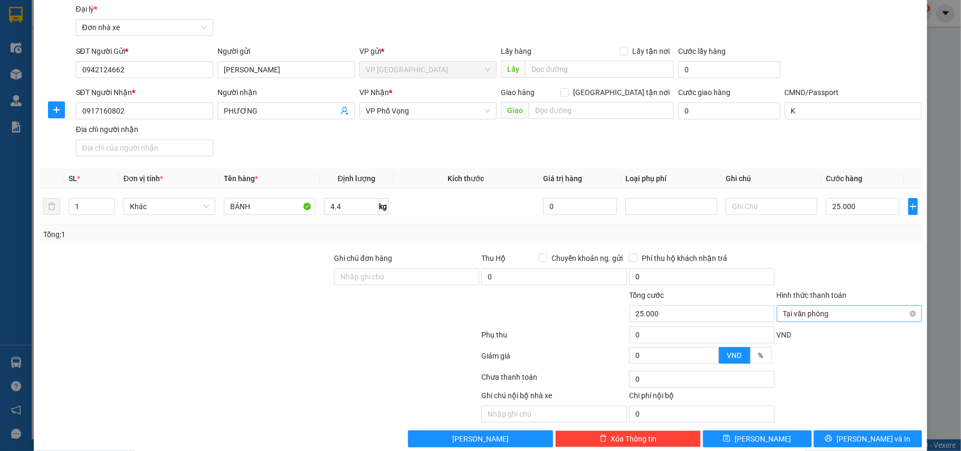
scroll to position [54, 0]
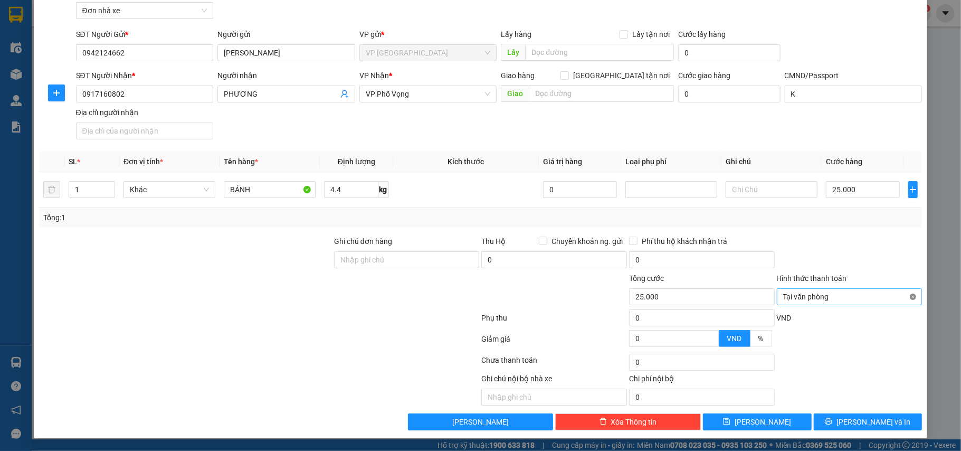
type input "25.000"
click at [860, 419] on span "Lưu và In" at bounding box center [874, 422] width 74 height 12
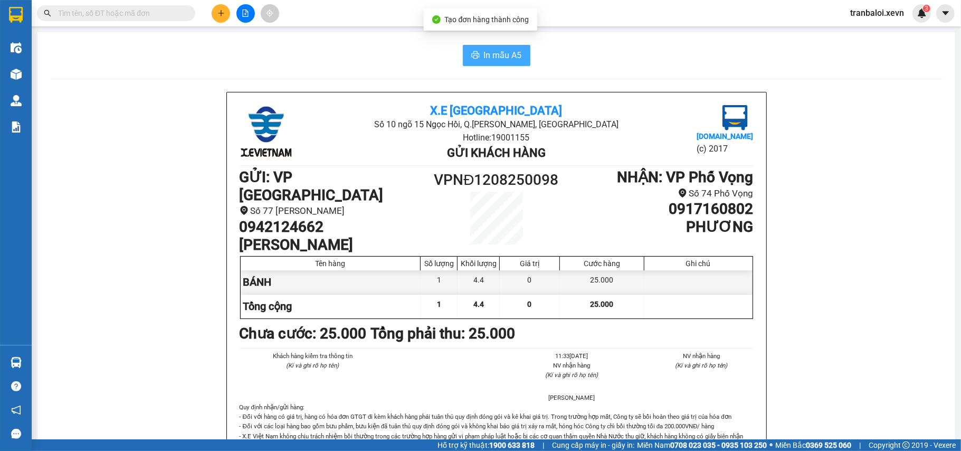
click at [496, 55] on span "In mẫu A5" at bounding box center [503, 55] width 38 height 13
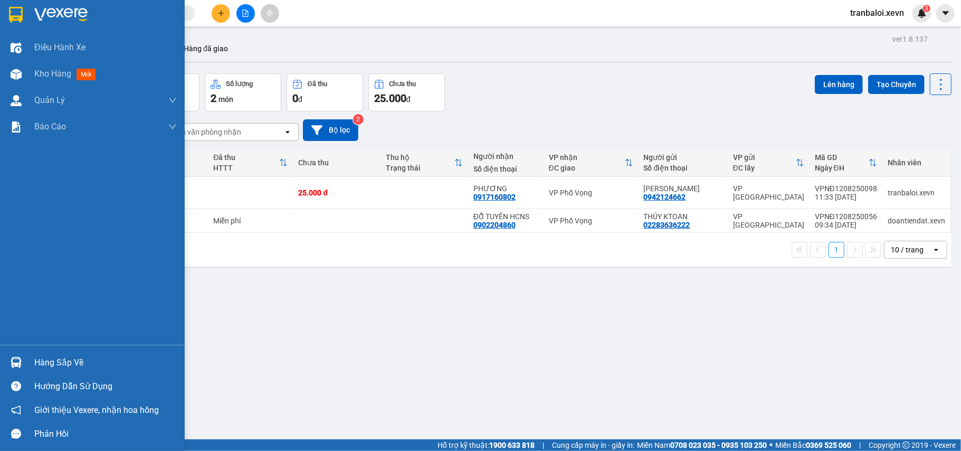
click at [34, 356] on div "Hàng sắp về" at bounding box center [105, 363] width 143 height 16
click at [13, 362] on div "Điều hành xe Kho hàng mới Quản Lý Quản lý chuyến Quản lý giao nhận mới Quản lý …" at bounding box center [92, 225] width 185 height 451
click at [22, 358] on div at bounding box center [16, 362] width 18 height 18
click at [22, 358] on div "Điều hành xe Kho hàng mới Quản Lý Quản lý chuyến Quản lý giao nhận mới Quản lý …" at bounding box center [92, 225] width 185 height 451
click at [22, 358] on div at bounding box center [16, 362] width 18 height 18
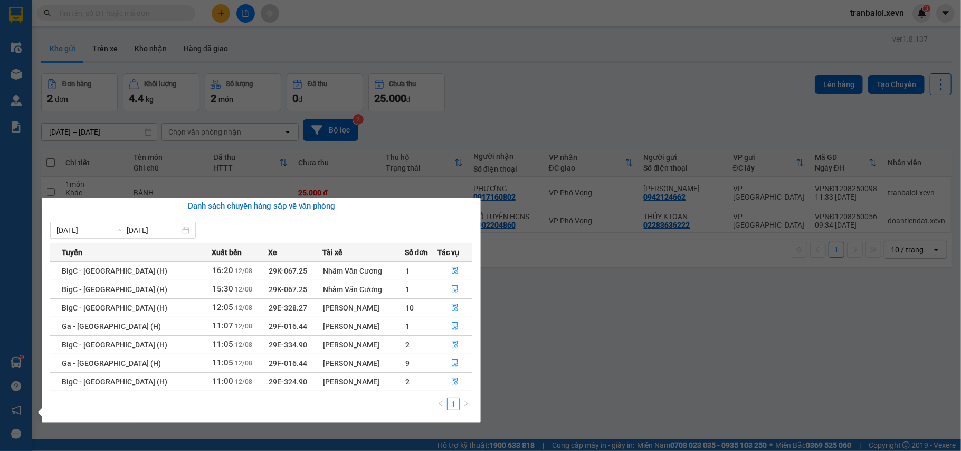
click at [549, 70] on section "Kết quả tìm kiếm ( 141 ) Bộ lọc Mã ĐH Trạng thái Món hàng Thu hộ Tổng cước Chưa…" at bounding box center [480, 225] width 961 height 451
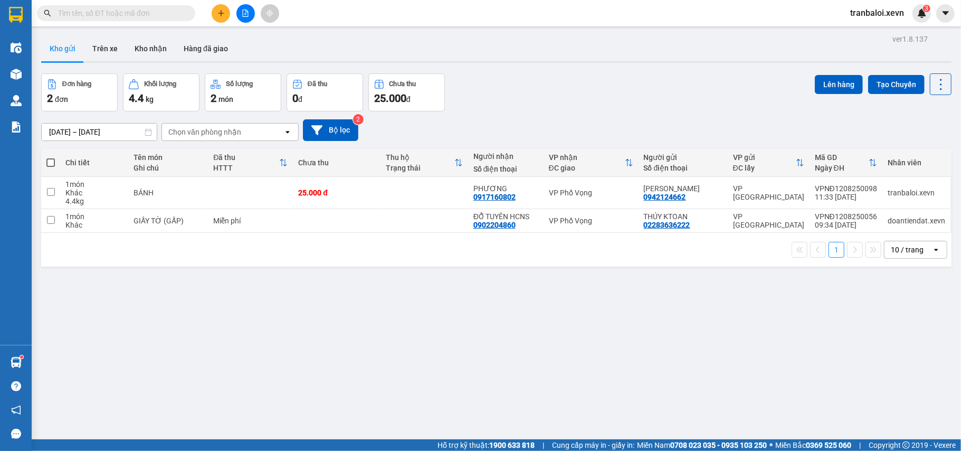
click at [887, 13] on span "tranbaloi.xevn" at bounding box center [877, 12] width 71 height 13
click at [892, 29] on span "Đăng xuất" at bounding box center [883, 33] width 48 height 12
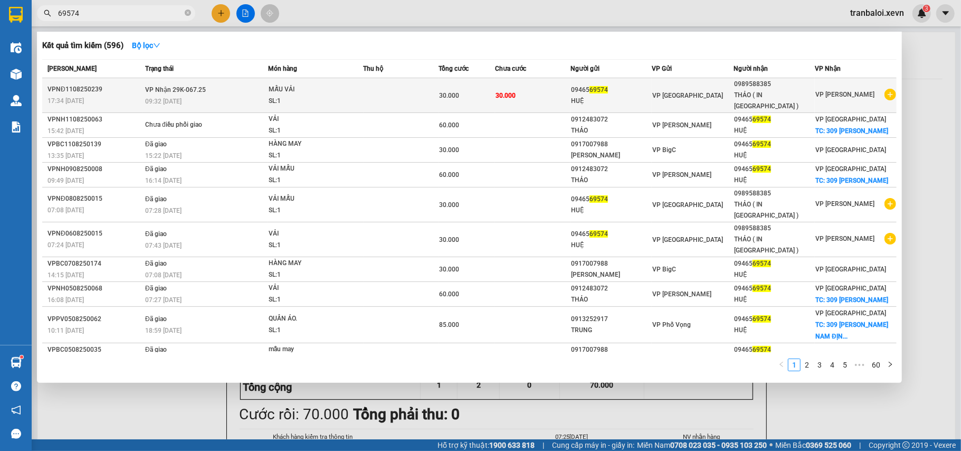
click at [384, 95] on td at bounding box center [401, 95] width 75 height 35
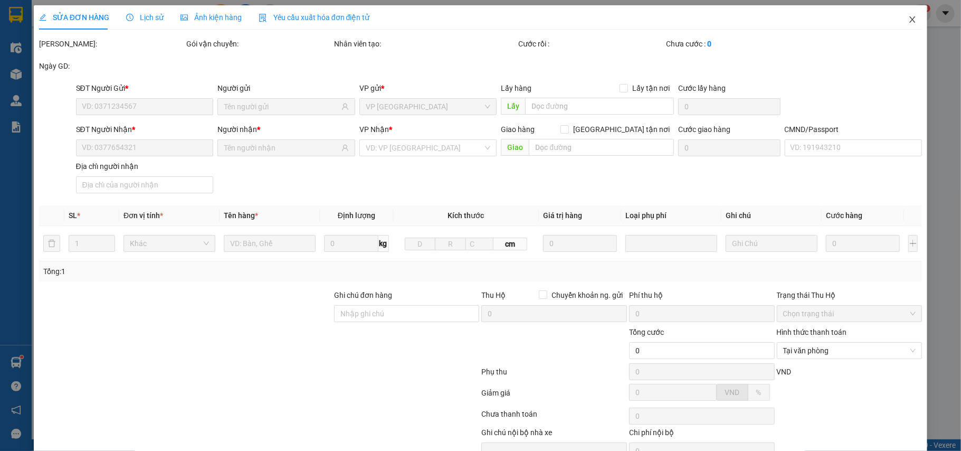
click at [908, 18] on icon "close" at bounding box center [912, 19] width 8 height 8
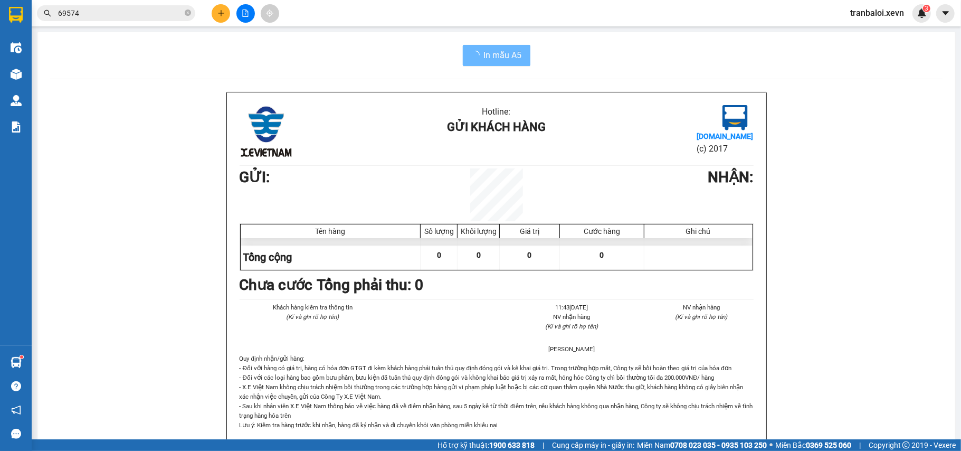
click at [887, 11] on span "tranbaloi.xevn" at bounding box center [877, 12] width 71 height 13
click at [883, 28] on span "Đăng xuất" at bounding box center [883, 33] width 48 height 12
